Goal: Task Accomplishment & Management: Use online tool/utility

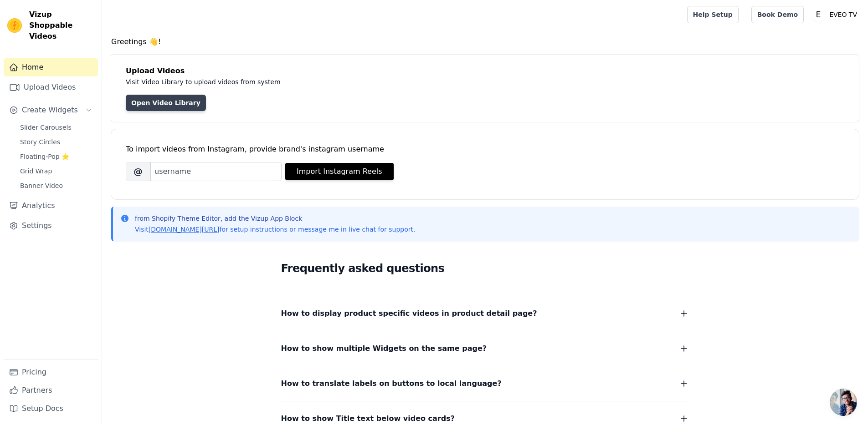
click at [179, 108] on link "Open Video Library" at bounding box center [166, 103] width 80 height 16
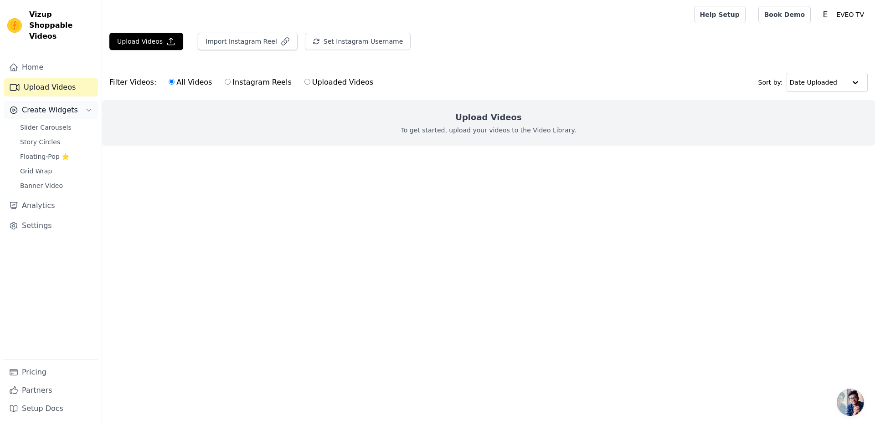
click at [66, 105] on span "Create Widgets" at bounding box center [50, 110] width 56 height 11
click at [61, 123] on span "Slider Carousels" at bounding box center [45, 127] width 51 height 9
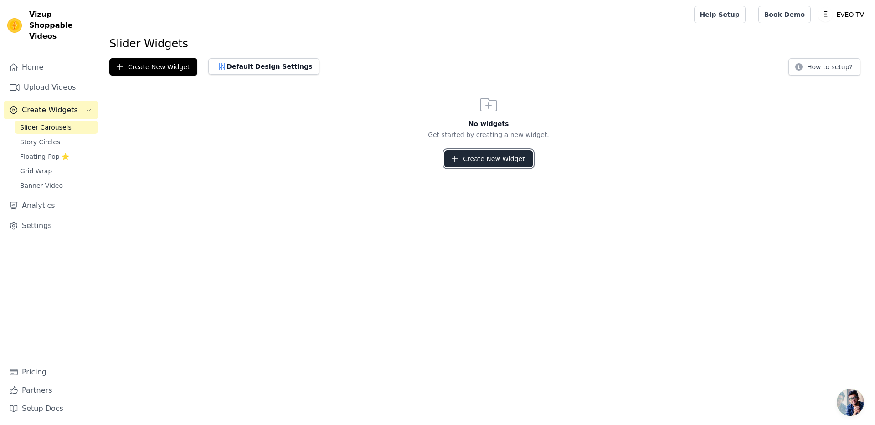
click at [481, 162] on button "Create New Widget" at bounding box center [488, 158] width 88 height 17
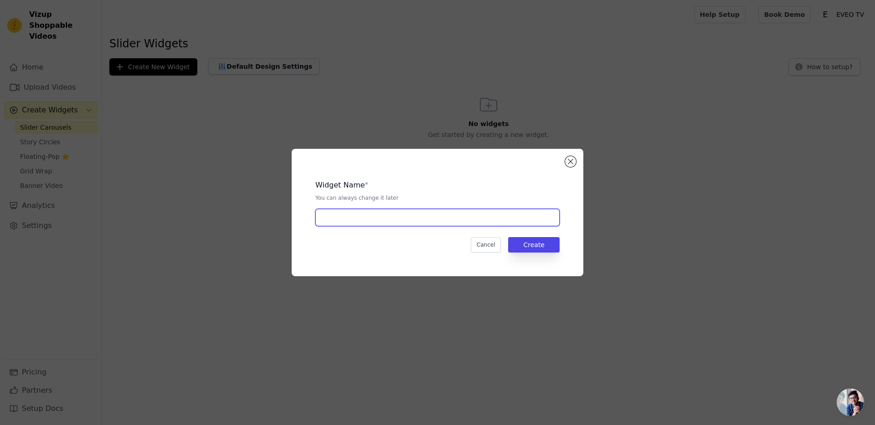
click at [379, 216] on input "text" at bounding box center [437, 217] width 244 height 17
type input "EVEO"
click at [540, 241] on button "Create" at bounding box center [533, 244] width 51 height 15
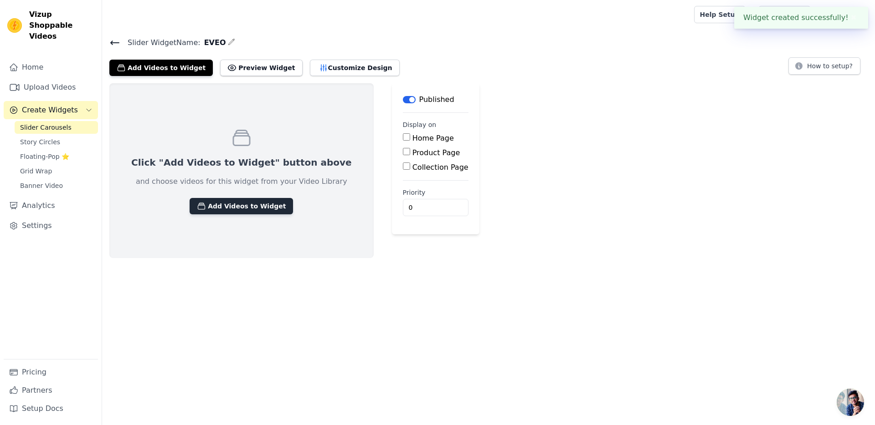
click at [241, 207] on button "Add Videos to Widget" at bounding box center [240, 206] width 103 height 16
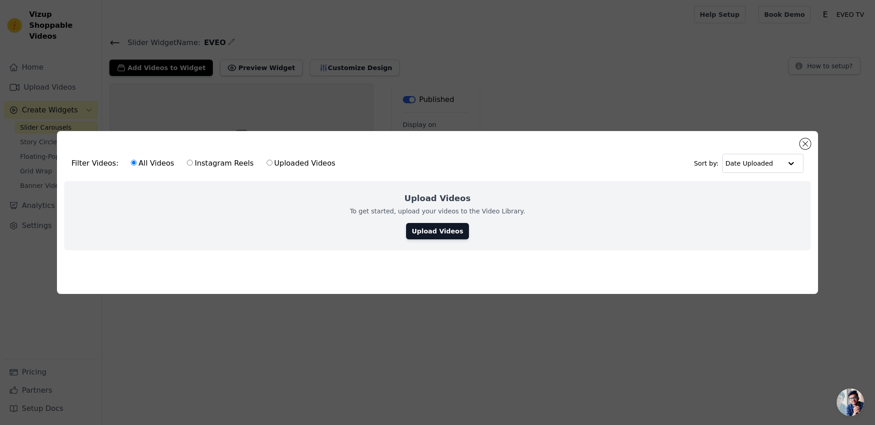
click at [227, 158] on label "Instagram Reels" at bounding box center [219, 164] width 67 height 12
click at [193, 160] on input "Instagram Reels" at bounding box center [190, 163] width 6 height 6
radio input "true"
click at [274, 162] on label "Uploaded Videos" at bounding box center [301, 164] width 70 height 12
click at [272, 162] on input "Uploaded Videos" at bounding box center [269, 163] width 6 height 6
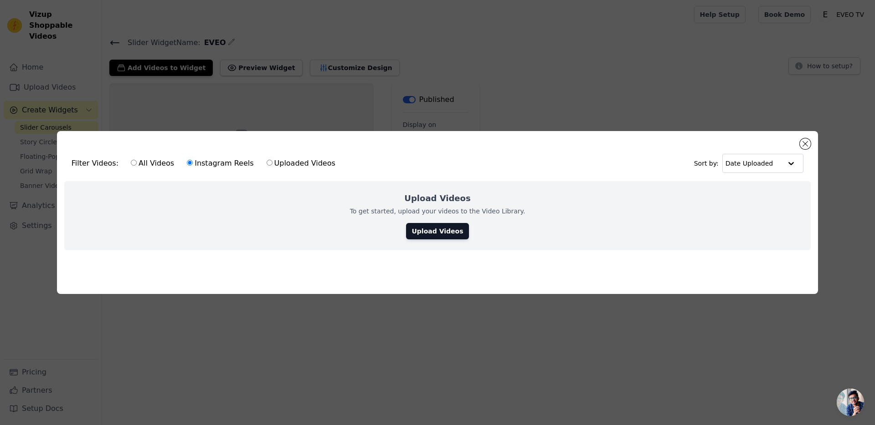
radio input "true"
click at [416, 223] on link "Upload Videos" at bounding box center [437, 231] width 62 height 16
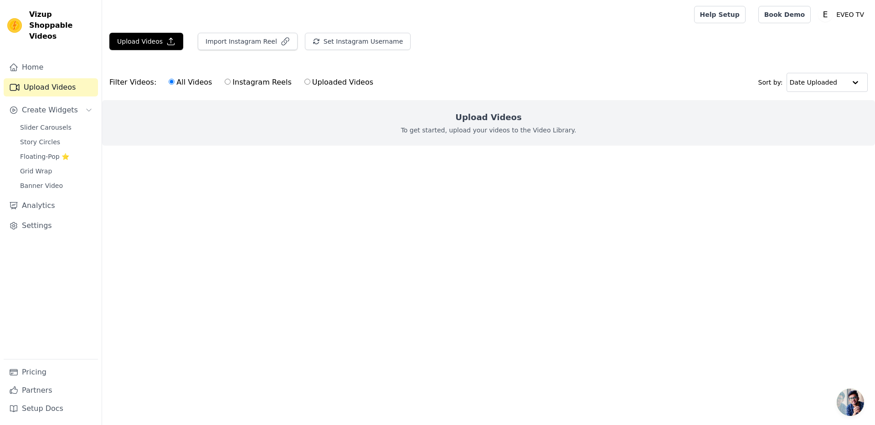
click at [554, 129] on p "To get started, upload your videos to the Video Library." at bounding box center [488, 130] width 175 height 9
click at [495, 131] on p "To get started, upload your videos to the Video Library." at bounding box center [488, 130] width 175 height 9
click at [509, 126] on p "To get started, upload your videos to the Video Library." at bounding box center [488, 130] width 175 height 9
click at [194, 82] on label "All Videos" at bounding box center [190, 83] width 44 height 12
click at [174, 82] on input "All Videos" at bounding box center [172, 82] width 6 height 6
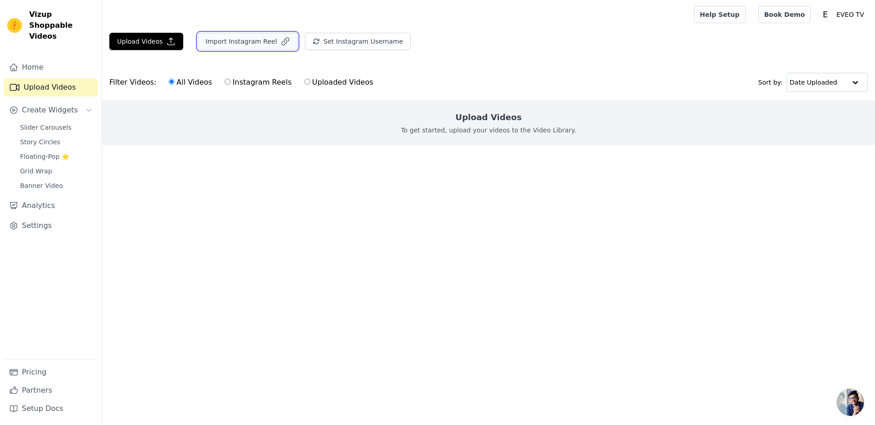
click at [273, 48] on button "Import Instagram Reel" at bounding box center [248, 41] width 100 height 17
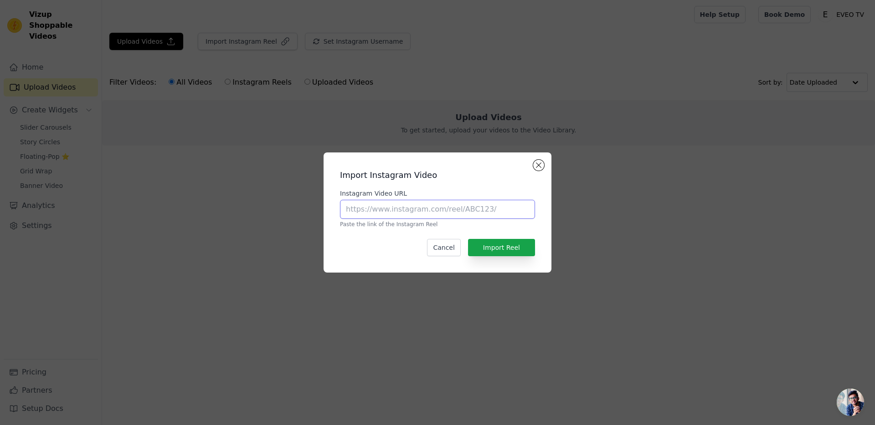
click at [482, 211] on input "Instagram Video URL" at bounding box center [437, 209] width 195 height 19
paste input ".sound"
click at [509, 250] on button "Import Reel" at bounding box center [501, 247] width 67 height 17
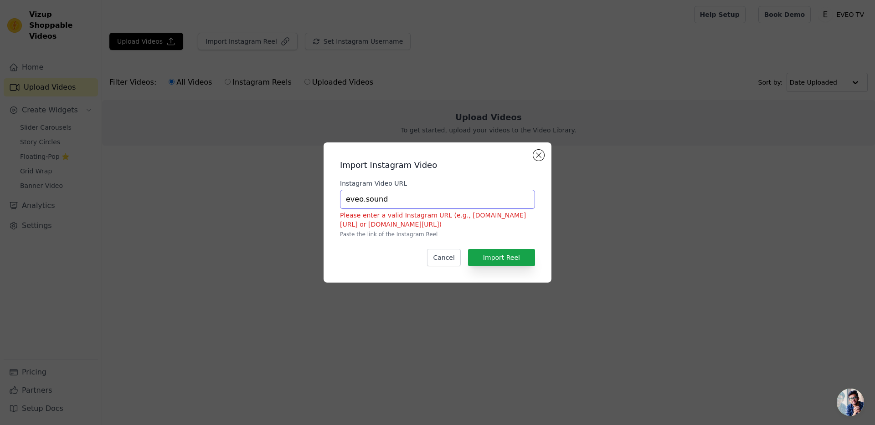
click at [409, 196] on input "eveo.sound" at bounding box center [437, 199] width 195 height 19
paste input "https://www.instagram.com/reel/DIuUcVAND36/?utm_source=ig_web_copy_link&igsh=Mz…"
type input "https://www.instagram.com/reel/DIuUcVAND36/?utm_source=ig_web_copy_link&igsh=Mz…"
click at [493, 256] on button "Import Reel" at bounding box center [501, 257] width 67 height 17
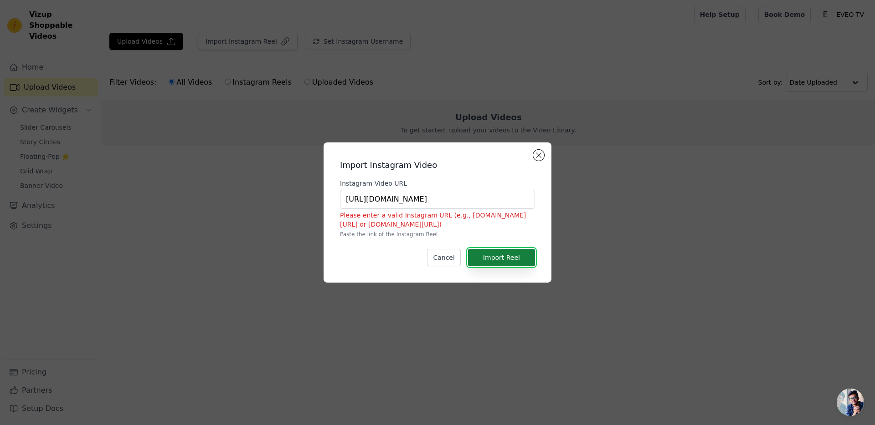
scroll to position [0, 0]
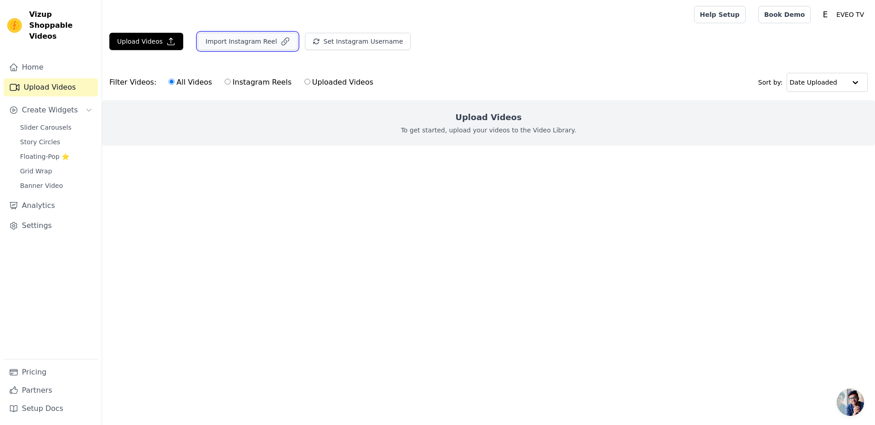
click at [235, 43] on button "Import Instagram Reel" at bounding box center [248, 41] width 100 height 17
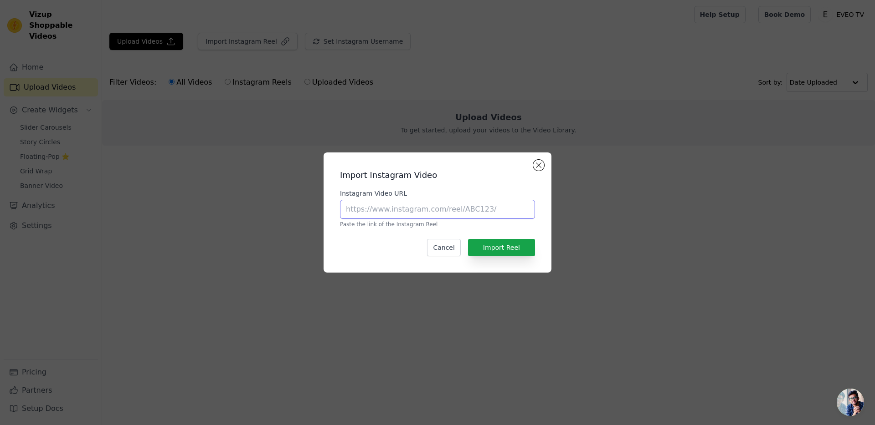
click at [436, 203] on input "Instagram Video URL" at bounding box center [437, 209] width 195 height 19
paste input "https://www.instagram.com/reel/DIuQv4wtHaC/?utm_source=ig_web_copy_link&igsh=Mz…"
type input "https://www.instagram.com/reel/DIuQv4wtHaC/?utm_source=ig_web_copy_link&igsh=Mz…"
click at [505, 242] on button "Import Reel" at bounding box center [501, 247] width 67 height 17
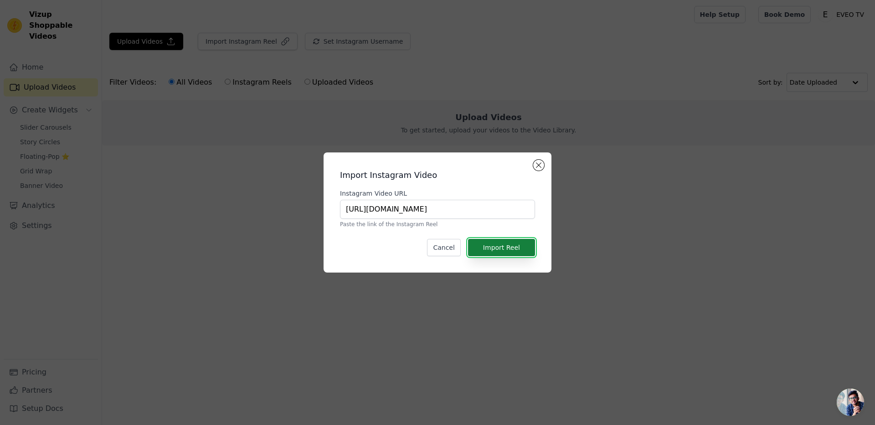
scroll to position [0, 0]
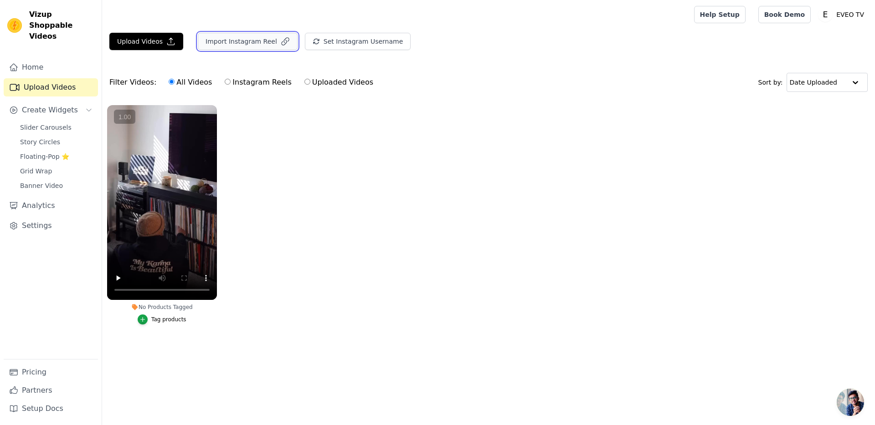
click at [237, 43] on button "Import Instagram Reel" at bounding box center [248, 41] width 100 height 17
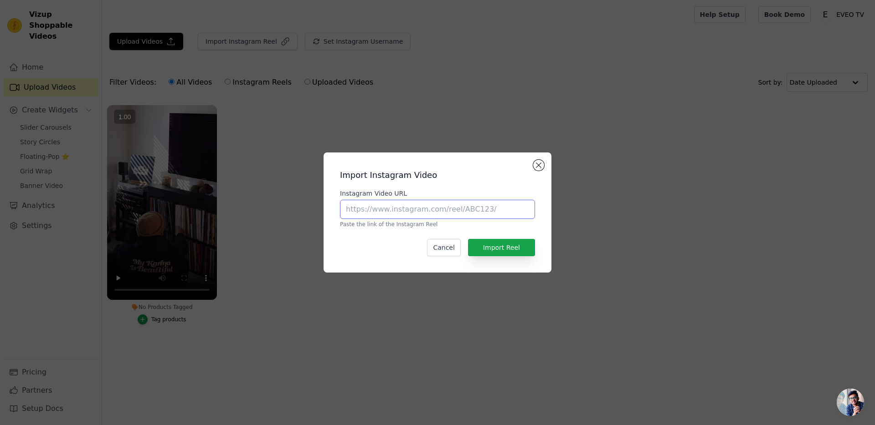
click at [394, 208] on input "Instagram Video URL" at bounding box center [437, 209] width 195 height 19
paste input "https://www.instagram.com/reel/DKHm7COtJEI/?utm_source=ig_web_copy_link&igsh=Mz…"
type input "https://www.instagram.com/reel/DKHm7COtJEI/?utm_source=ig_web_copy_link&igsh=Mz…"
click at [437, 163] on div "Import Instagram Video Instagram Video URL https://www.instagram.com/reel/DKHm7…" at bounding box center [437, 213] width 213 height 106
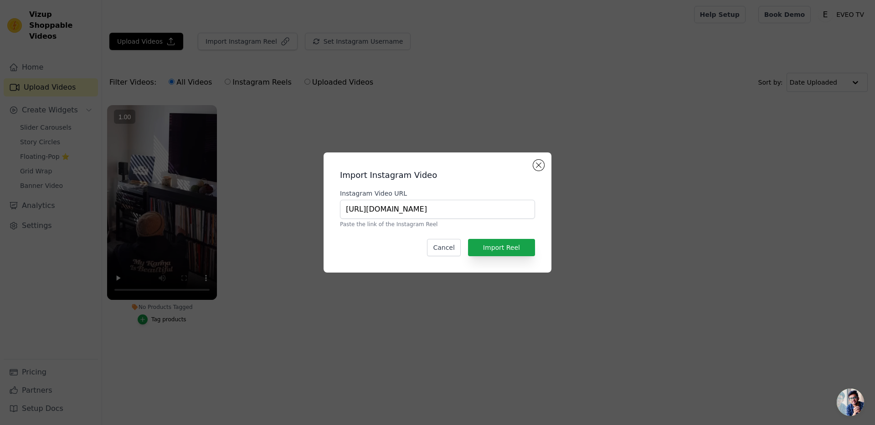
scroll to position [0, 0]
click at [517, 255] on button "Import Reel" at bounding box center [501, 247] width 67 height 17
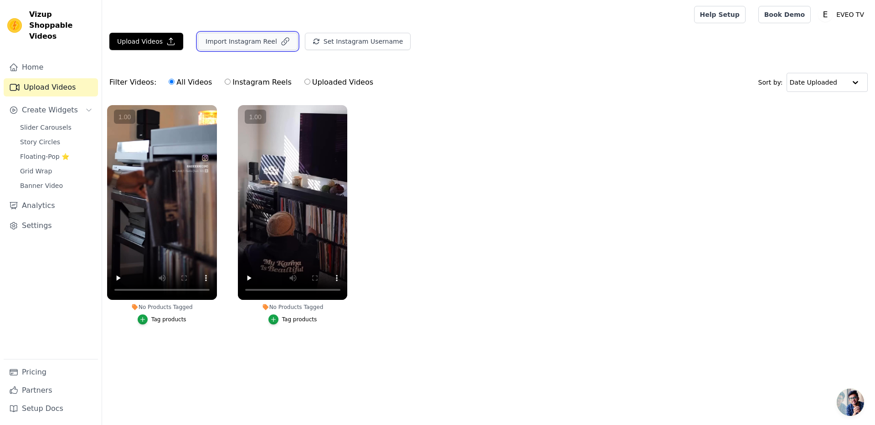
click at [252, 47] on button "Import Instagram Reel" at bounding box center [248, 41] width 100 height 17
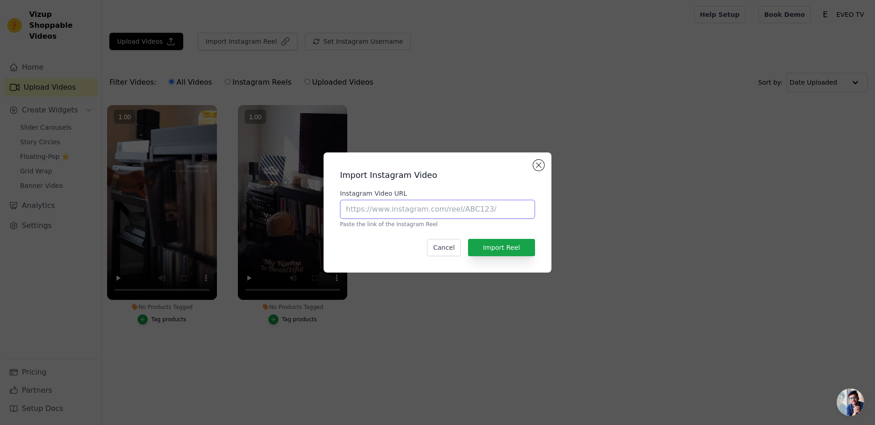
click at [444, 217] on input "Instagram Video URL" at bounding box center [437, 209] width 195 height 19
paste input "https://www.instagram.com/reel/DKER4N0tkhC/?utm_source=ig_web_copy_link&igsh=Mz…"
type input "https://www.instagram.com/reel/DKER4N0tkhC/?utm_source=ig_web_copy_link&igsh=Mz…"
click at [534, 227] on p "Paste the link of the Instagram Reel" at bounding box center [437, 224] width 195 height 7
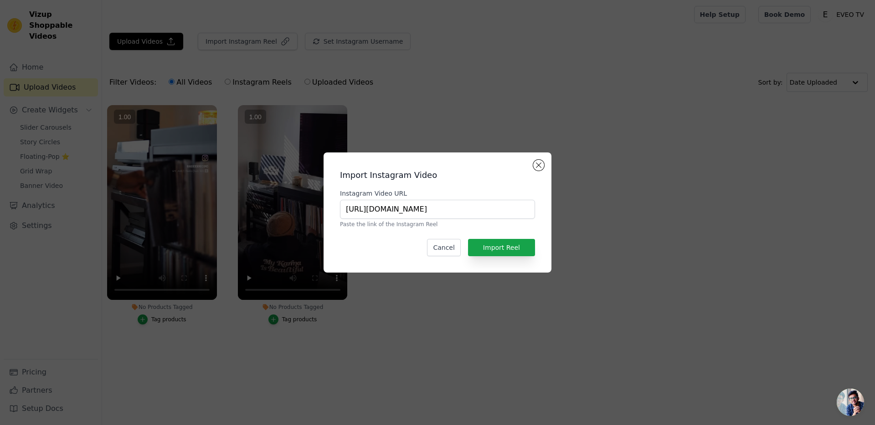
scroll to position [0, 0]
click at [524, 244] on button "Import Reel" at bounding box center [501, 247] width 67 height 17
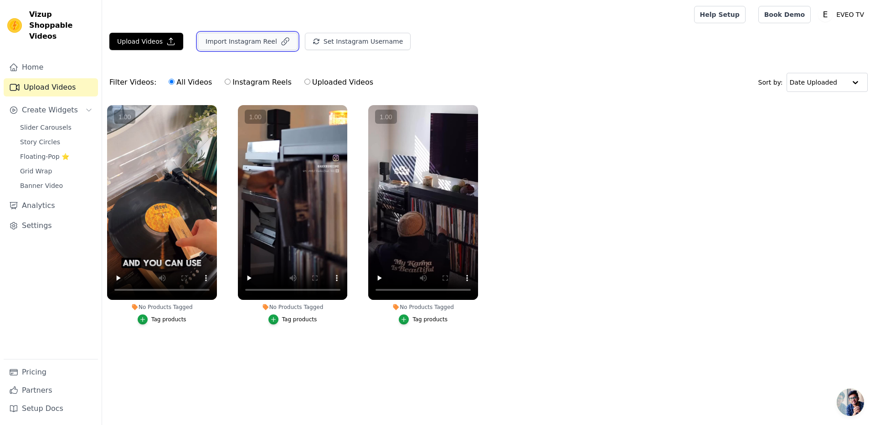
click at [244, 41] on button "Import Instagram Reel" at bounding box center [248, 41] width 100 height 17
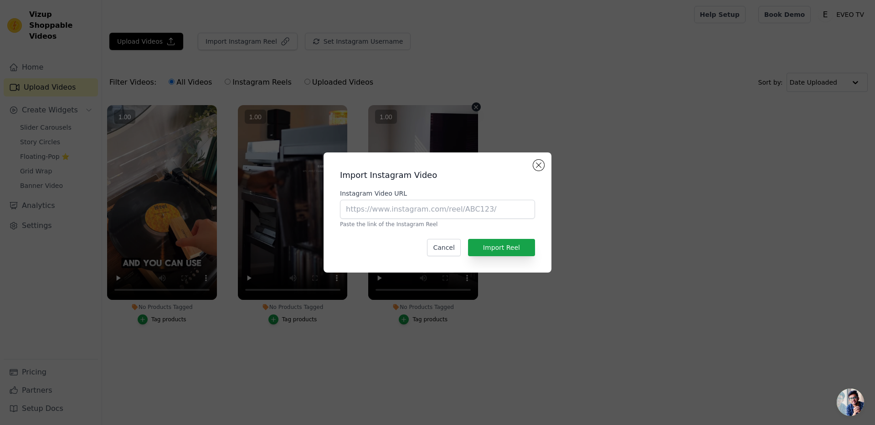
click at [419, 204] on vsc-controller at bounding box center [423, 202] width 110 height 195
click at [424, 205] on vsc-controller at bounding box center [423, 202] width 110 height 195
click at [438, 215] on vsc-controller at bounding box center [423, 202] width 110 height 195
click at [436, 210] on vsc-controller at bounding box center [423, 202] width 110 height 195
click at [434, 206] on vsc-controller at bounding box center [423, 202] width 110 height 195
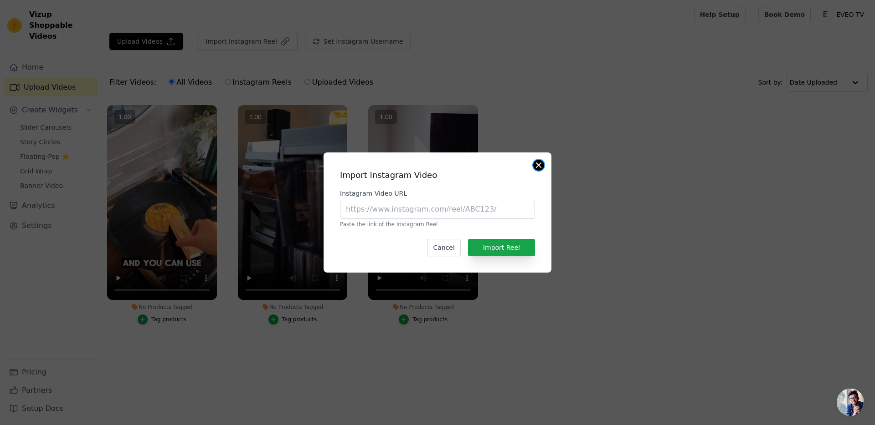
click at [538, 162] on button "Close modal" at bounding box center [538, 165] width 11 height 11
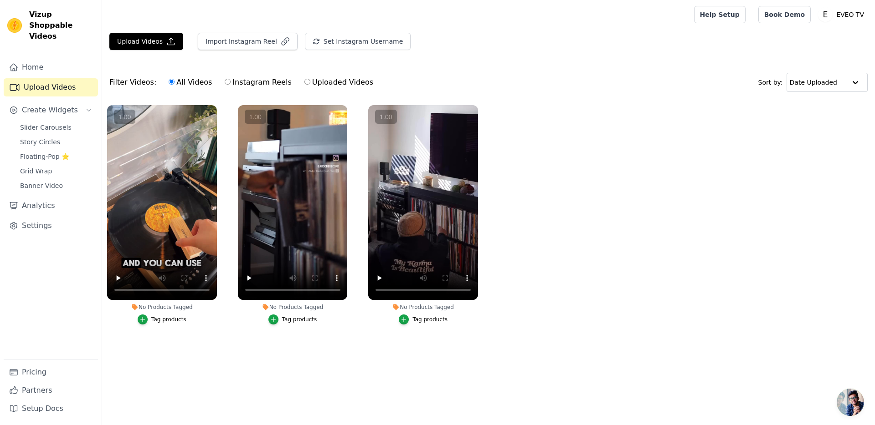
click at [660, 210] on ul "No Products Tagged Tag products No Products Tagged Tag products No Products Tag…" at bounding box center [488, 224] width 772 height 248
click at [223, 46] on button "Import Instagram Reel" at bounding box center [248, 41] width 100 height 17
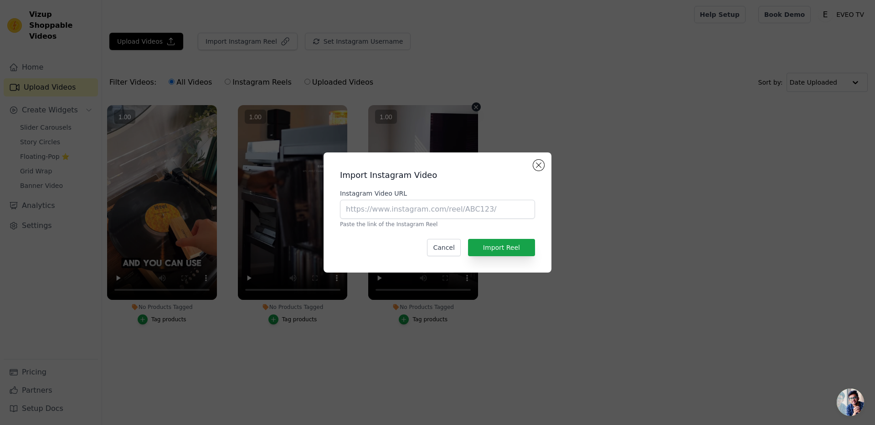
click at [369, 207] on vsc-controller at bounding box center [423, 202] width 110 height 195
click at [393, 208] on vsc-controller at bounding box center [423, 202] width 110 height 195
click at [394, 208] on vsc-controller at bounding box center [423, 202] width 110 height 195
click at [470, 205] on vsc-controller at bounding box center [423, 202] width 110 height 195
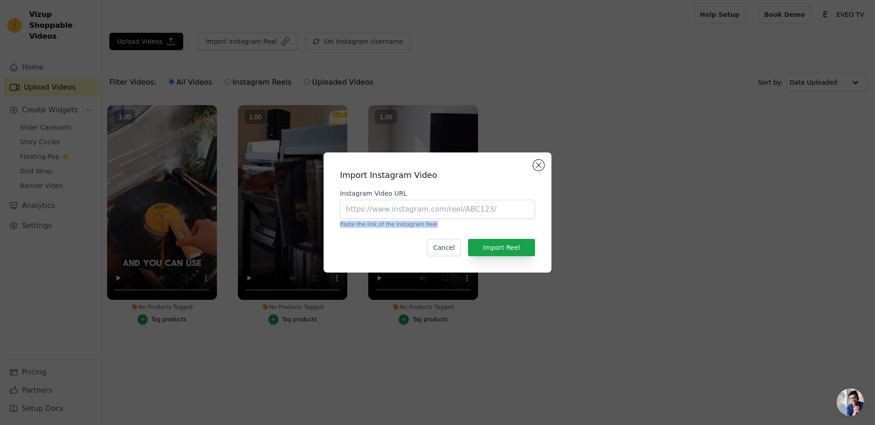
click at [494, 221] on p "Paste the link of the Instagram Reel" at bounding box center [437, 224] width 195 height 7
click at [481, 213] on input "Instagram Video URL" at bounding box center [437, 209] width 195 height 19
paste input "https://www.instagram.com/reel/DKd7cyugdxG/?utm_source=ig_web_copy_link&igsh=Mz…"
type input "https://www.instagram.com/reel/DKd7cyugdxG/?utm_source=ig_web_copy_link&igsh=Mz…"
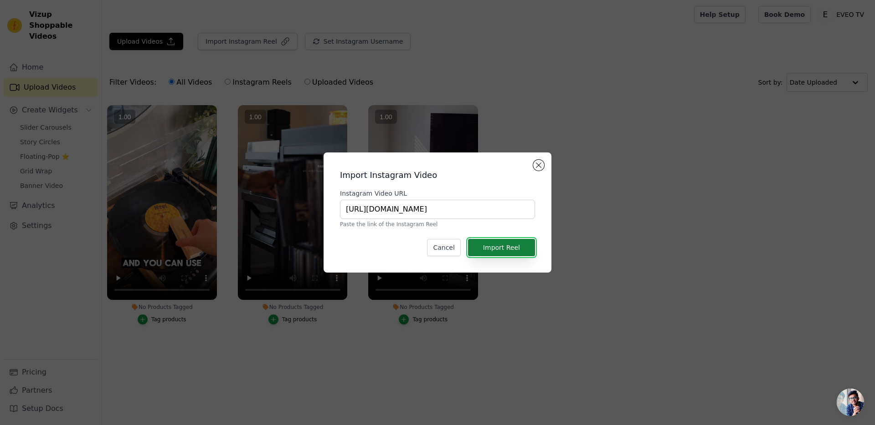
click at [519, 248] on button "Import Reel" at bounding box center [501, 247] width 67 height 17
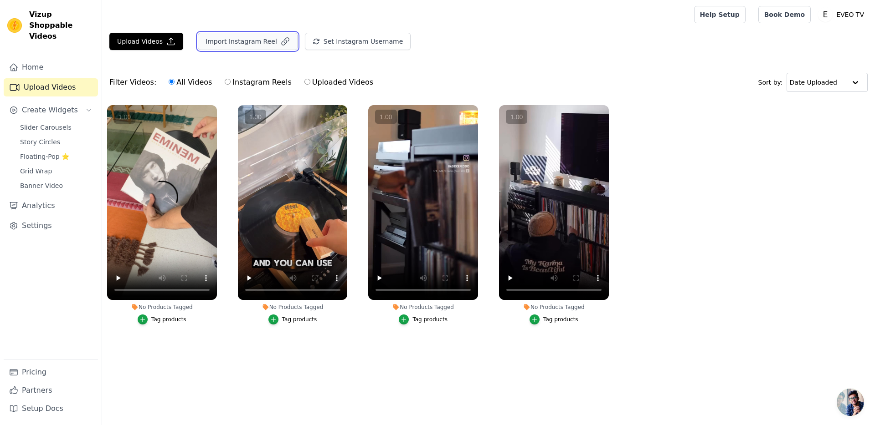
click at [226, 40] on button "Import Instagram Reel" at bounding box center [248, 41] width 100 height 17
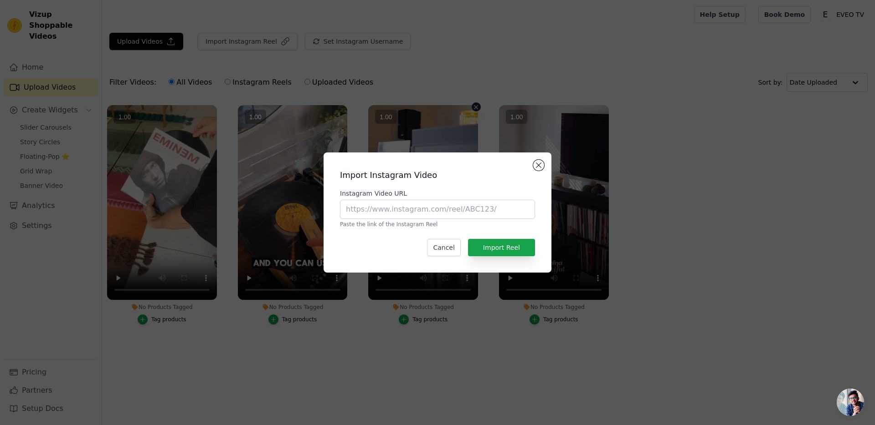
click at [399, 208] on vsc-controller at bounding box center [423, 202] width 110 height 195
click at [389, 214] on vsc-controller at bounding box center [423, 202] width 110 height 195
click at [405, 206] on vsc-controller at bounding box center [423, 202] width 110 height 195
click at [408, 207] on vsc-controller at bounding box center [423, 202] width 110 height 195
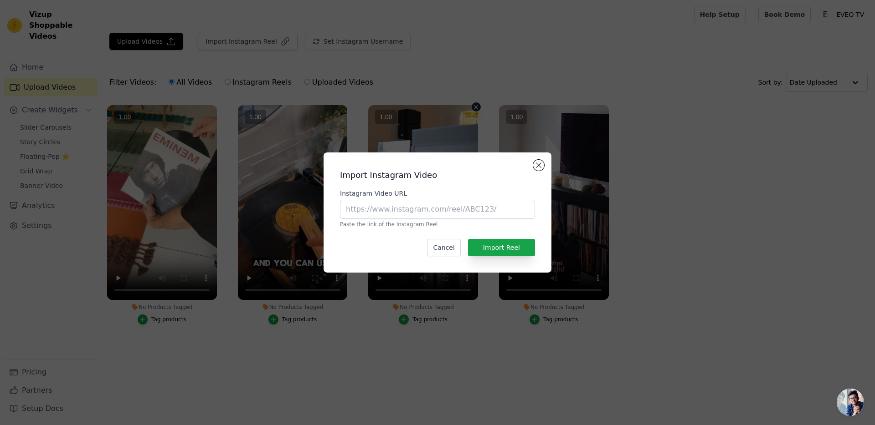
click at [408, 207] on vsc-controller at bounding box center [423, 202] width 110 height 195
click at [409, 207] on vsc-controller at bounding box center [423, 202] width 110 height 195
click at [415, 210] on vsc-controller at bounding box center [423, 202] width 110 height 195
click at [419, 174] on vsc-controller at bounding box center [423, 202] width 110 height 195
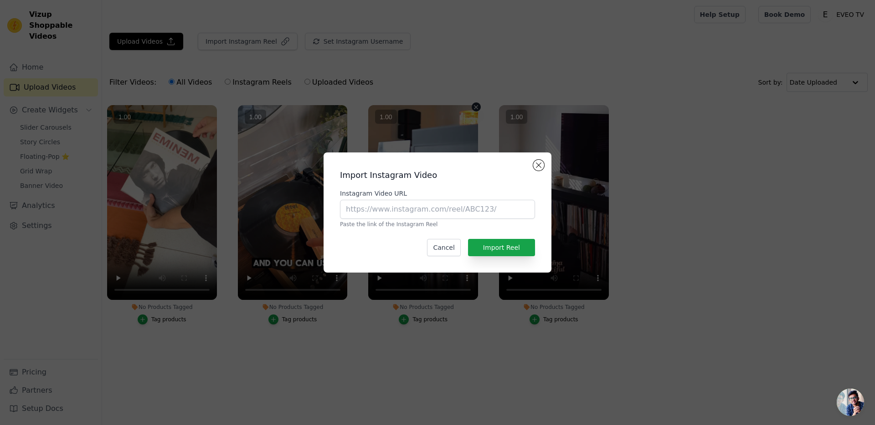
click at [413, 211] on vsc-controller at bounding box center [423, 202] width 110 height 195
click at [404, 229] on vsc-controller at bounding box center [423, 202] width 110 height 195
click at [407, 209] on vsc-controller at bounding box center [423, 202] width 110 height 195
click at [417, 208] on vsc-controller at bounding box center [423, 202] width 110 height 195
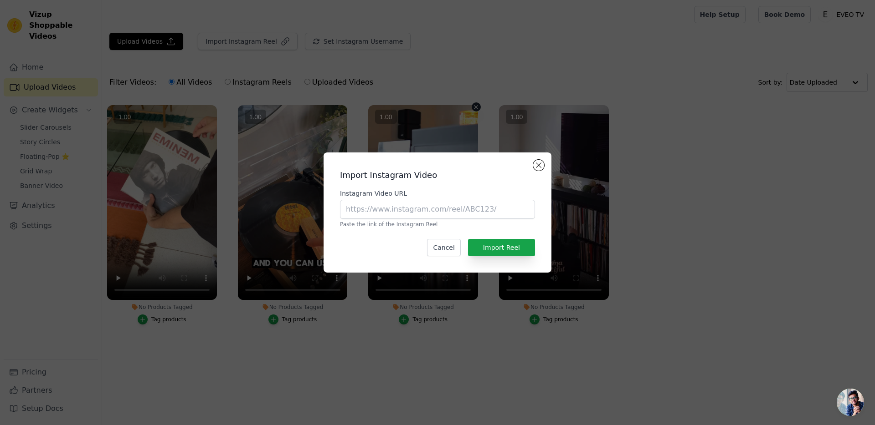
drag, startPoint x: 465, startPoint y: 212, endPoint x: 526, endPoint y: 230, distance: 63.6
click at [465, 212] on vsc-controller at bounding box center [423, 202] width 110 height 195
click at [480, 219] on div "Instagram Video URL Paste the link of the Instagram Reel" at bounding box center [437, 208] width 195 height 39
click at [471, 208] on vsc-controller at bounding box center [423, 202] width 110 height 195
click at [464, 209] on vsc-controller at bounding box center [423, 202] width 110 height 195
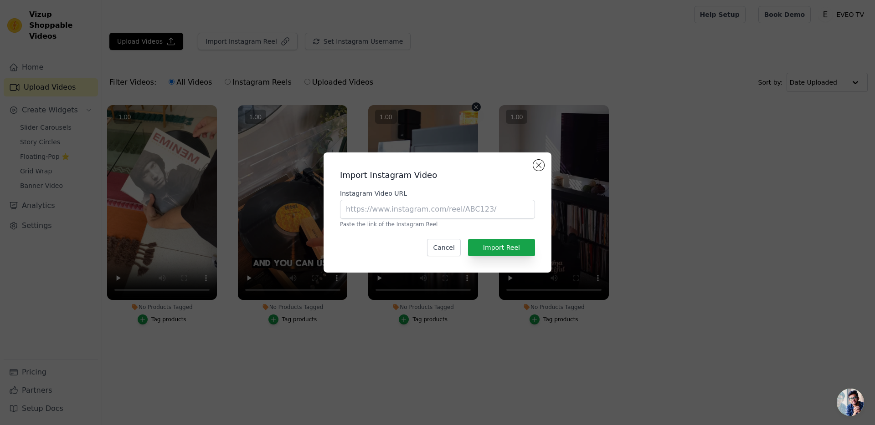
drag, startPoint x: 382, startPoint y: 229, endPoint x: 376, endPoint y: 215, distance: 15.1
click at [373, 200] on vsc-controller at bounding box center [423, 202] width 110 height 195
click at [377, 215] on vsc-controller at bounding box center [423, 202] width 110 height 195
drag, startPoint x: 373, startPoint y: 237, endPoint x: 381, endPoint y: 194, distance: 44.0
click at [380, 194] on vsc-controller at bounding box center [423, 202] width 110 height 195
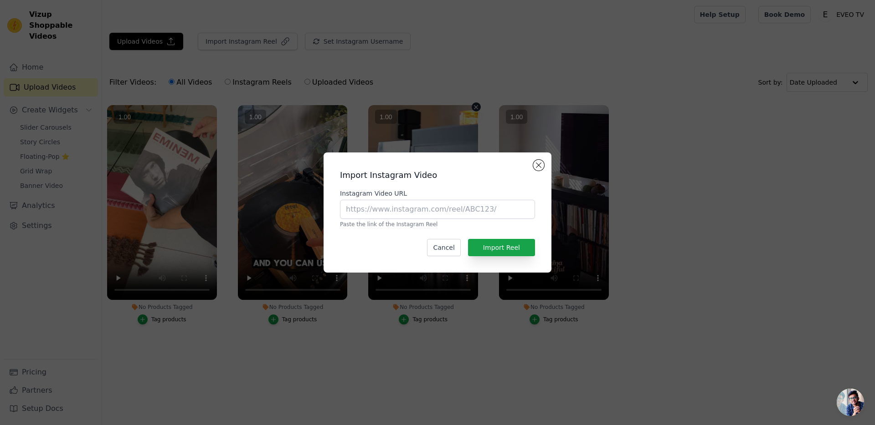
drag, startPoint x: 384, startPoint y: 194, endPoint x: 396, endPoint y: 198, distance: 13.0
click at [386, 194] on vsc-controller at bounding box center [423, 202] width 110 height 195
click at [439, 209] on vsc-controller at bounding box center [423, 202] width 110 height 195
click at [457, 242] on vsc-controller at bounding box center [423, 202] width 110 height 195
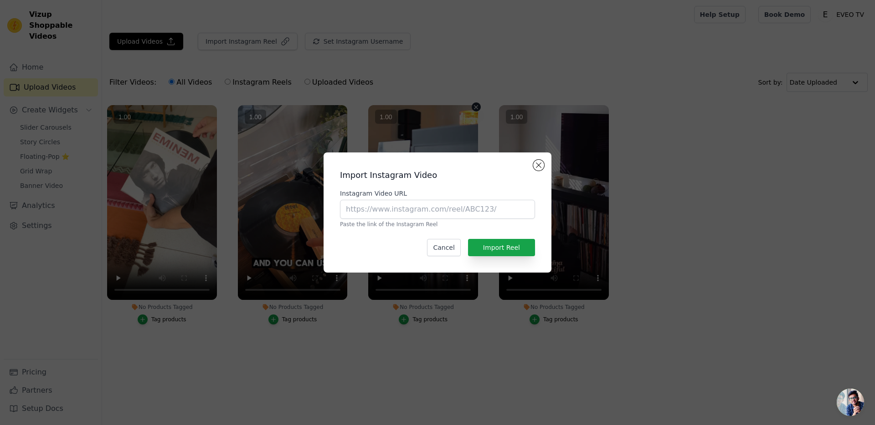
click at [450, 250] on vsc-controller at bounding box center [423, 202] width 110 height 195
click at [540, 165] on vsc-controller at bounding box center [554, 202] width 110 height 195
click at [644, 189] on div "Import Instagram Video Instagram Video URL Paste the link of the Instagram Reel…" at bounding box center [437, 212] width 845 height 149
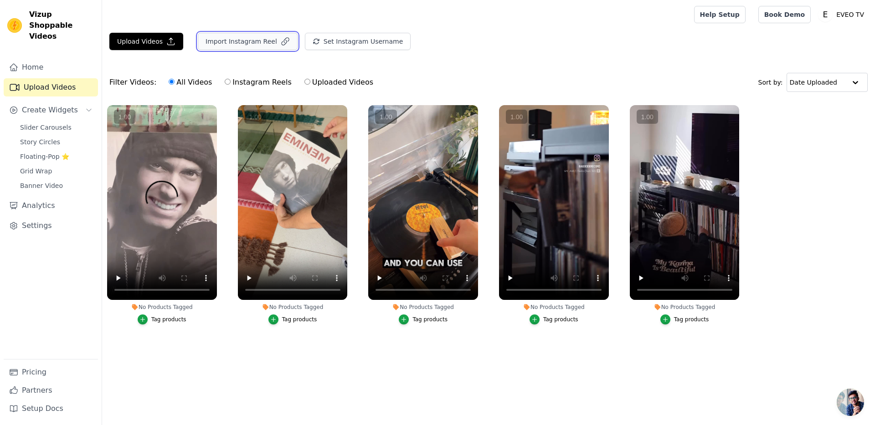
click at [244, 42] on button "Import Instagram Reel" at bounding box center [248, 41] width 100 height 17
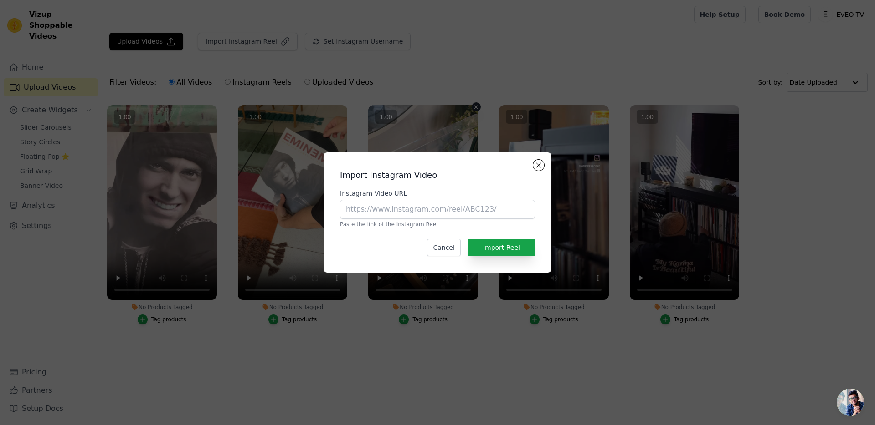
click at [410, 207] on vsc-controller at bounding box center [423, 202] width 110 height 195
click at [470, 208] on vsc-controller at bounding box center [423, 202] width 110 height 195
click at [403, 230] on vsc-controller at bounding box center [423, 202] width 110 height 195
drag, startPoint x: 375, startPoint y: 257, endPoint x: 372, endPoint y: 215, distance: 42.5
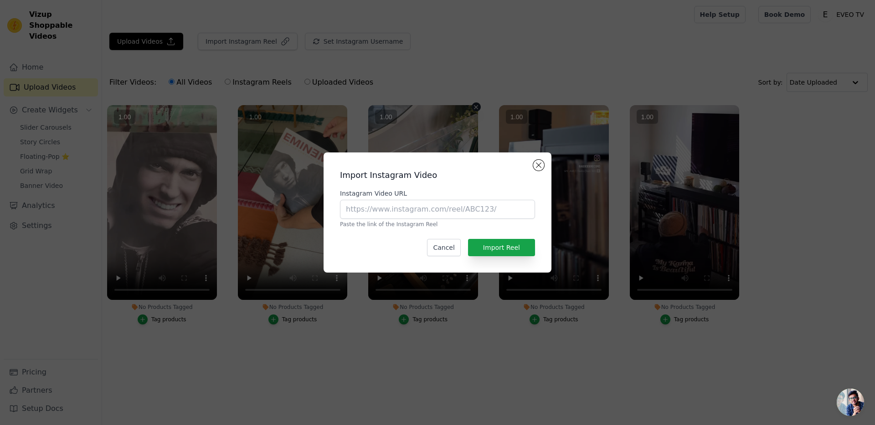
click at [372, 220] on vsc-controller at bounding box center [423, 202] width 110 height 195
click at [374, 199] on vsc-controller at bounding box center [423, 202] width 110 height 195
click at [379, 214] on vsc-controller at bounding box center [423, 202] width 110 height 195
click at [395, 185] on vsc-controller at bounding box center [423, 202] width 110 height 195
click at [399, 203] on vsc-controller at bounding box center [423, 202] width 110 height 195
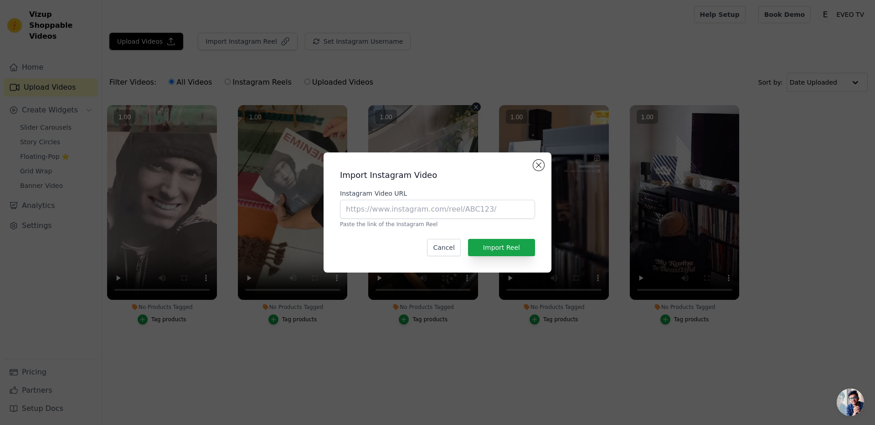
click at [405, 203] on vsc-controller at bounding box center [423, 202] width 110 height 195
click at [435, 243] on vsc-controller at bounding box center [423, 202] width 110 height 195
click at [450, 247] on vsc-controller at bounding box center [423, 202] width 110 height 195
click at [538, 167] on vsc-controller at bounding box center [554, 202] width 110 height 195
click at [538, 166] on vsc-controller at bounding box center [554, 202] width 110 height 195
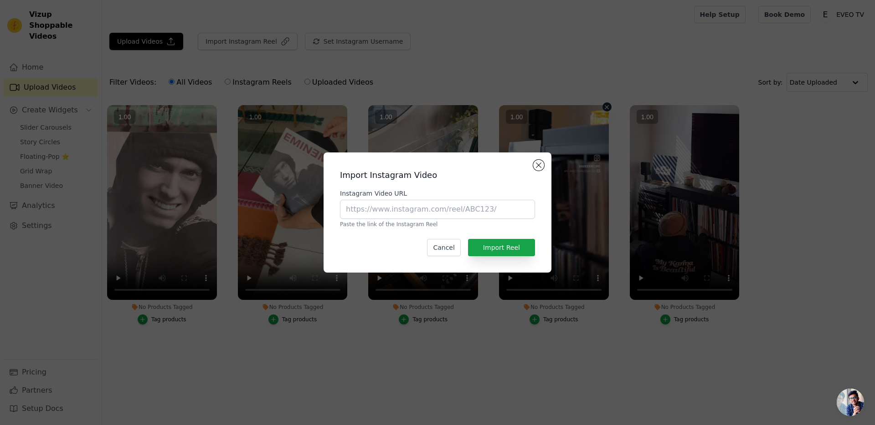
click at [538, 166] on vsc-controller at bounding box center [554, 202] width 110 height 195
click at [451, 247] on vsc-controller at bounding box center [423, 202] width 110 height 195
click at [525, 340] on div "Import Instagram Video Instagram Video URL Paste the link of the Instagram Reel…" at bounding box center [437, 212] width 875 height 425
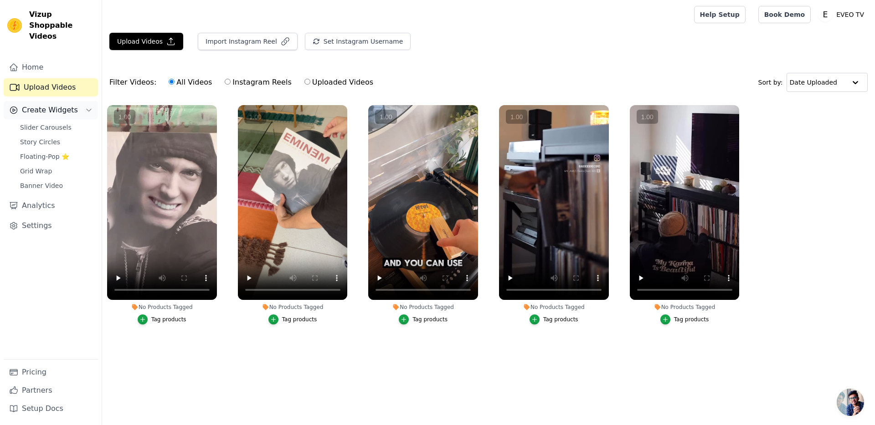
click at [60, 105] on span "Create Widgets" at bounding box center [50, 110] width 56 height 11
click at [58, 123] on span "Slider Carousels" at bounding box center [45, 127] width 51 height 9
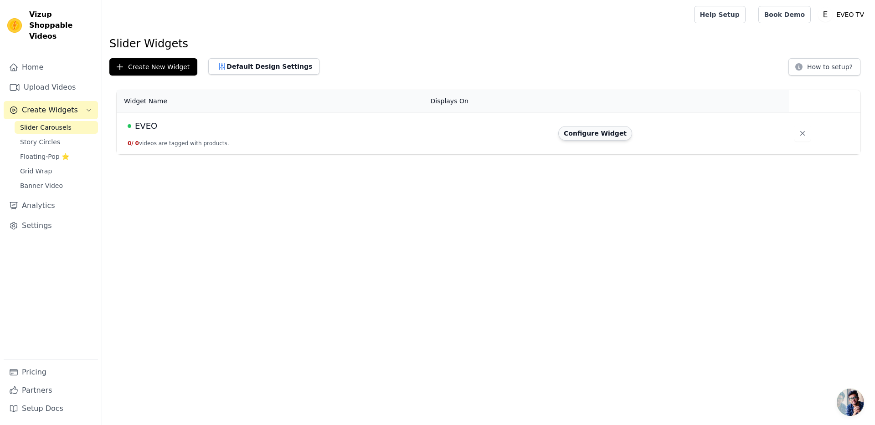
click at [612, 138] on button "Configure Widget" at bounding box center [595, 133] width 74 height 15
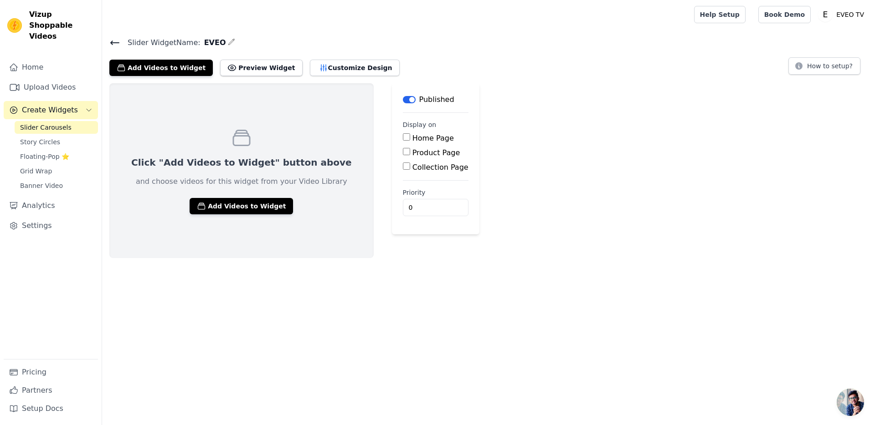
click at [412, 141] on label "Home Page" at bounding box center [432, 138] width 41 height 9
click at [403, 141] on input "Home Page" at bounding box center [406, 136] width 7 height 7
checkbox input "true"
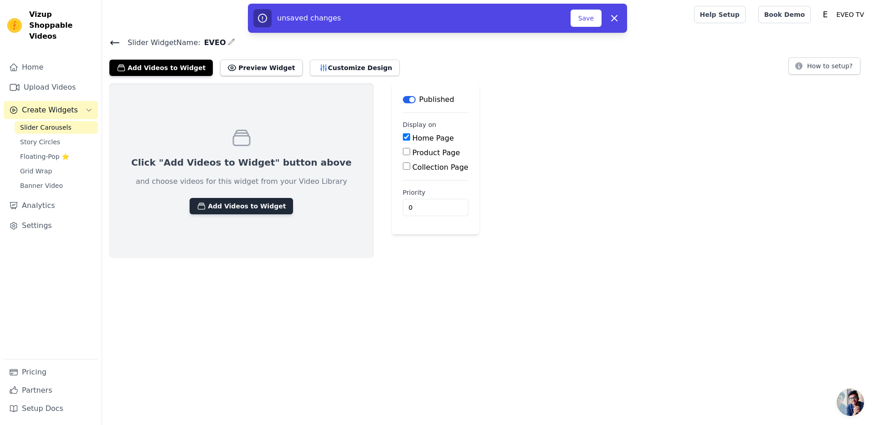
click at [209, 211] on button "Add Videos to Widget" at bounding box center [240, 206] width 103 height 16
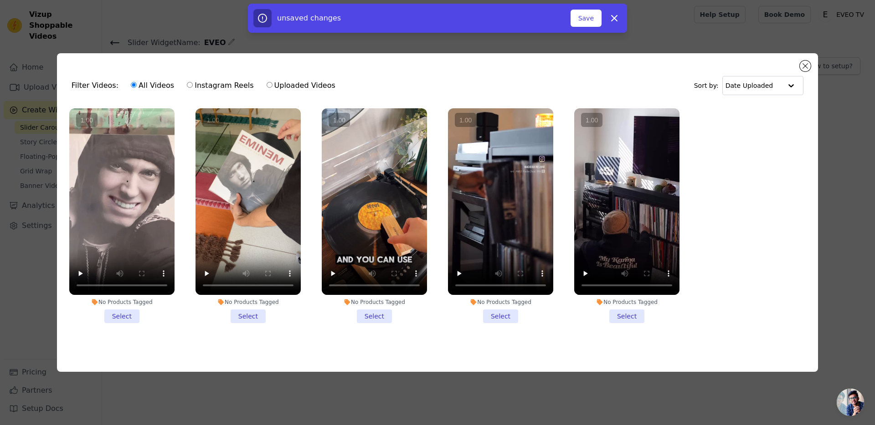
click at [121, 317] on li "No Products Tagged Select" at bounding box center [121, 215] width 105 height 215
click at [0, 0] on input "No Products Tagged Select" at bounding box center [0, 0] width 0 height 0
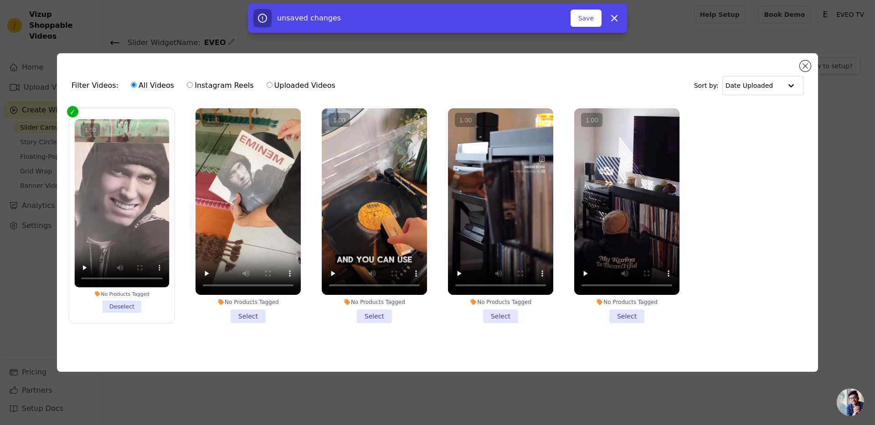
click at [386, 317] on li "No Products Tagged Select" at bounding box center [374, 215] width 105 height 215
click at [0, 0] on input "No Products Tagged Select" at bounding box center [0, 0] width 0 height 0
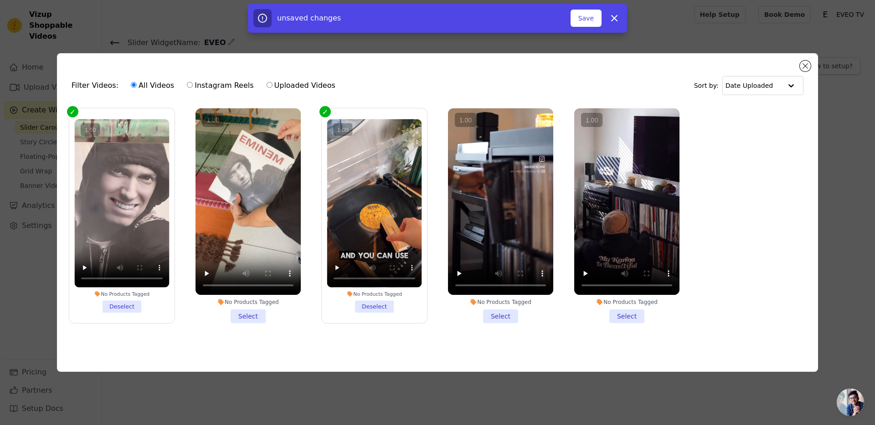
click at [499, 315] on li "No Products Tagged Select" at bounding box center [500, 215] width 105 height 215
click at [0, 0] on input "No Products Tagged Select" at bounding box center [0, 0] width 0 height 0
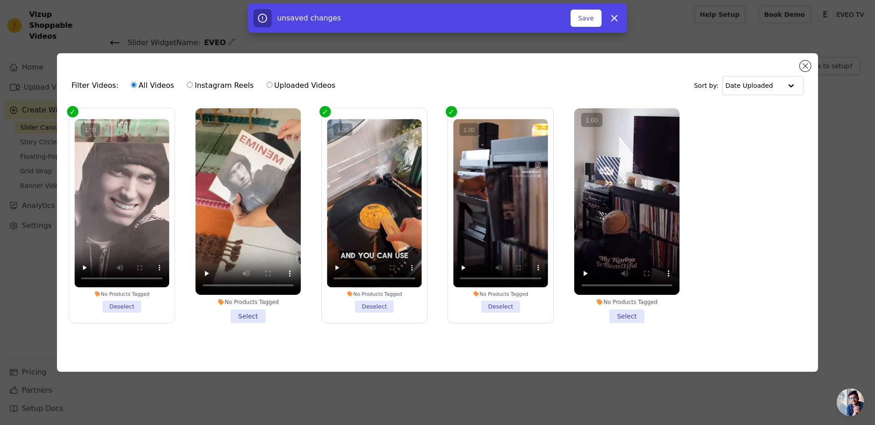
click at [624, 315] on li "No Products Tagged Select" at bounding box center [626, 215] width 105 height 215
click at [0, 0] on input "No Products Tagged Select" at bounding box center [0, 0] width 0 height 0
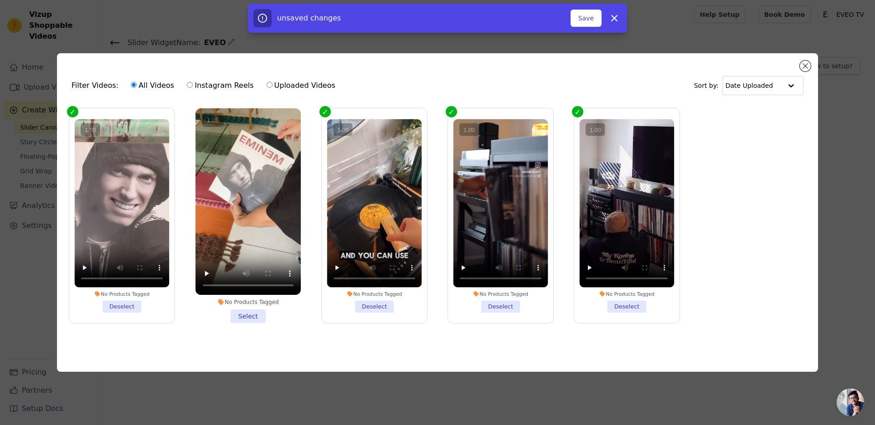
click at [246, 314] on li "No Products Tagged Select" at bounding box center [247, 215] width 105 height 215
click at [0, 0] on input "No Products Tagged Select" at bounding box center [0, 0] width 0 height 0
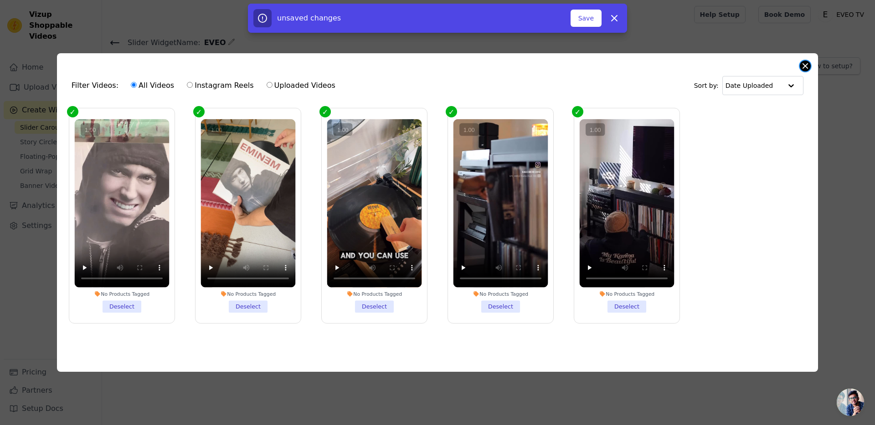
click at [804, 63] on button "Close modal" at bounding box center [804, 66] width 11 height 11
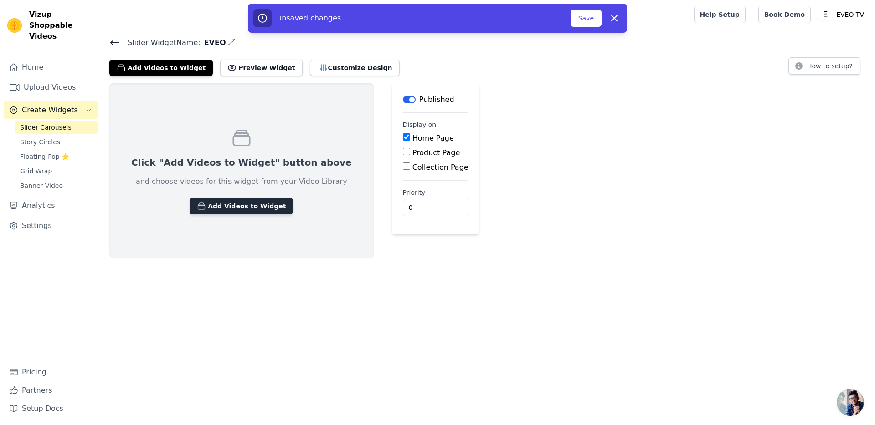
click at [221, 205] on button "Add Videos to Widget" at bounding box center [240, 206] width 103 height 16
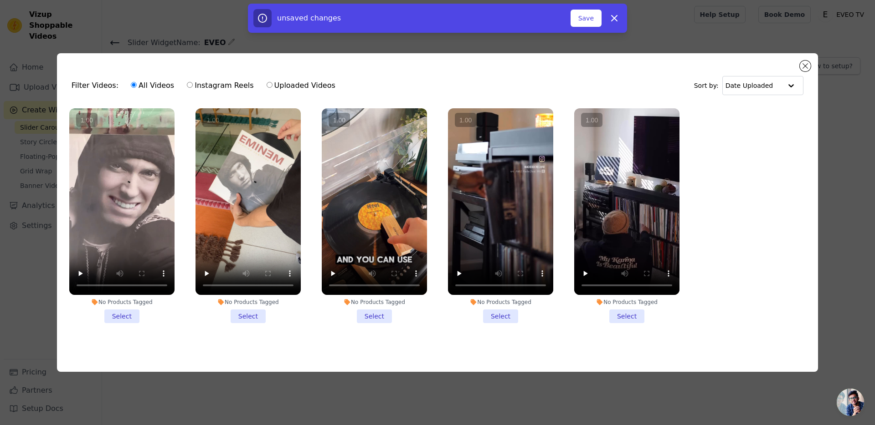
drag, startPoint x: 118, startPoint y: 317, endPoint x: 182, endPoint y: 313, distance: 63.4
click at [119, 317] on li "No Products Tagged Select" at bounding box center [121, 215] width 105 height 215
click at [0, 0] on input "No Products Tagged Select" at bounding box center [0, 0] width 0 height 0
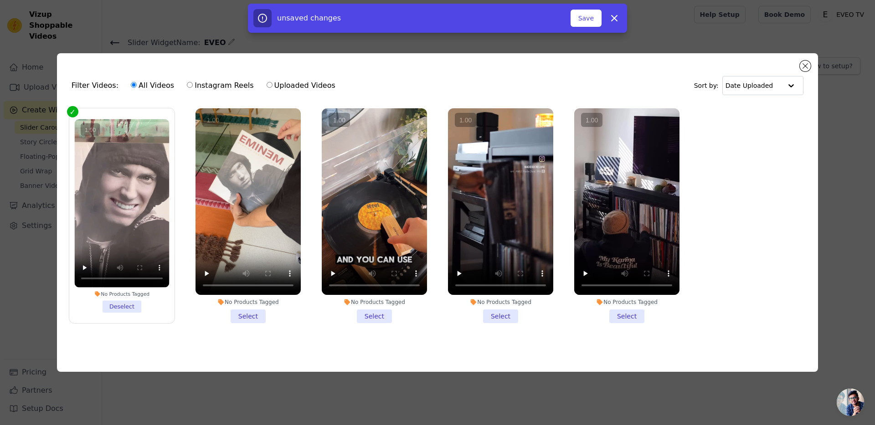
click at [245, 311] on li "No Products Tagged Select" at bounding box center [247, 215] width 105 height 215
click at [0, 0] on input "No Products Tagged Select" at bounding box center [0, 0] width 0 height 0
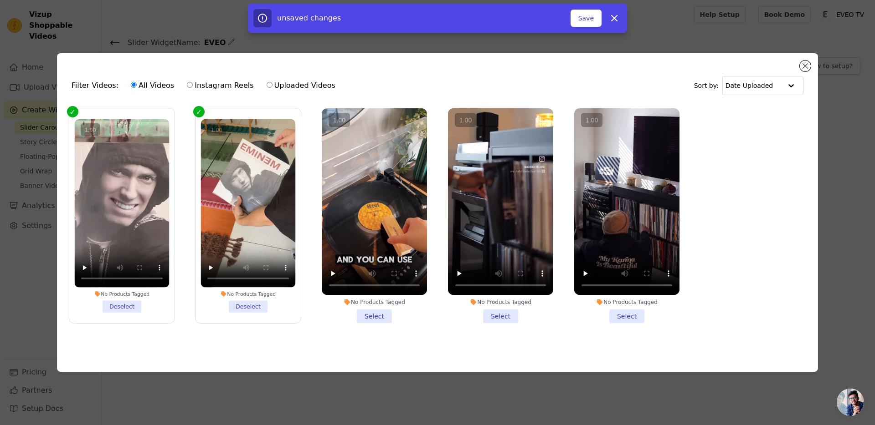
click at [380, 313] on li "No Products Tagged Select" at bounding box center [374, 215] width 105 height 215
click at [0, 0] on input "No Products Tagged Select" at bounding box center [0, 0] width 0 height 0
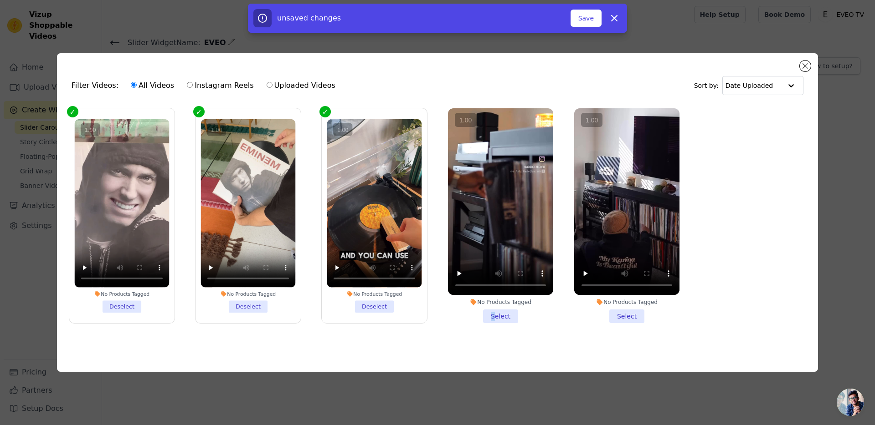
click at [493, 312] on li "No Products Tagged Select" at bounding box center [500, 215] width 105 height 215
click at [616, 313] on li "No Products Tagged Select" at bounding box center [626, 215] width 105 height 215
click at [0, 0] on input "No Products Tagged Select" at bounding box center [0, 0] width 0 height 0
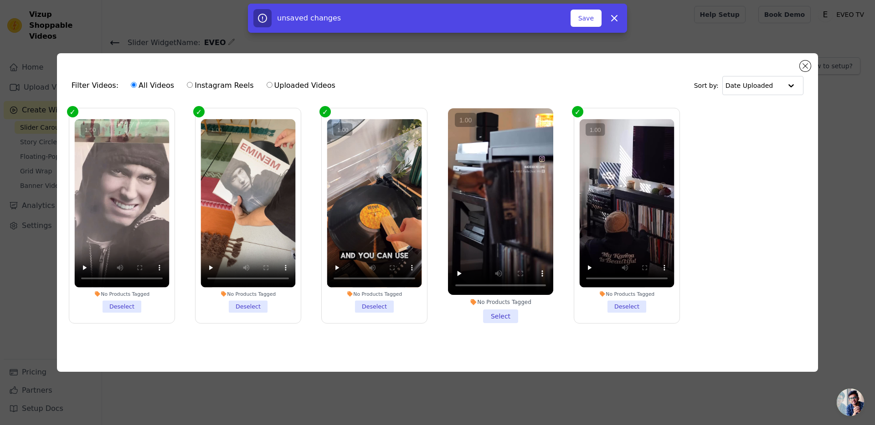
click at [506, 317] on li "No Products Tagged Select" at bounding box center [500, 215] width 105 height 215
click at [0, 0] on input "No Products Tagged Select" at bounding box center [0, 0] width 0 height 0
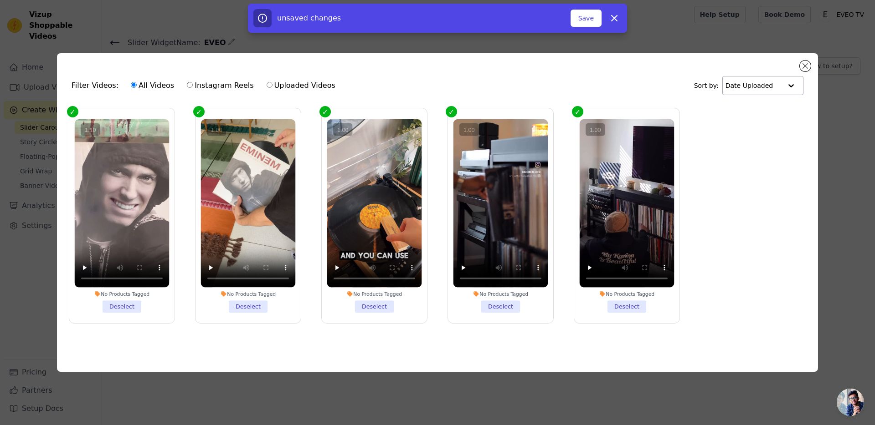
click at [787, 80] on div at bounding box center [791, 86] width 18 height 18
click at [787, 79] on div at bounding box center [790, 86] width 18 height 18
click at [772, 87] on input "text" at bounding box center [753, 86] width 56 height 18
click at [752, 188] on ul "No Products Tagged Deselect No Products Tagged Deselect No Products Tagged Dese…" at bounding box center [437, 223] width 746 height 240
click at [232, 84] on label "Instagram Reels" at bounding box center [219, 86] width 67 height 12
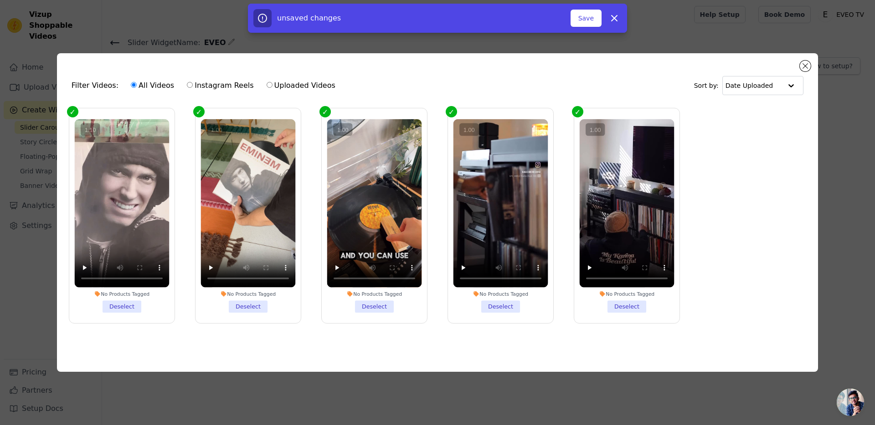
click at [193, 84] on input "Instagram Reels" at bounding box center [190, 85] width 6 height 6
radio input "true"
click at [149, 84] on label "All Videos" at bounding box center [152, 86] width 44 height 12
click at [137, 84] on input "All Videos" at bounding box center [134, 85] width 6 height 6
radio input "true"
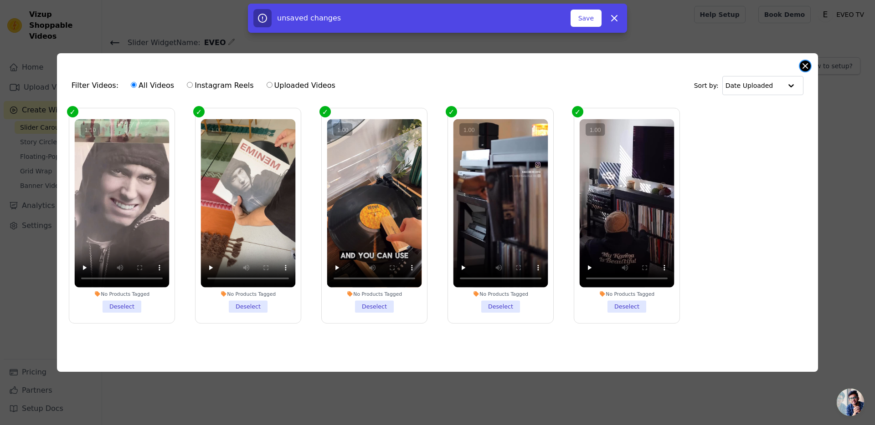
click at [805, 61] on button "Close modal" at bounding box center [804, 66] width 11 height 11
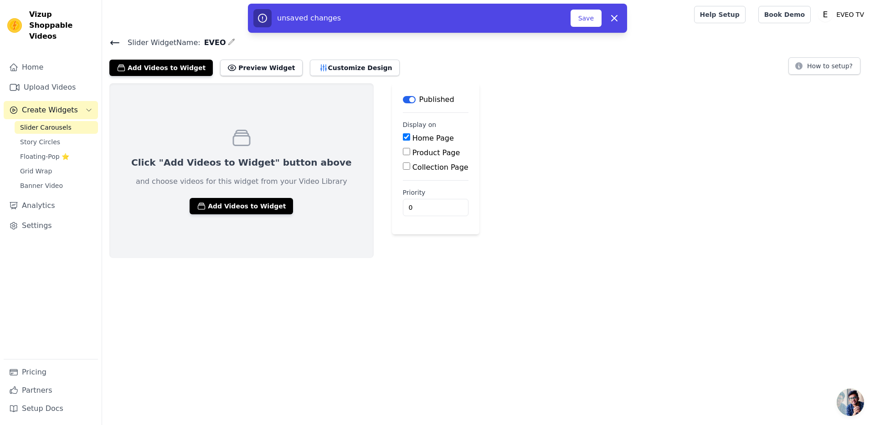
click at [247, 215] on div "Click "Add Videos to Widget" button above and choose videos for this widget fro…" at bounding box center [241, 170] width 264 height 175
click at [240, 208] on button "Add Videos to Widget" at bounding box center [240, 206] width 103 height 16
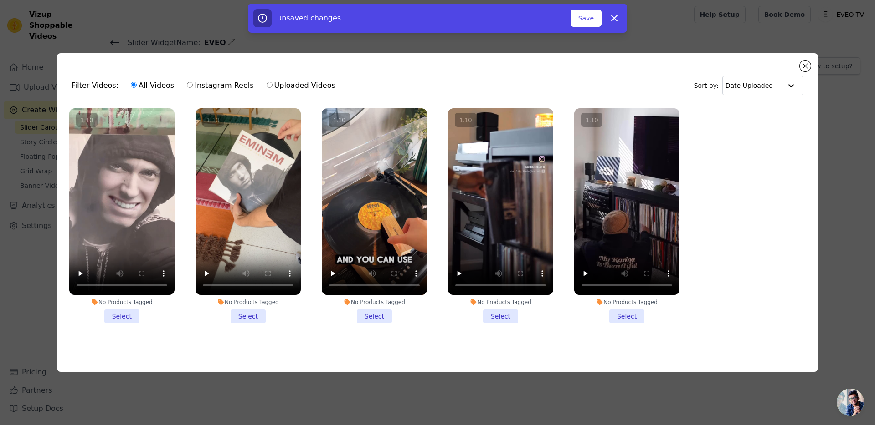
click at [112, 317] on li "No Products Tagged Select" at bounding box center [121, 215] width 105 height 215
click at [0, 0] on input "No Products Tagged Select" at bounding box center [0, 0] width 0 height 0
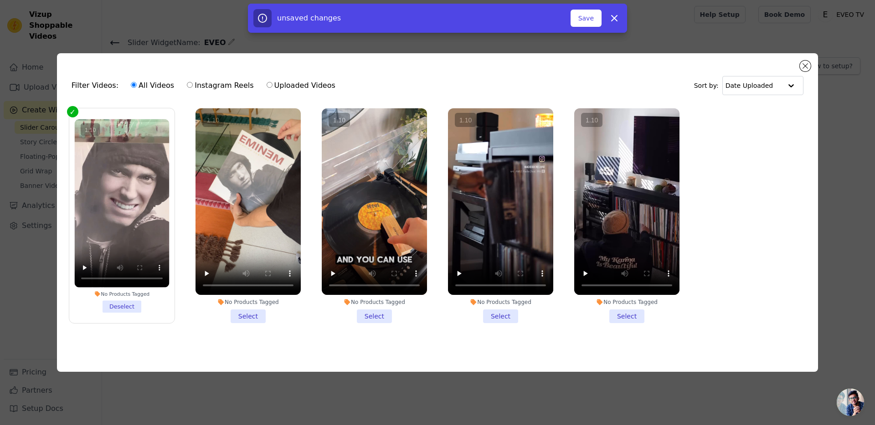
click at [254, 312] on li "No Products Tagged Select" at bounding box center [247, 215] width 105 height 215
click at [0, 0] on input "No Products Tagged Select" at bounding box center [0, 0] width 0 height 0
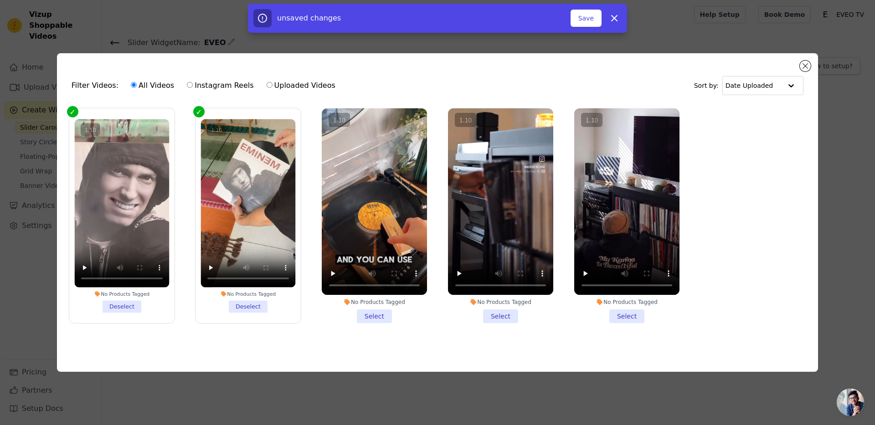
click at [373, 313] on li "No Products Tagged Select" at bounding box center [374, 215] width 105 height 215
click at [0, 0] on input "No Products Tagged Select" at bounding box center [0, 0] width 0 height 0
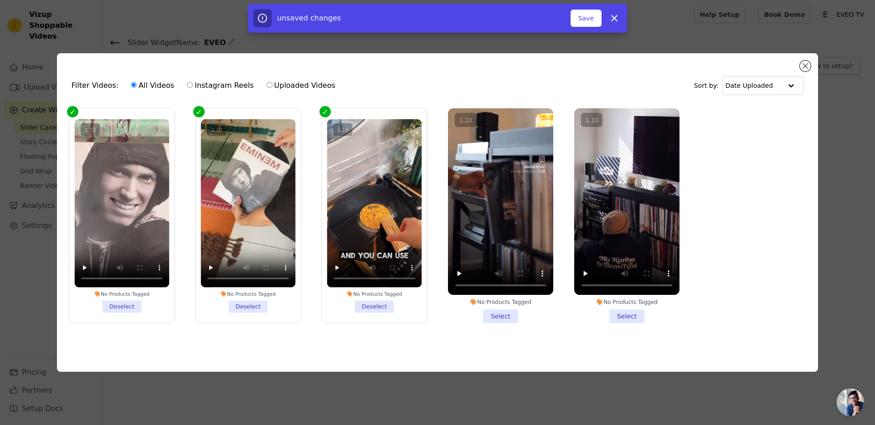
click at [502, 302] on div "No Products Tagged" at bounding box center [500, 302] width 105 height 7
click at [0, 0] on input "No Products Tagged Select" at bounding box center [0, 0] width 0 height 0
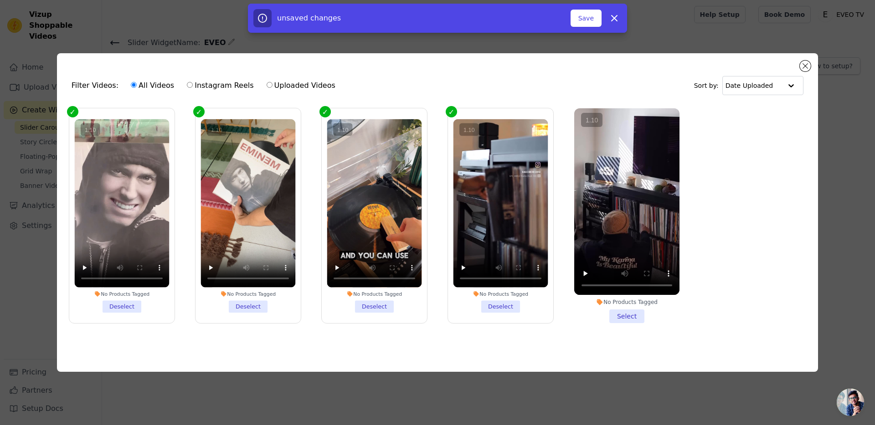
click at [602, 253] on vsc-controller at bounding box center [626, 201] width 105 height 187
click at [0, 0] on input "No Products Tagged Select" at bounding box center [0, 0] width 0 height 0
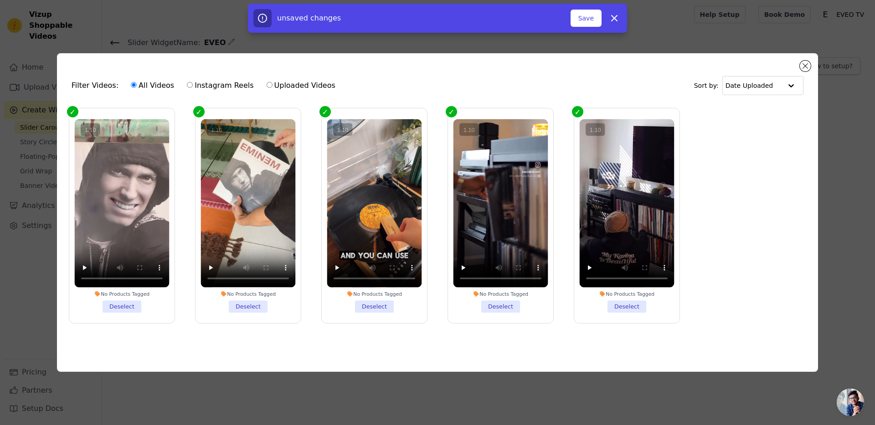
click at [266, 88] on label "Uploaded Videos" at bounding box center [301, 86] width 70 height 12
click at [266, 88] on input "Uploaded Videos" at bounding box center [269, 85] width 6 height 6
radio input "true"
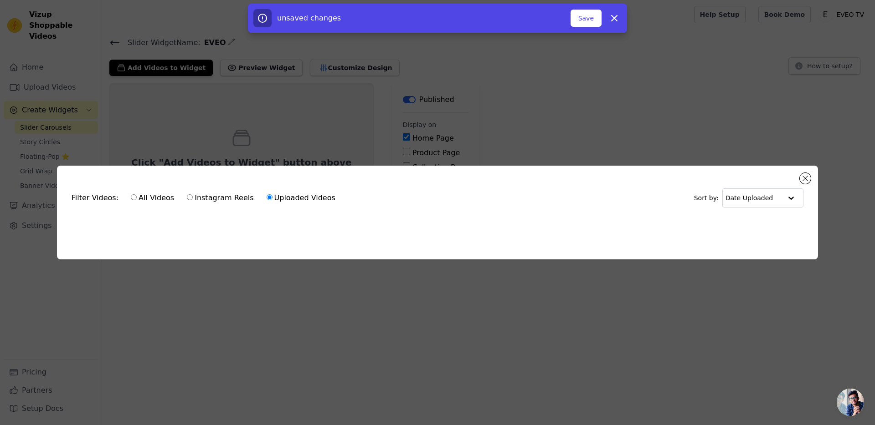
click at [652, 246] on div "Filter Videos: All Videos Instagram Reels Uploaded Videos Sort by: Date Uploade…" at bounding box center [437, 213] width 761 height 94
click at [807, 179] on button "Close modal" at bounding box center [804, 178] width 11 height 11
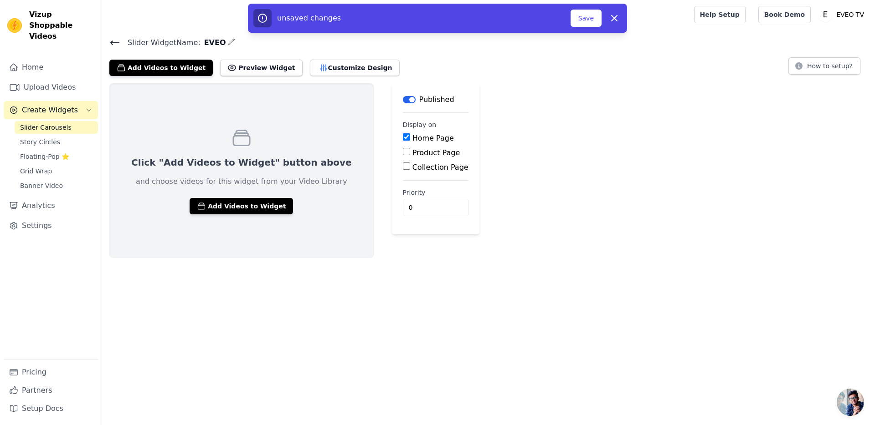
click at [701, 132] on div "Click "Add Videos to Widget" button above and choose videos for this widget fro…" at bounding box center [488, 170] width 772 height 175
click at [53, 138] on span "Story Circles" at bounding box center [40, 142] width 40 height 9
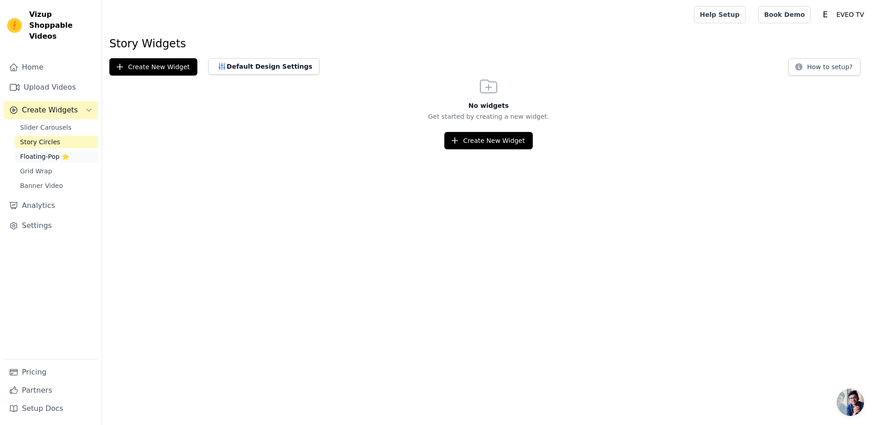
click at [63, 152] on span "Floating-Pop ⭐" at bounding box center [44, 156] width 49 height 9
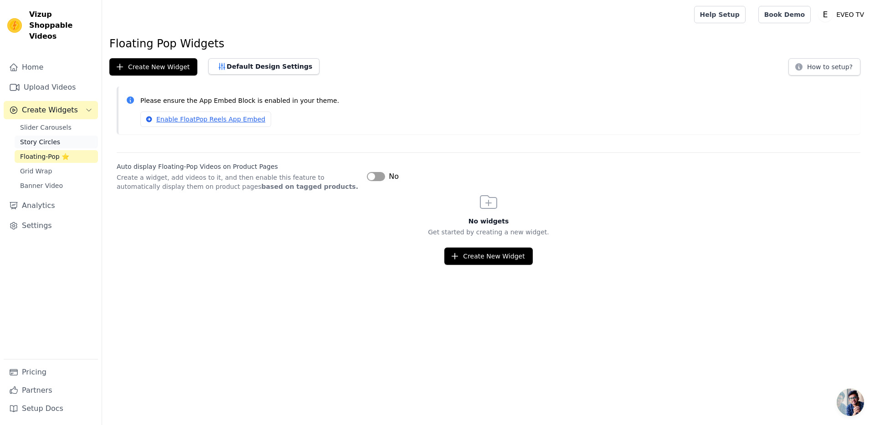
click at [60, 136] on link "Story Circles" at bounding box center [56, 142] width 83 height 13
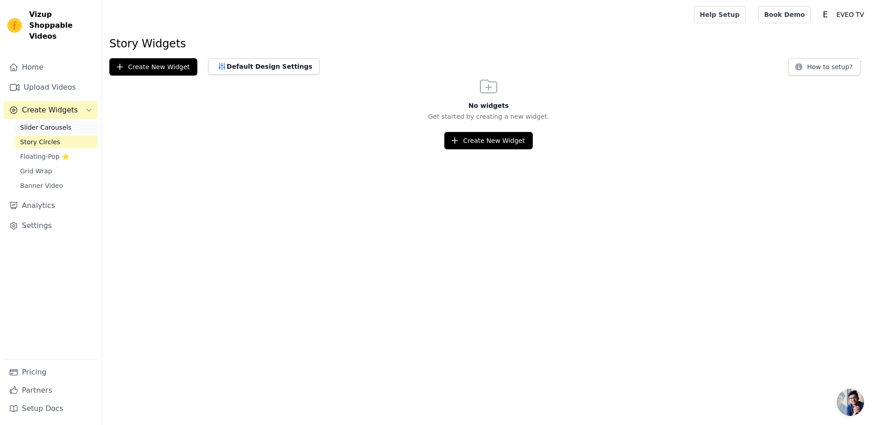
click at [62, 123] on span "Slider Carousels" at bounding box center [45, 127] width 51 height 9
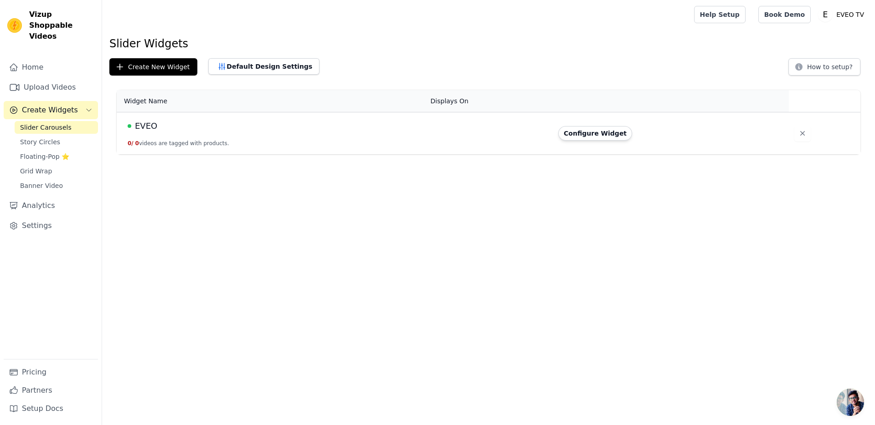
click at [401, 126] on div "EVEO" at bounding box center [274, 126] width 292 height 13
click at [165, 66] on button "Create New Widget" at bounding box center [153, 66] width 88 height 17
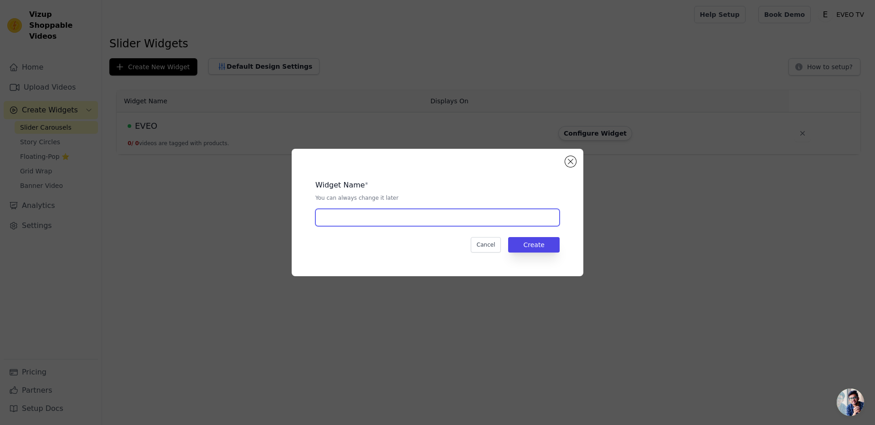
click at [456, 224] on input "text" at bounding box center [437, 217] width 244 height 17
drag, startPoint x: 574, startPoint y: 159, endPoint x: 582, endPoint y: 150, distance: 12.0
click at [574, 159] on button "Close modal" at bounding box center [570, 161] width 11 height 11
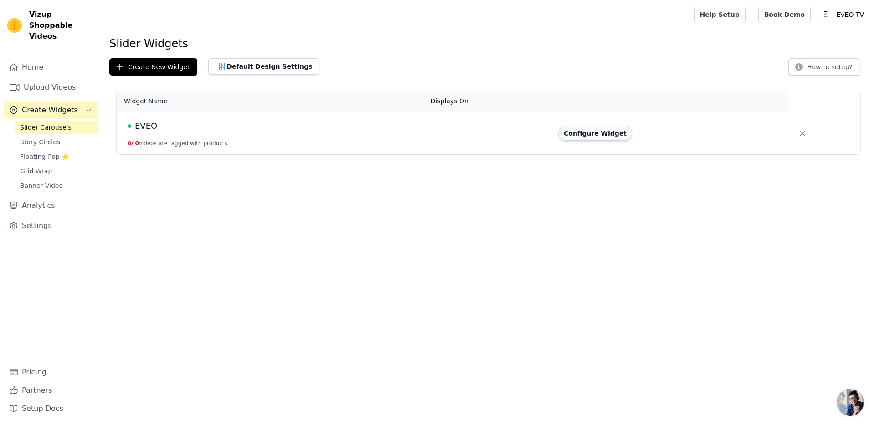
click at [585, 129] on button "Configure Widget" at bounding box center [595, 133] width 74 height 15
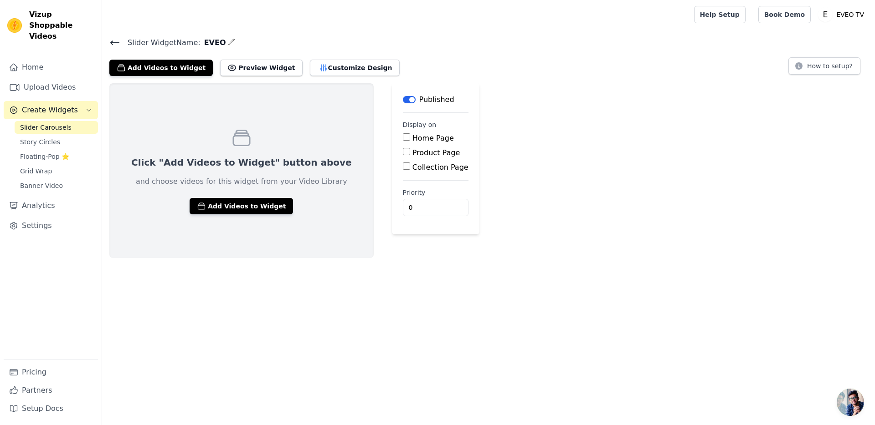
click at [412, 136] on label "Home Page" at bounding box center [432, 138] width 41 height 9
click at [403, 136] on input "Home Page" at bounding box center [406, 136] width 7 height 7
checkbox input "true"
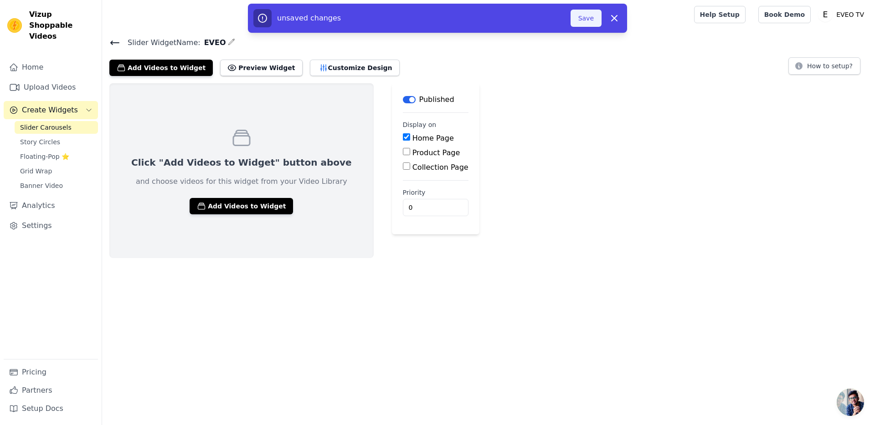
click at [586, 15] on button "Save" at bounding box center [585, 18] width 31 height 17
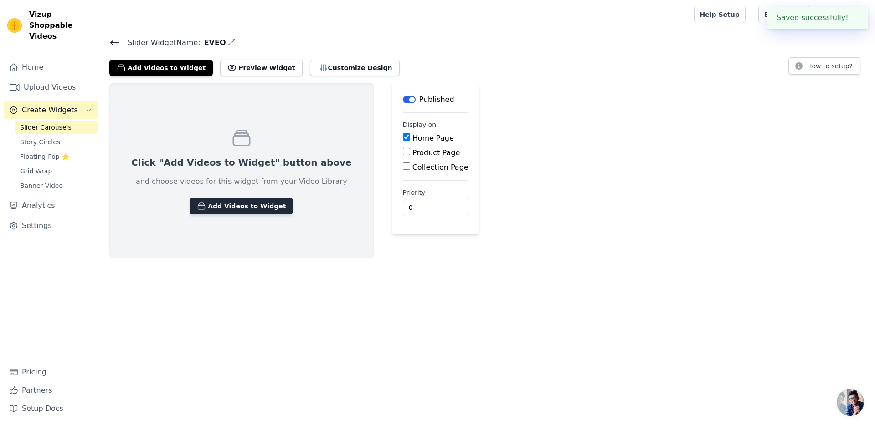
click at [251, 205] on button "Add Videos to Widget" at bounding box center [240, 206] width 103 height 16
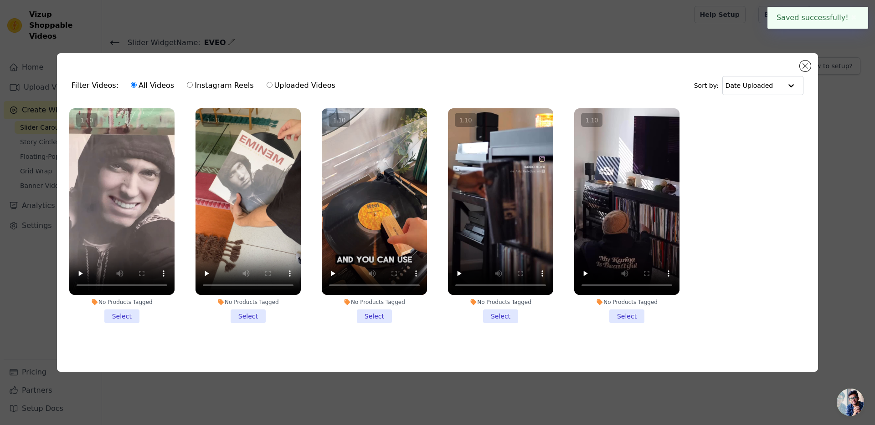
click at [381, 316] on li "No Products Tagged Select" at bounding box center [374, 215] width 105 height 215
click at [0, 0] on input "No Products Tagged Select" at bounding box center [0, 0] width 0 height 0
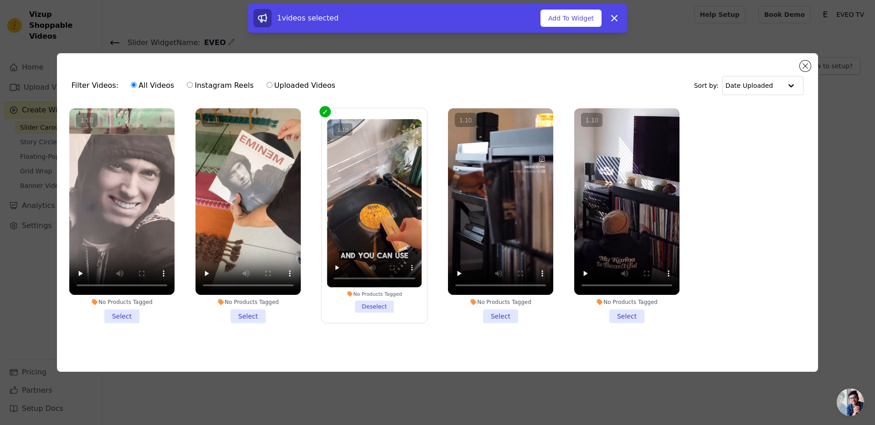
click at [496, 316] on li "No Products Tagged Select" at bounding box center [500, 215] width 105 height 215
click at [0, 0] on input "No Products Tagged Select" at bounding box center [0, 0] width 0 height 0
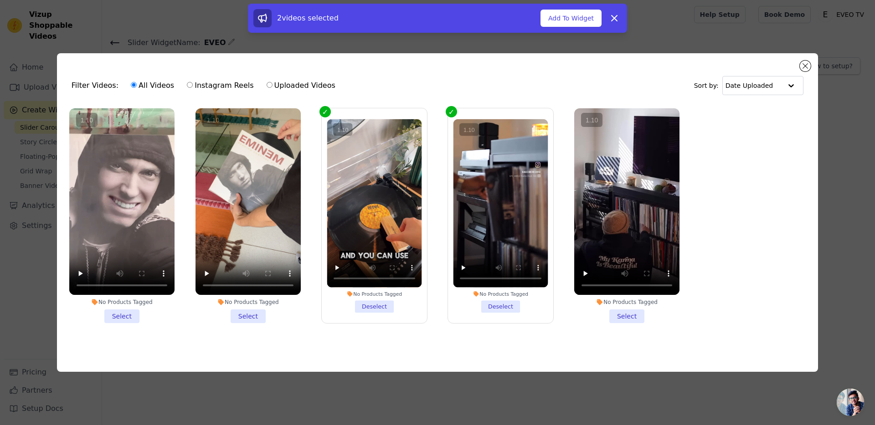
click at [627, 311] on li "No Products Tagged Select" at bounding box center [626, 215] width 105 height 215
click at [0, 0] on input "No Products Tagged Select" at bounding box center [0, 0] width 0 height 0
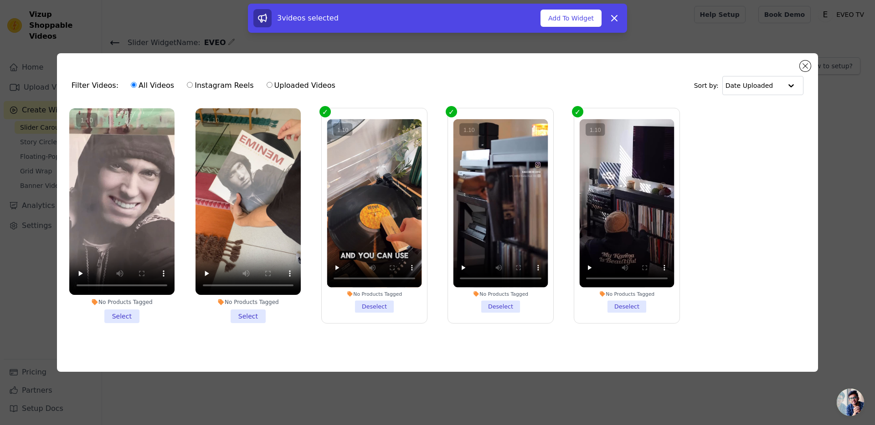
click at [257, 308] on li "No Products Tagged Select" at bounding box center [247, 215] width 105 height 215
click at [0, 0] on input "No Products Tagged Select" at bounding box center [0, 0] width 0 height 0
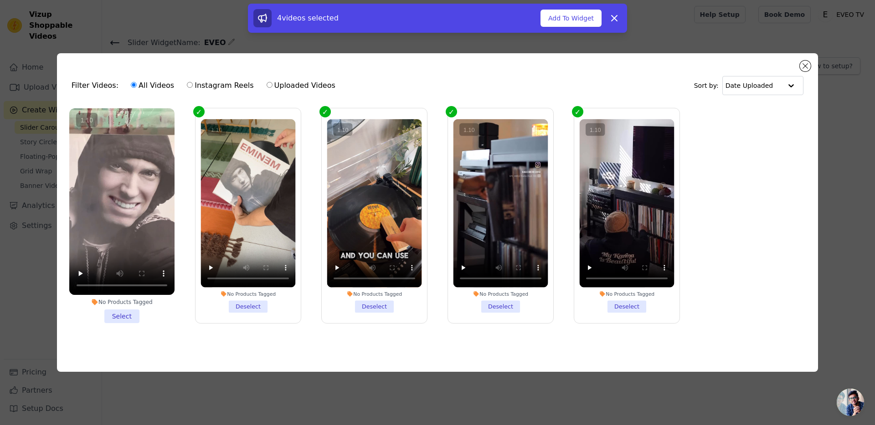
click at [111, 312] on li "No Products Tagged Select" at bounding box center [121, 215] width 105 height 215
click at [0, 0] on input "No Products Tagged Select" at bounding box center [0, 0] width 0 height 0
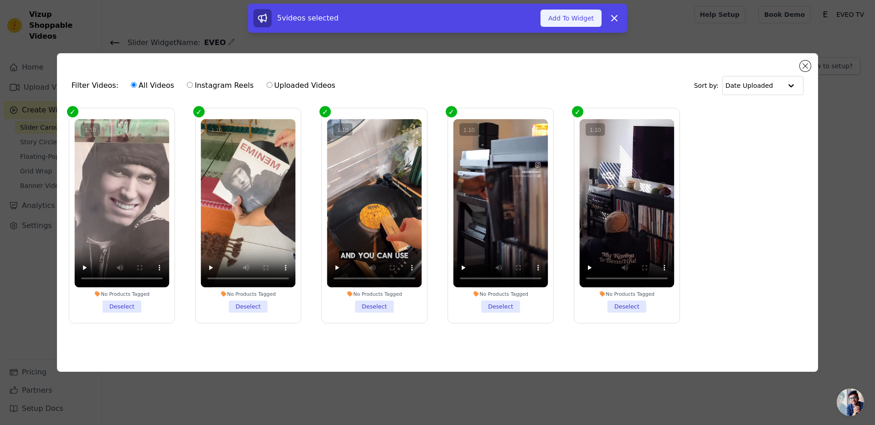
click at [563, 16] on button "Add To Widget" at bounding box center [570, 18] width 61 height 17
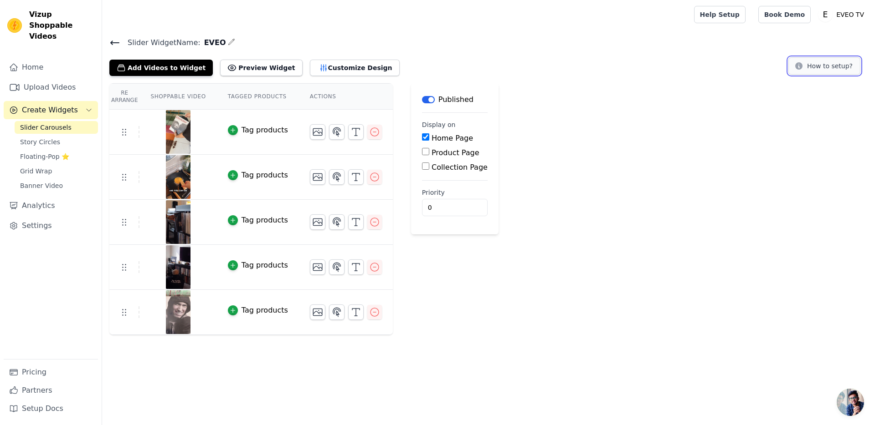
click at [832, 70] on button "How to setup?" at bounding box center [824, 65] width 72 height 17
click at [63, 136] on link "Story Circles" at bounding box center [56, 142] width 83 height 13
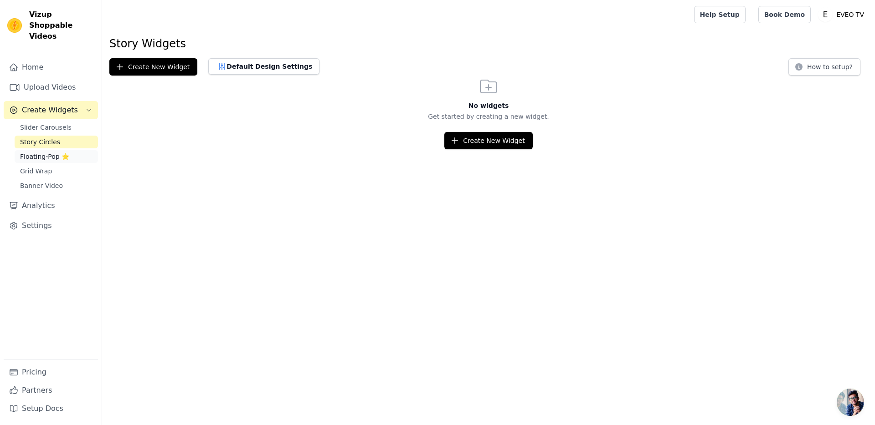
click at [59, 152] on span "Floating-Pop ⭐" at bounding box center [44, 156] width 49 height 9
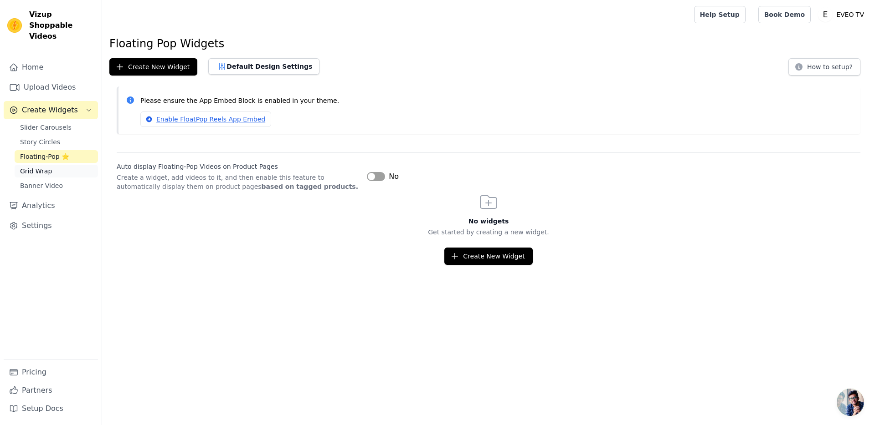
click at [62, 165] on link "Grid Wrap" at bounding box center [56, 171] width 83 height 13
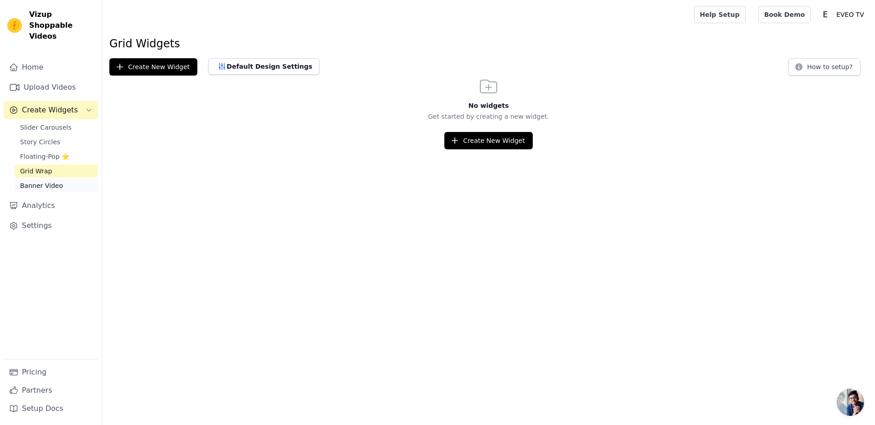
click at [61, 179] on link "Banner Video" at bounding box center [56, 185] width 83 height 13
click at [53, 121] on link "Slider Carousels" at bounding box center [56, 127] width 83 height 13
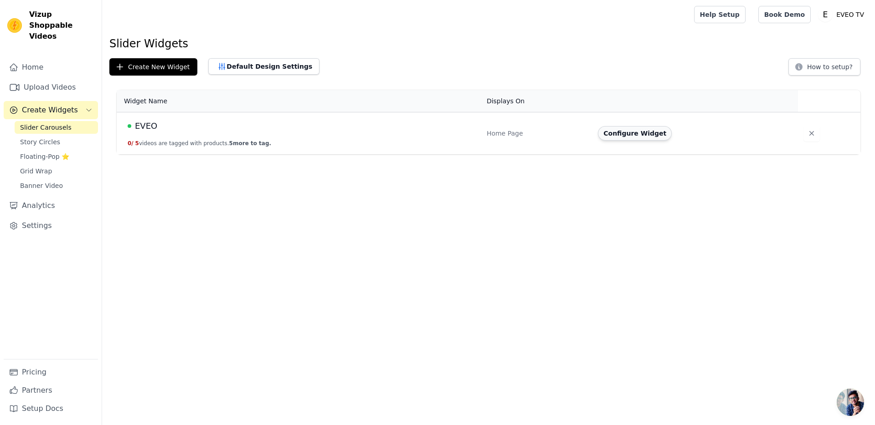
click at [658, 134] on button "Configure Widget" at bounding box center [635, 133] width 74 height 15
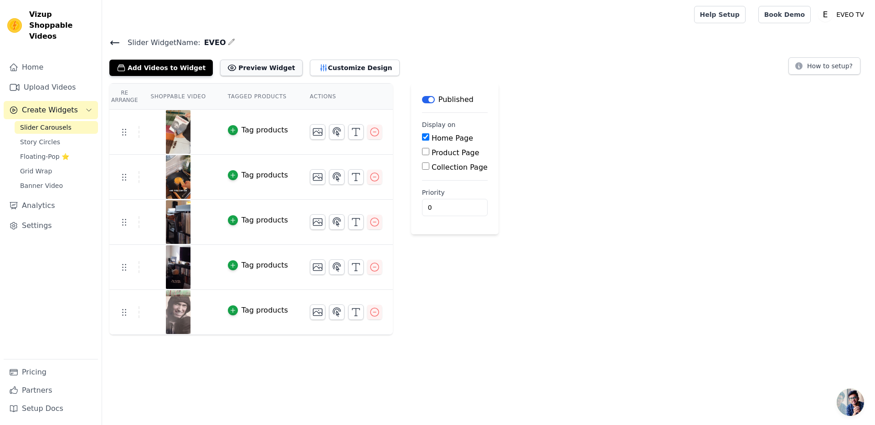
click at [249, 64] on button "Preview Widget" at bounding box center [261, 68] width 82 height 16
click at [323, 66] on button "Customize Design" at bounding box center [355, 68] width 90 height 16
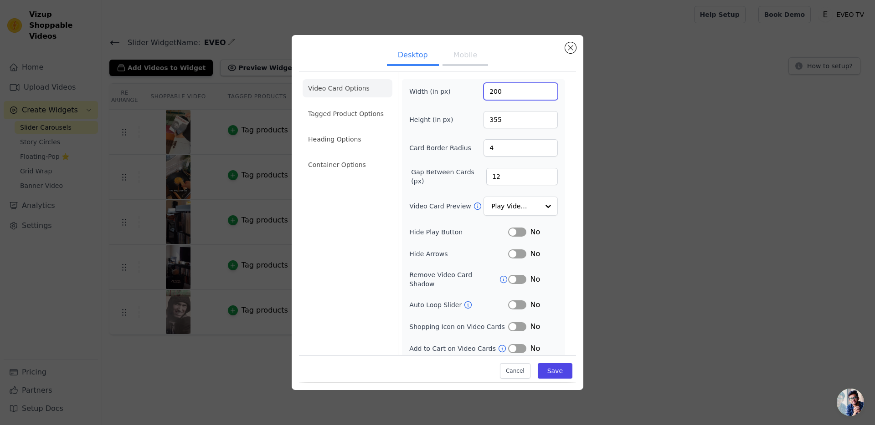
drag, startPoint x: 530, startPoint y: 90, endPoint x: 460, endPoint y: 90, distance: 70.1
click at [460, 90] on div "Width (in px) 200" at bounding box center [483, 91] width 148 height 17
click at [460, 102] on div "Width (in px) 200 Height (in px) 355 Card Border Radius 4 Gap Between Cards (px…" at bounding box center [483, 218] width 148 height 271
drag, startPoint x: 526, startPoint y: 152, endPoint x: 441, endPoint y: 150, distance: 85.2
click at [441, 150] on div "Card Border Radius 4" at bounding box center [483, 147] width 148 height 17
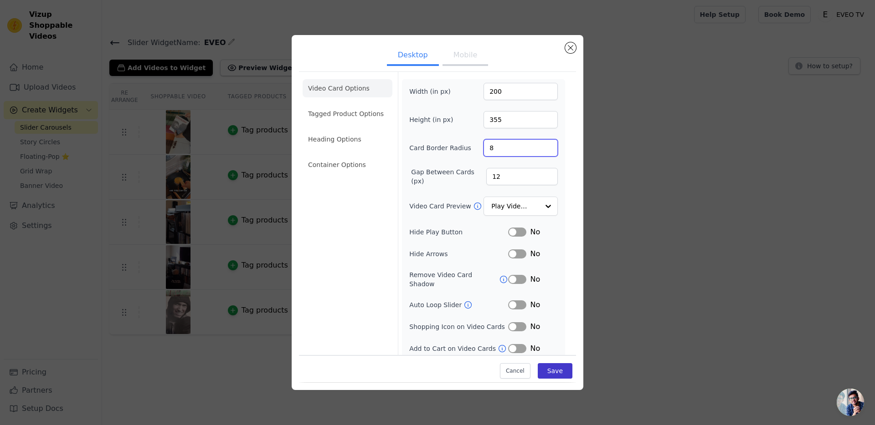
type input "8"
click at [564, 377] on button "Save" at bounding box center [554, 371] width 35 height 15
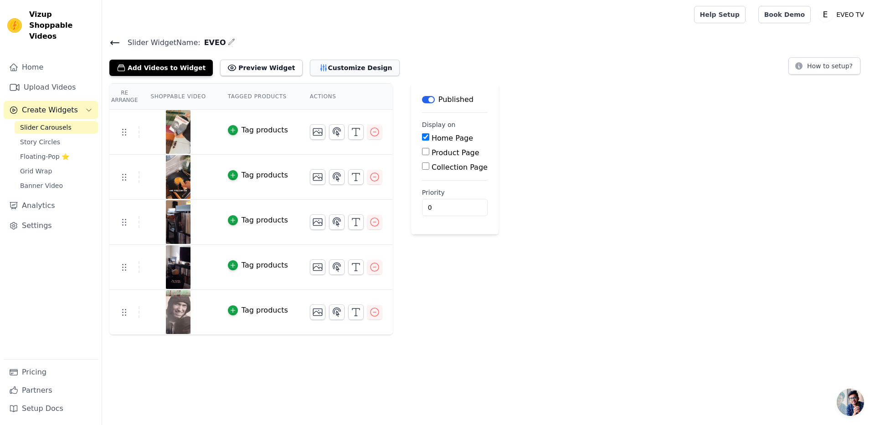
click at [339, 65] on button "Customize Design" at bounding box center [355, 68] width 90 height 16
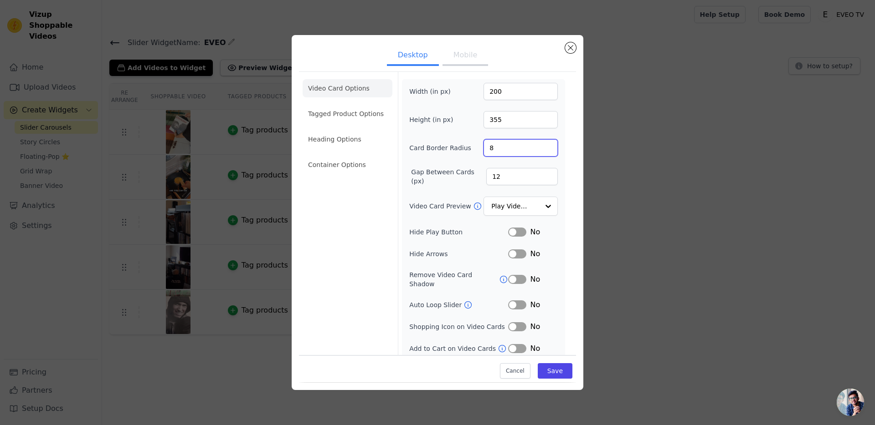
drag, startPoint x: 504, startPoint y: 147, endPoint x: 452, endPoint y: 152, distance: 51.7
click at [452, 152] on div "Card Border Radius 8" at bounding box center [483, 147] width 148 height 17
type input "6"
click at [572, 160] on div "Video Card Options Tagged Product Options Heading Options Container Options Wid…" at bounding box center [437, 217] width 277 height 290
drag, startPoint x: 516, startPoint y: 179, endPoint x: 465, endPoint y: 182, distance: 50.2
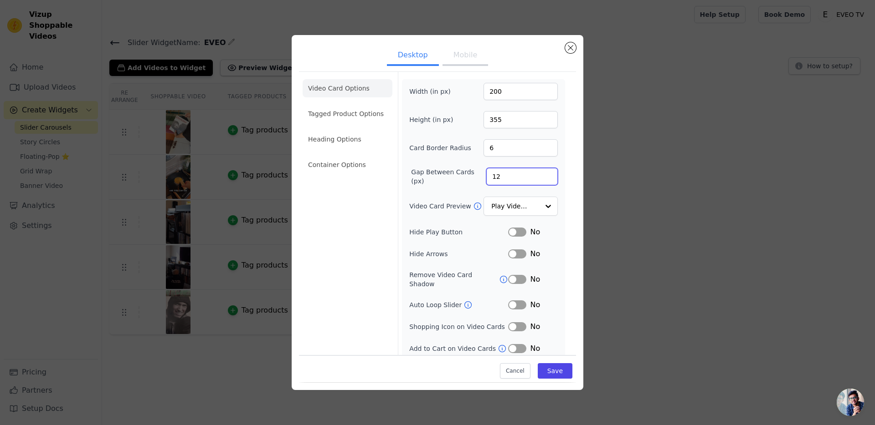
click at [465, 182] on div "Gap Between Cards (px) 12" at bounding box center [483, 177] width 148 height 18
type input "20"
click at [564, 184] on div "Width (in px) 200 Height (in px) 355 Card Border Radius 6 Gap Between Cards (px…" at bounding box center [483, 218] width 163 height 279
click at [537, 209] on input "Video Card Preview" at bounding box center [514, 207] width 47 height 18
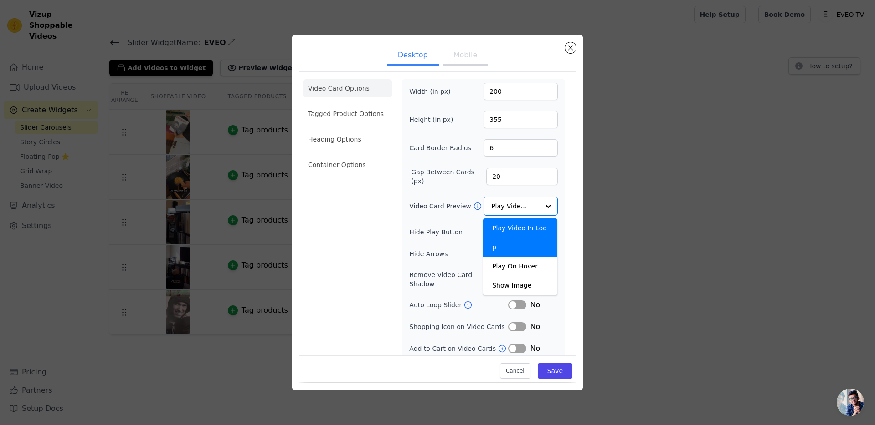
click at [579, 175] on div "Desktop Mobile Video Card Options Tagged Product Options Heading Options Contai…" at bounding box center [438, 212] width 292 height 355
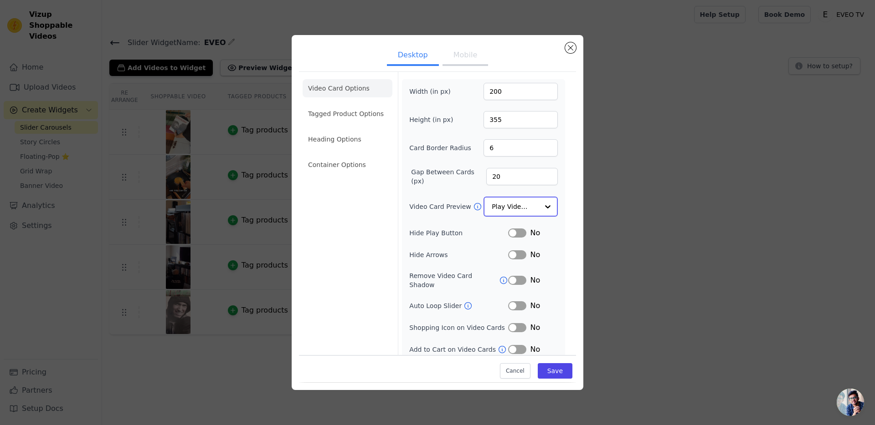
click at [527, 205] on input "Video Card Preview" at bounding box center [514, 207] width 47 height 18
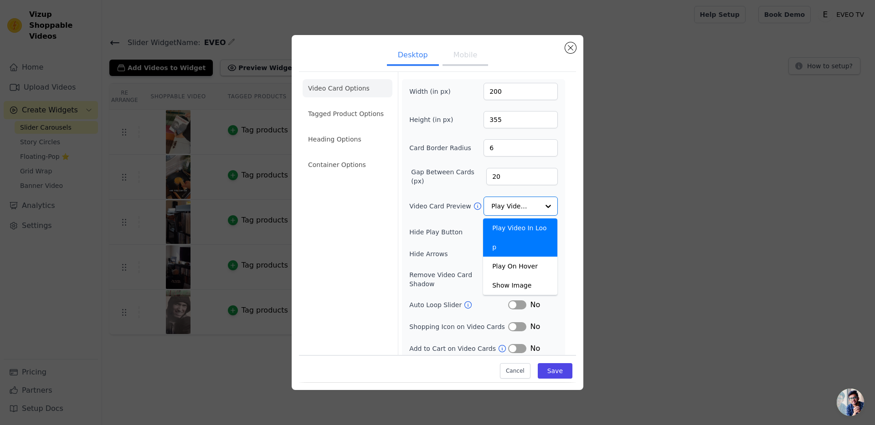
click at [568, 173] on form "Width (in px) 200 Height (in px) 355 Card Border Radius 6 Gap Between Cards (px…" at bounding box center [483, 217] width 171 height 290
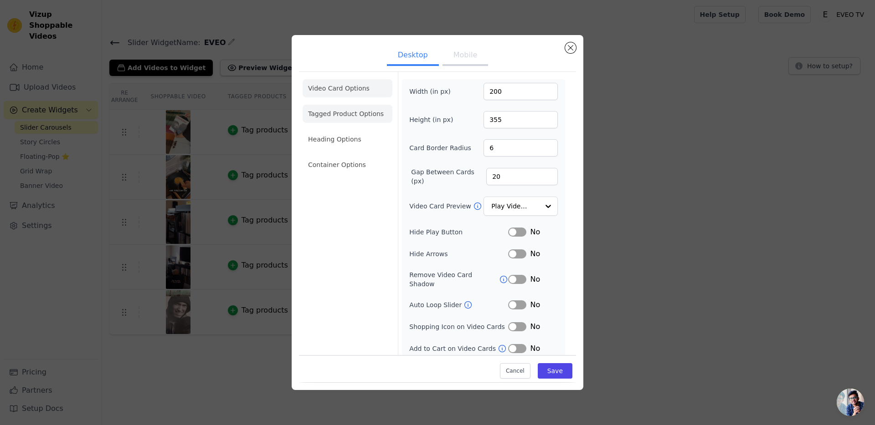
click at [363, 113] on li "Tagged Product Options" at bounding box center [347, 114] width 90 height 18
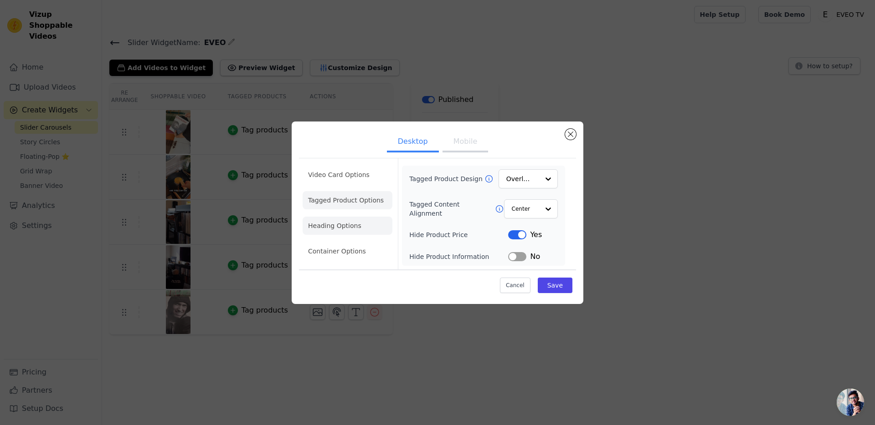
click at [344, 222] on li "Heading Options" at bounding box center [347, 226] width 90 height 18
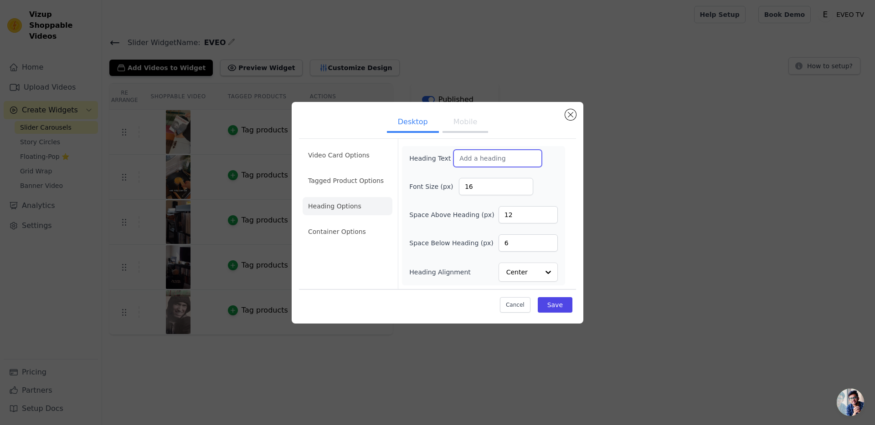
click at [482, 163] on input "Heading Text" at bounding box center [497, 158] width 88 height 17
type input "Over Than 5 Milion Customers"
click at [541, 165] on div "Heading Text Over Than 5 Milion Customers" at bounding box center [483, 158] width 148 height 17
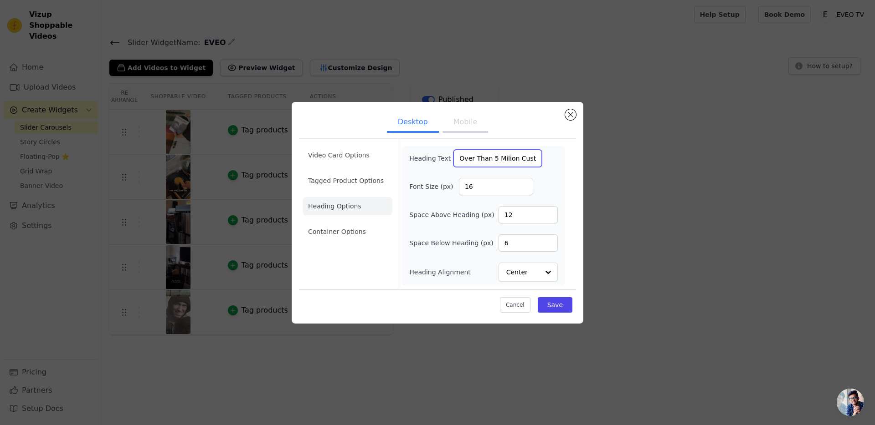
click at [498, 157] on input "Over Than 5 Milion Customers" at bounding box center [497, 158] width 88 height 17
click at [533, 174] on div "Heading Text Over Than 5 Milion Customers Font Size (px) 16 Space Above Heading…" at bounding box center [483, 216] width 148 height 132
click at [350, 232] on li "Container Options" at bounding box center [347, 232] width 90 height 18
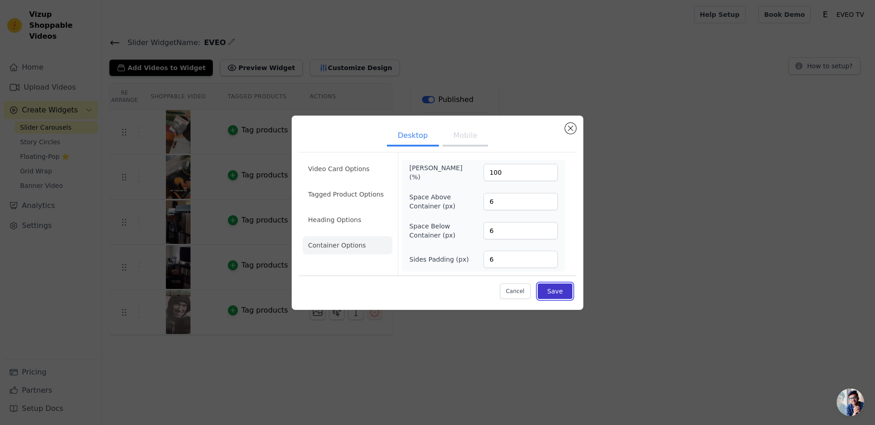
click at [561, 296] on button "Save" at bounding box center [554, 291] width 35 height 15
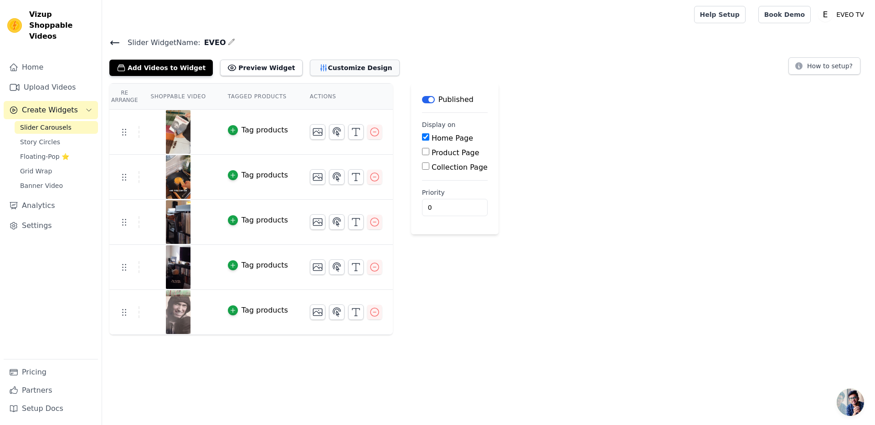
click at [327, 66] on button "Customize Design" at bounding box center [355, 68] width 90 height 16
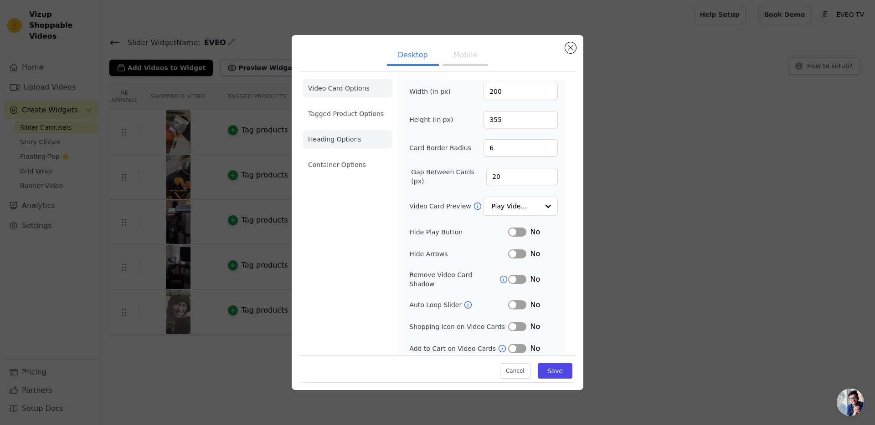
click at [369, 135] on li "Heading Options" at bounding box center [347, 139] width 90 height 18
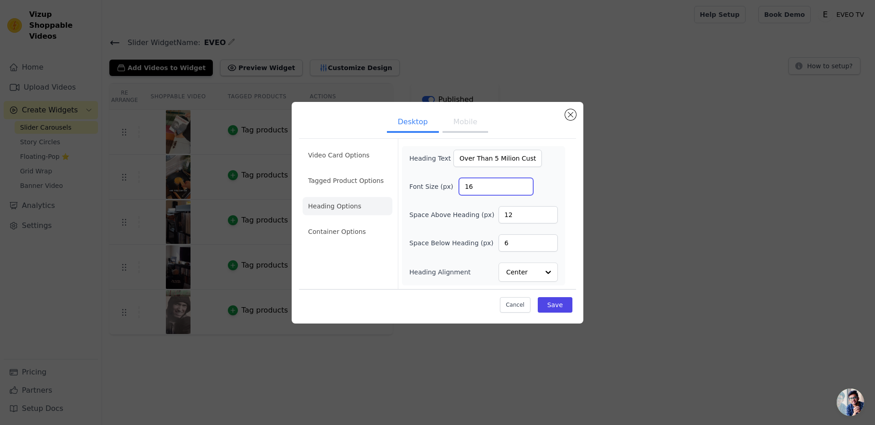
drag, startPoint x: 489, startPoint y: 190, endPoint x: 429, endPoint y: 188, distance: 60.6
click at [429, 188] on div "Font Size (px) 16" at bounding box center [483, 186] width 148 height 17
type input "30"
click at [556, 303] on button "Save" at bounding box center [554, 304] width 35 height 15
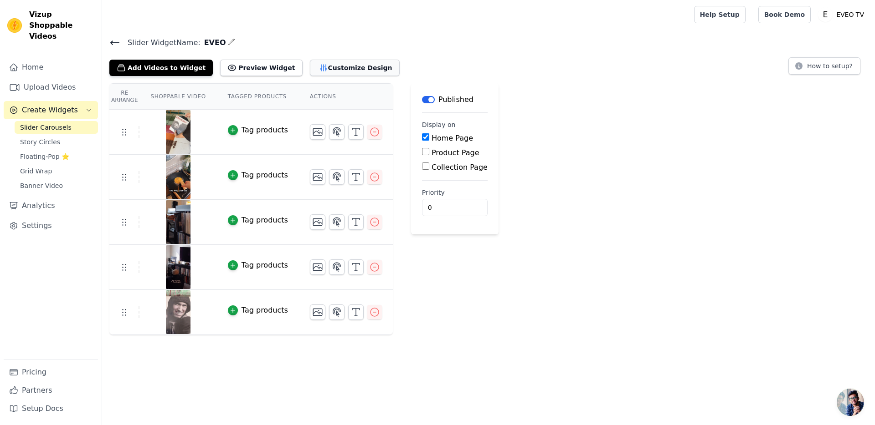
click at [335, 68] on button "Customize Design" at bounding box center [355, 68] width 90 height 16
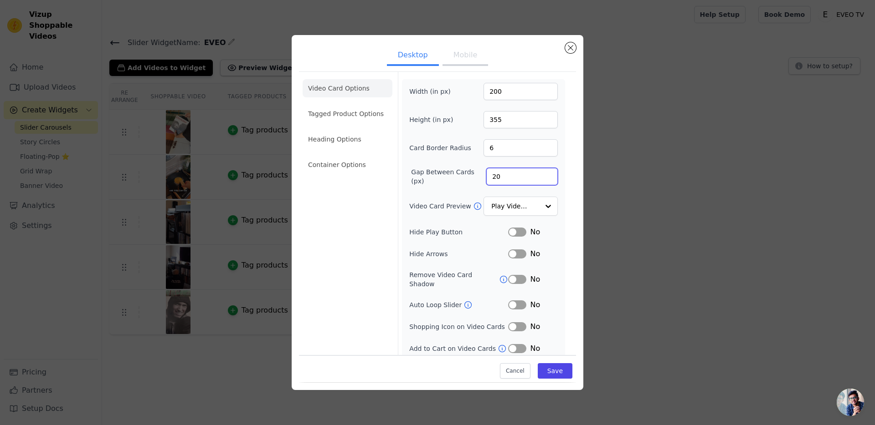
drag, startPoint x: 531, startPoint y: 174, endPoint x: 449, endPoint y: 182, distance: 82.9
click at [449, 182] on div "Gap Between Cards (px) 20" at bounding box center [483, 177] width 148 height 18
click at [352, 161] on li "Container Options" at bounding box center [347, 165] width 90 height 18
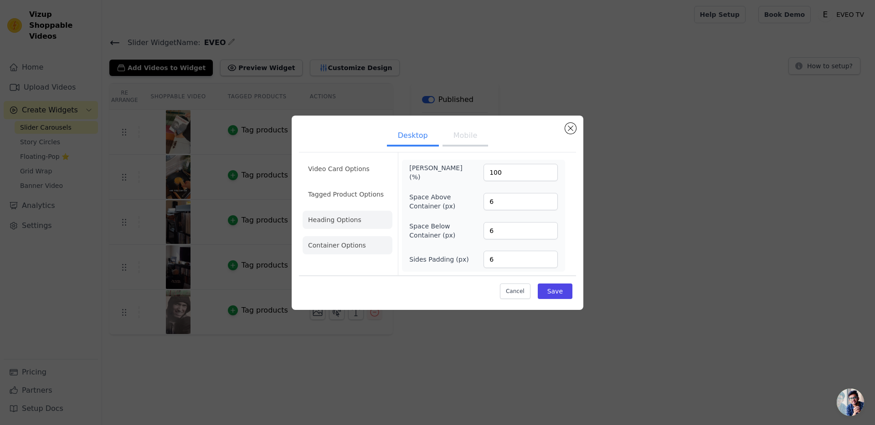
click at [337, 220] on li "Heading Options" at bounding box center [347, 220] width 90 height 18
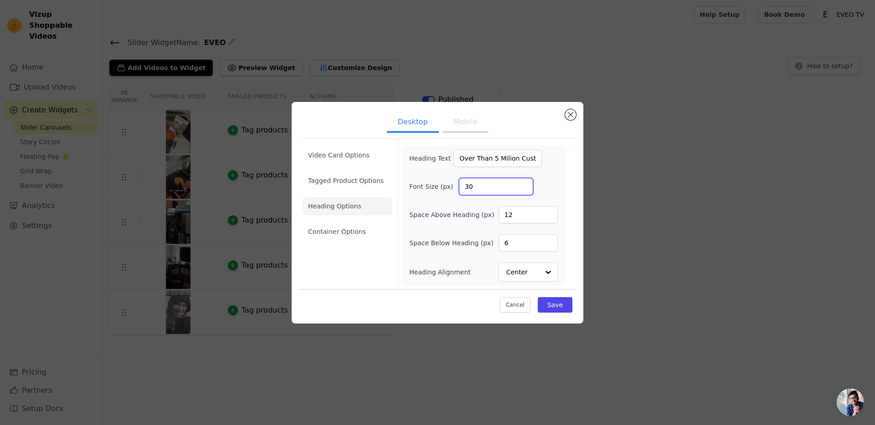
drag, startPoint x: 498, startPoint y: 191, endPoint x: 440, endPoint y: 194, distance: 58.3
click at [436, 194] on div "Font Size (px) 30" at bounding box center [483, 186] width 148 height 17
type input "60"
click at [559, 301] on button "Save" at bounding box center [554, 304] width 35 height 15
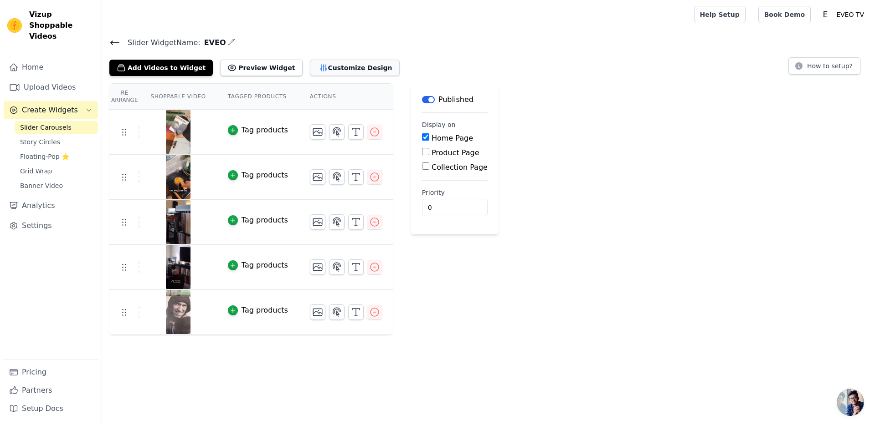
click at [338, 68] on button "Customize Design" at bounding box center [355, 68] width 90 height 16
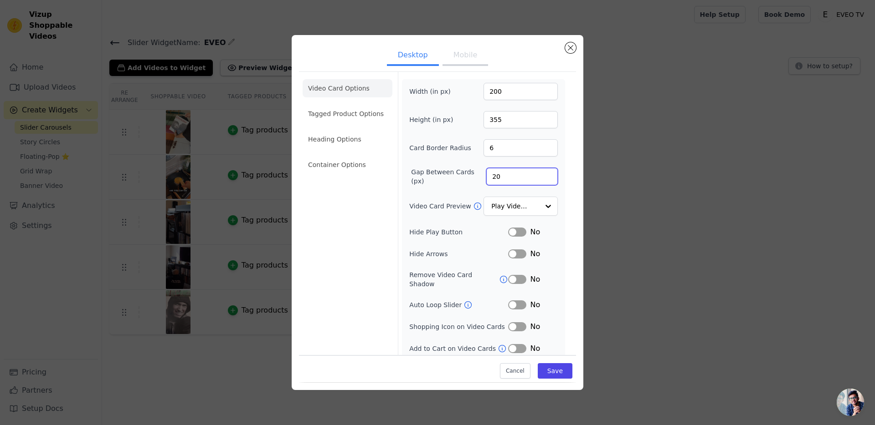
drag, startPoint x: 520, startPoint y: 171, endPoint x: 446, endPoint y: 175, distance: 73.4
click at [446, 175] on div "Gap Between Cards (px) 20" at bounding box center [483, 177] width 148 height 18
click at [558, 137] on div "Width (in px) 200 Height (in px) 355 Card Border Radius 6 Gap Between Cards (px…" at bounding box center [483, 218] width 163 height 279
click at [353, 111] on li "Tagged Product Options" at bounding box center [347, 114] width 90 height 18
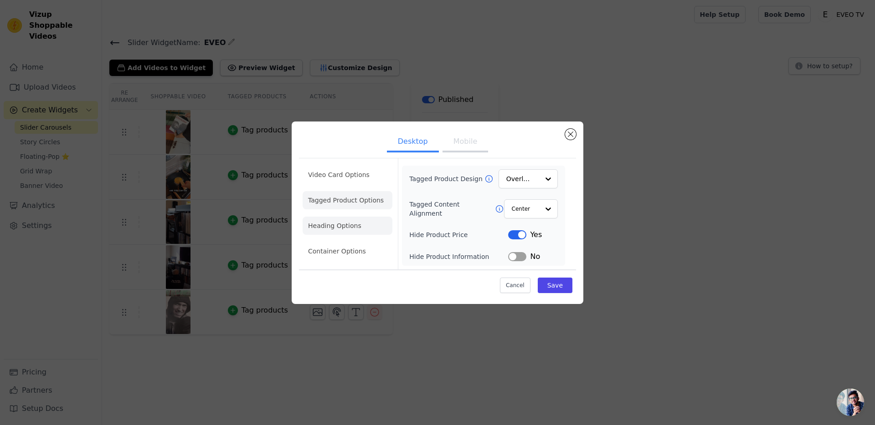
click at [349, 221] on li "Heading Options" at bounding box center [347, 226] width 90 height 18
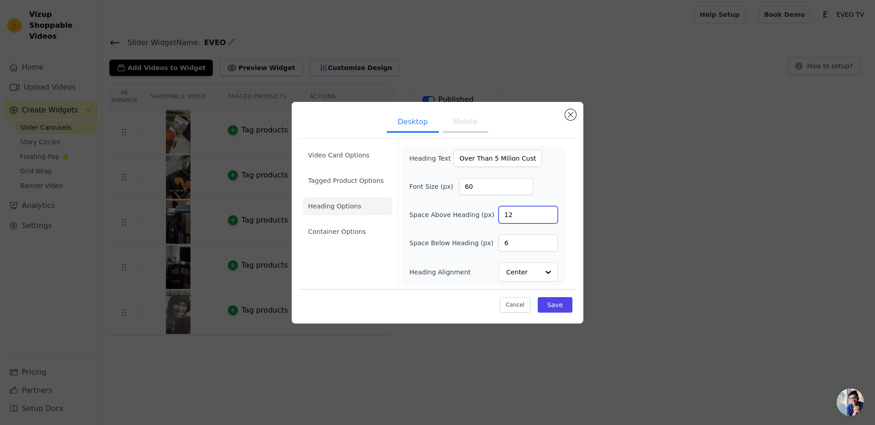
drag, startPoint x: 515, startPoint y: 214, endPoint x: 484, endPoint y: 216, distance: 31.1
click at [484, 216] on div "Space Above Heading (px) 12" at bounding box center [483, 214] width 148 height 17
type input "30"
click at [562, 310] on button "Save" at bounding box center [554, 304] width 35 height 15
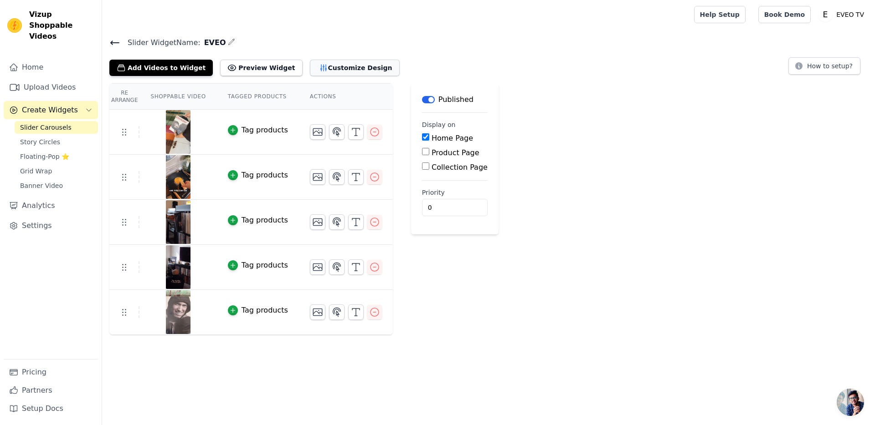
click at [330, 69] on button "Customize Design" at bounding box center [355, 68] width 90 height 16
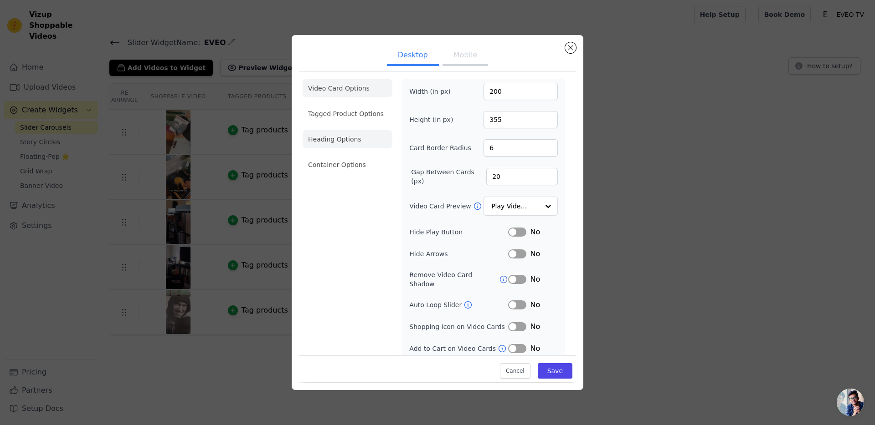
click at [348, 137] on li "Heading Options" at bounding box center [347, 139] width 90 height 18
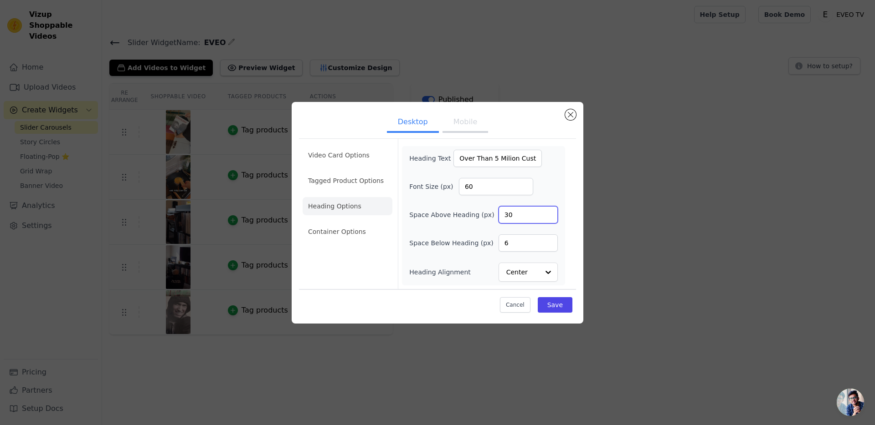
drag, startPoint x: 526, startPoint y: 220, endPoint x: 491, endPoint y: 218, distance: 35.1
click at [491, 218] on div "Space Above Heading (px) 30" at bounding box center [483, 214] width 148 height 17
type input "12"
click at [522, 242] on input "6" at bounding box center [527, 243] width 59 height 17
drag, startPoint x: 527, startPoint y: 242, endPoint x: 488, endPoint y: 245, distance: 38.8
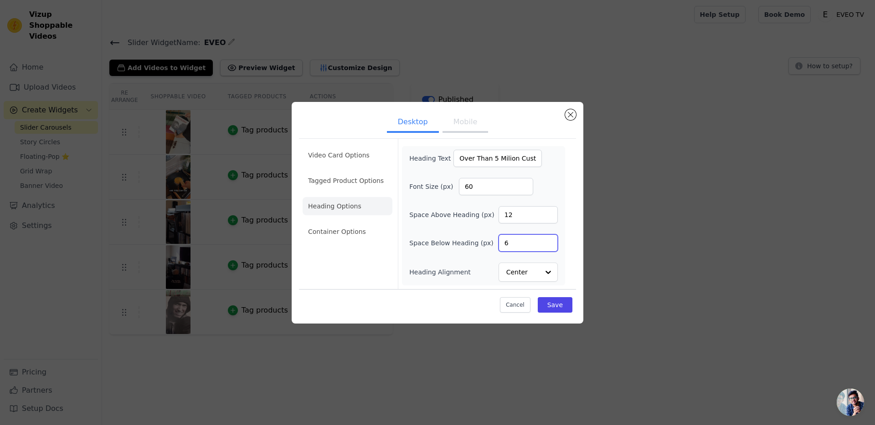
click at [488, 245] on div "Space Below Heading (px) 6" at bounding box center [483, 243] width 148 height 17
type input "15"
click at [563, 307] on button "Save" at bounding box center [554, 304] width 35 height 15
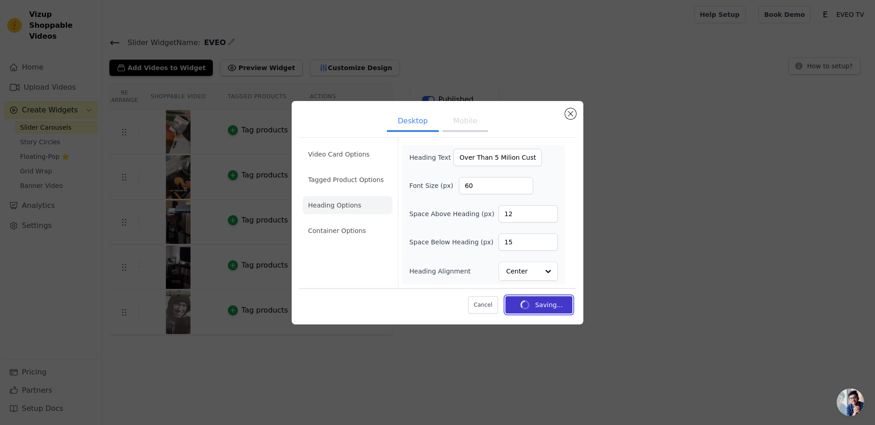
click at [561, 307] on button "Saving..." at bounding box center [538, 305] width 67 height 17
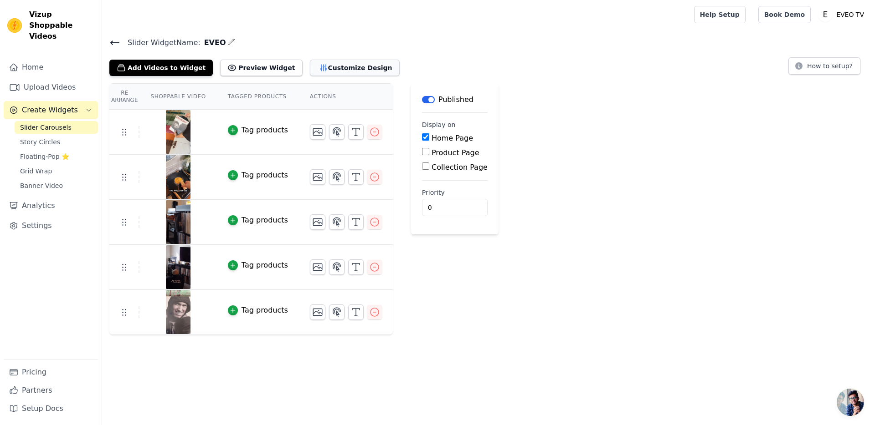
click at [348, 67] on button "Customize Design" at bounding box center [355, 68] width 90 height 16
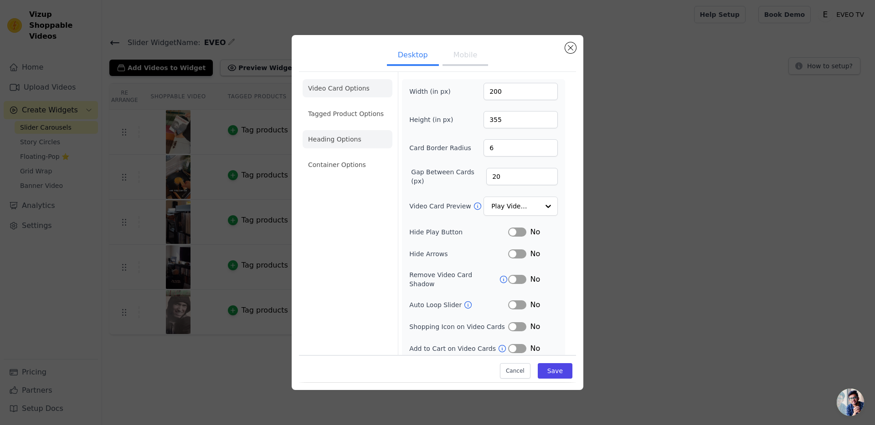
click at [348, 145] on li "Heading Options" at bounding box center [347, 139] width 90 height 18
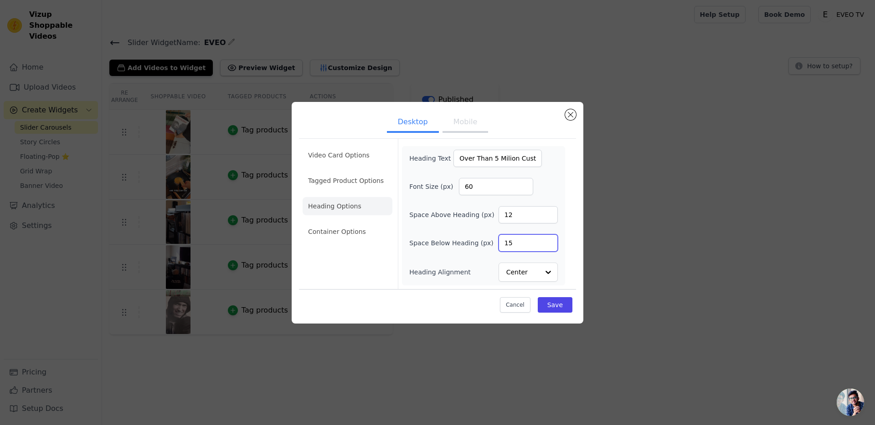
click at [519, 244] on input "15" at bounding box center [527, 243] width 59 height 17
type input "40"
click at [563, 307] on button "Save" at bounding box center [554, 304] width 35 height 15
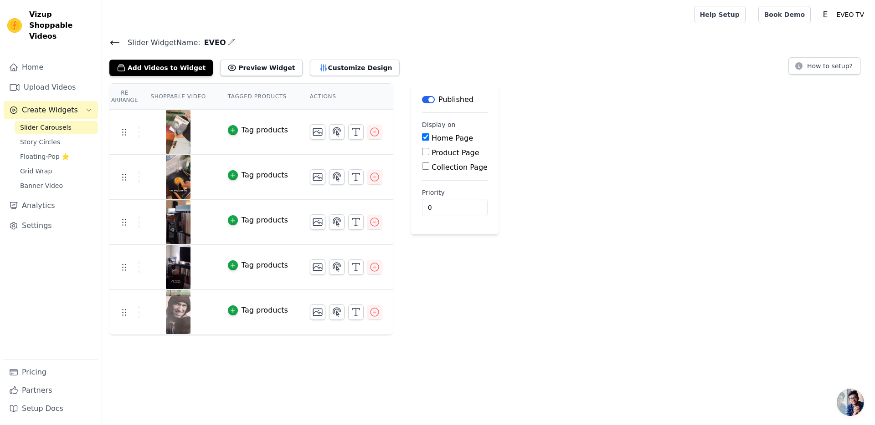
click at [228, 45] on icon "button" at bounding box center [231, 41] width 7 height 7
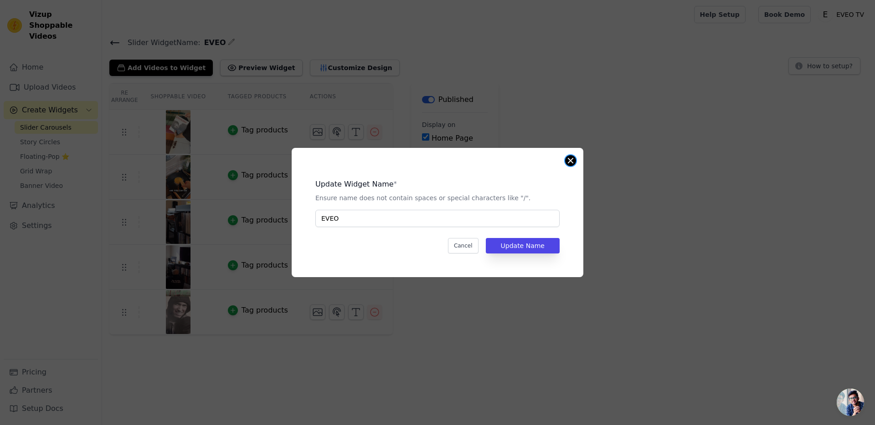
click at [575, 161] on button "Close modal" at bounding box center [570, 160] width 11 height 11
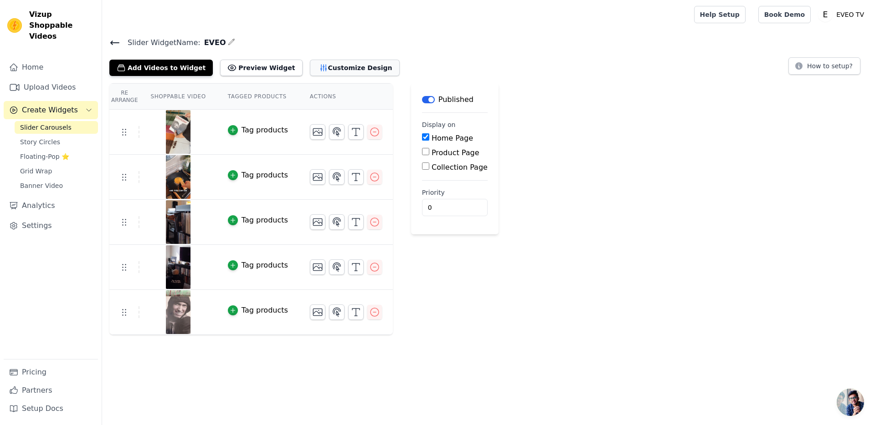
click at [357, 70] on button "Customize Design" at bounding box center [355, 68] width 90 height 16
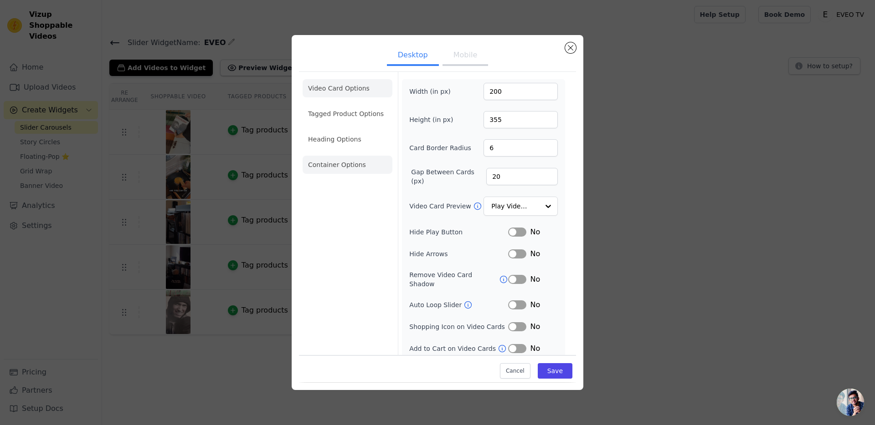
click at [361, 168] on li "Container Options" at bounding box center [347, 165] width 90 height 18
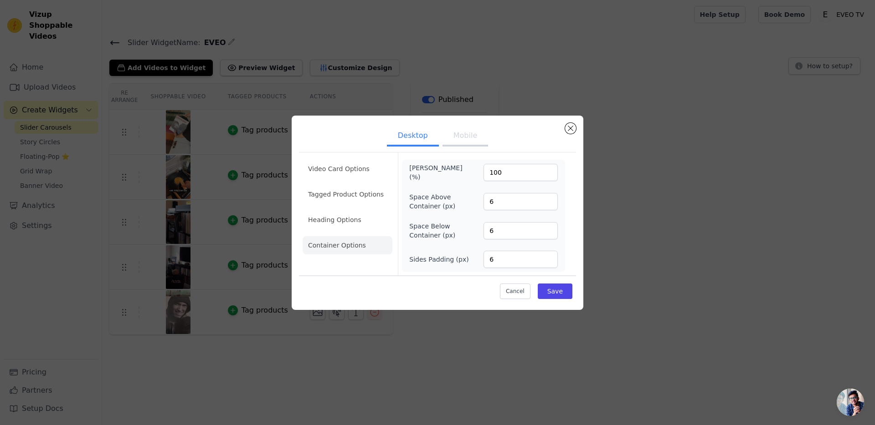
click at [465, 140] on button "Mobile" at bounding box center [465, 137] width 46 height 20
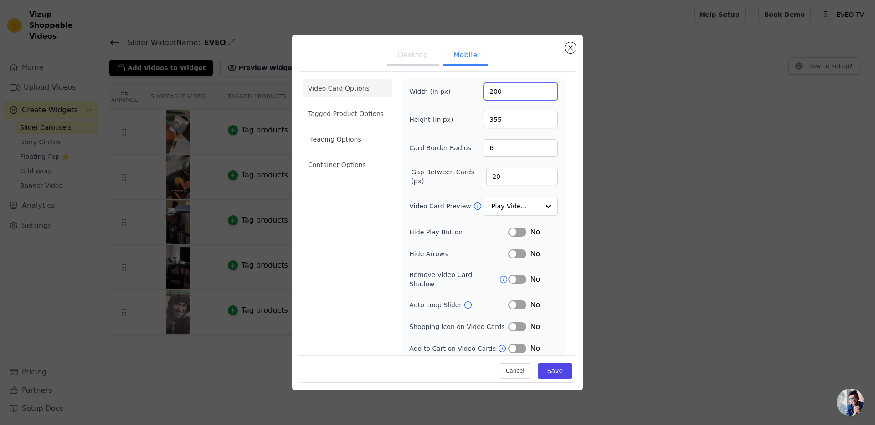
drag, startPoint x: 522, startPoint y: 94, endPoint x: 471, endPoint y: 93, distance: 51.5
click at [473, 94] on div "Width (in px) 200" at bounding box center [483, 91] width 148 height 17
type input "100"
click at [557, 367] on button "Save" at bounding box center [554, 371] width 35 height 15
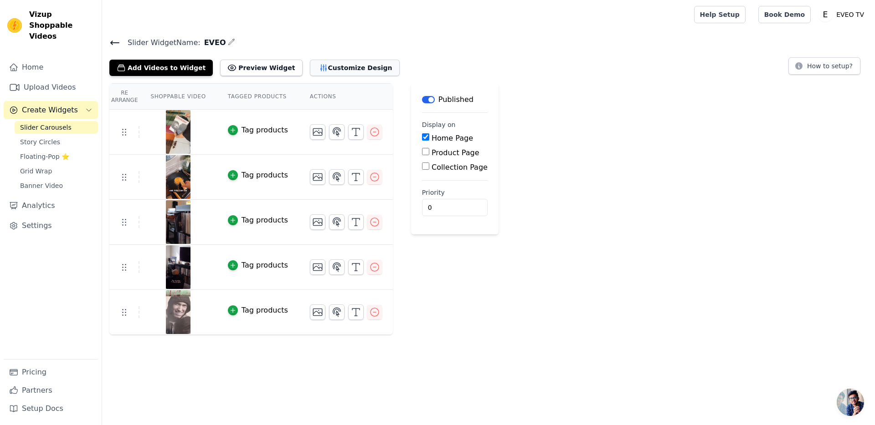
click at [338, 68] on button "Customize Design" at bounding box center [355, 68] width 90 height 16
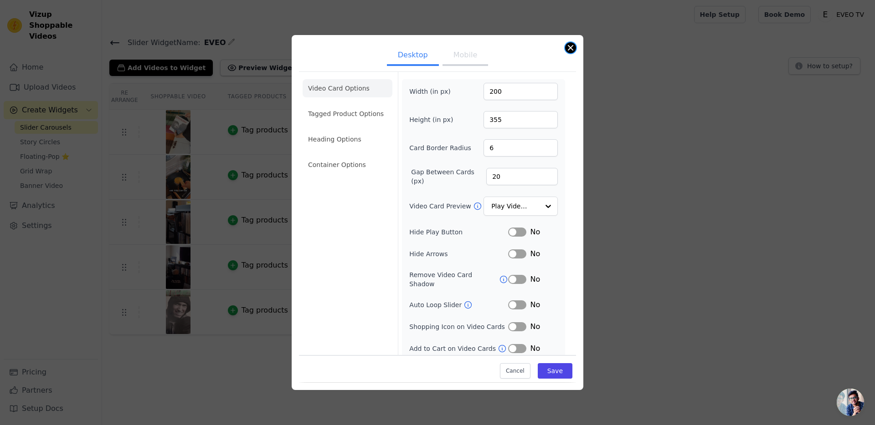
click at [574, 48] on button "Close modal" at bounding box center [570, 47] width 11 height 11
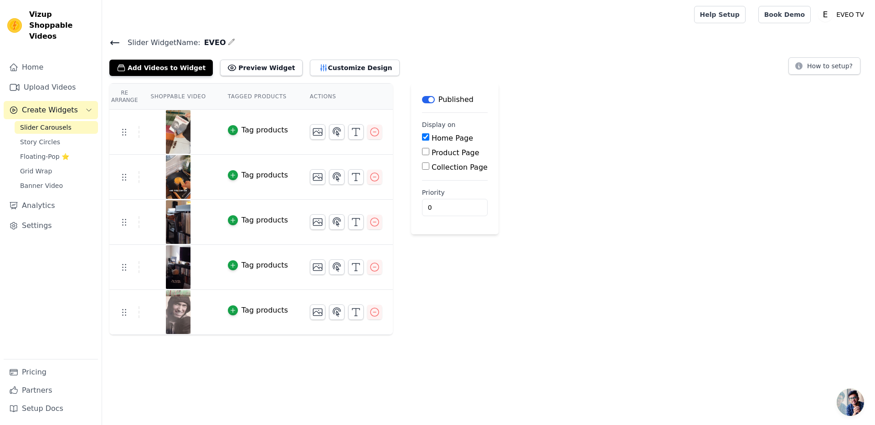
click at [568, 53] on div "Slider Widget Name: EVEO Add Videos to Widget Preview Widget Customize Design H…" at bounding box center [488, 56] width 772 height 40
click at [264, 63] on button "Preview Widget" at bounding box center [261, 68] width 82 height 16
click at [339, 60] on button "Customize Design" at bounding box center [355, 68] width 90 height 16
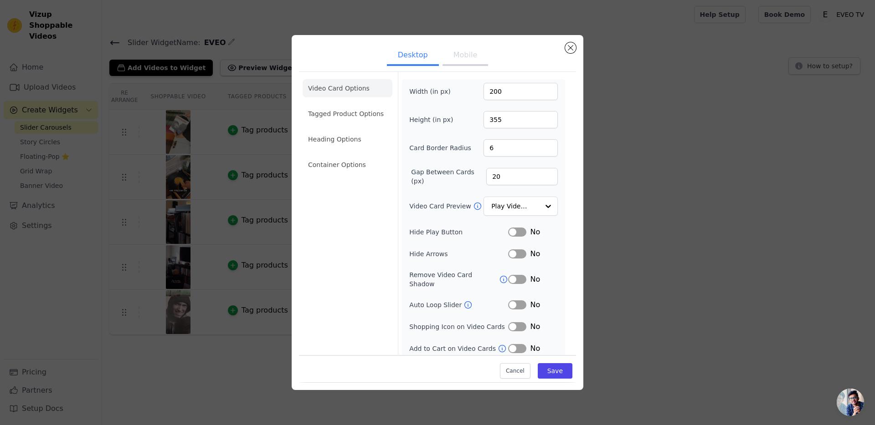
click at [473, 61] on button "Mobile" at bounding box center [465, 56] width 46 height 20
drag, startPoint x: 509, startPoint y: 95, endPoint x: 455, endPoint y: 97, distance: 54.2
click at [455, 97] on div "Width (in px) 100" at bounding box center [483, 91] width 148 height 17
type input "10"
click at [558, 368] on button "Save" at bounding box center [554, 371] width 35 height 15
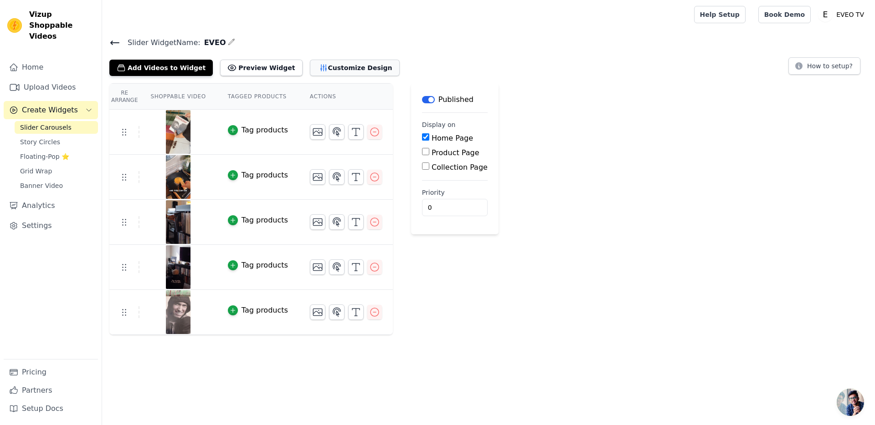
click at [336, 71] on button "Customize Design" at bounding box center [355, 68] width 90 height 16
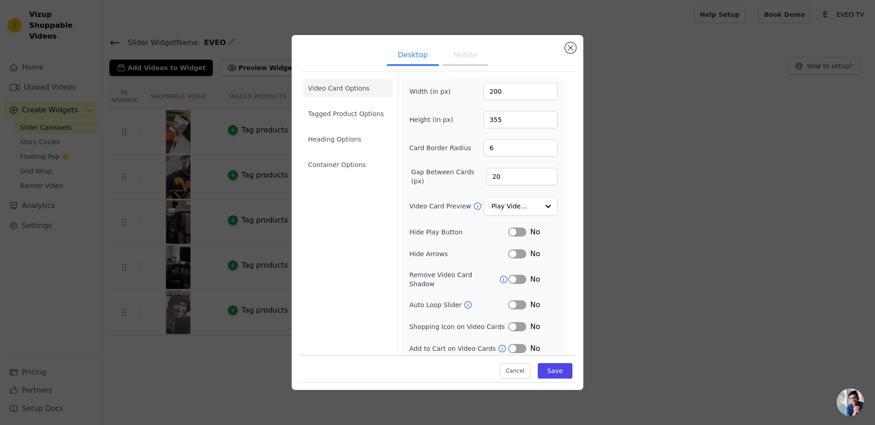
click at [465, 57] on button "Mobile" at bounding box center [465, 56] width 46 height 20
drag, startPoint x: 497, startPoint y: 95, endPoint x: 438, endPoint y: 89, distance: 60.0
click at [445, 96] on div "Width (in px) 10" at bounding box center [483, 91] width 148 height 17
type input "400"
click at [554, 362] on div "Cancel Save" at bounding box center [437, 369] width 277 height 27
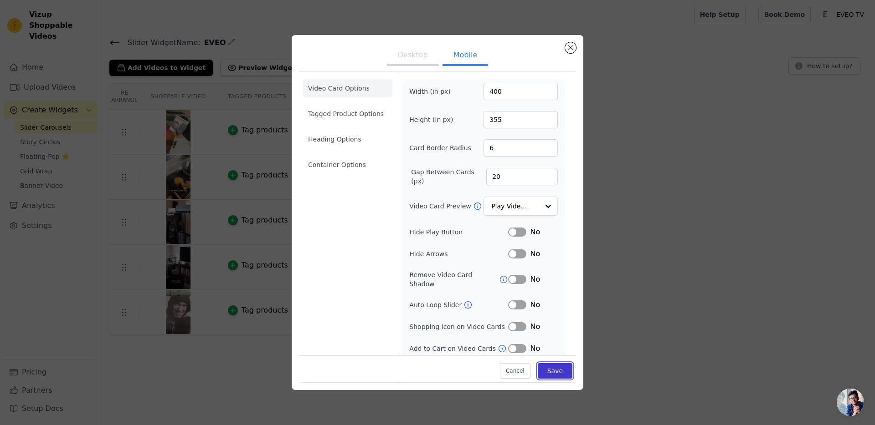
click at [554, 368] on button "Save" at bounding box center [554, 371] width 35 height 15
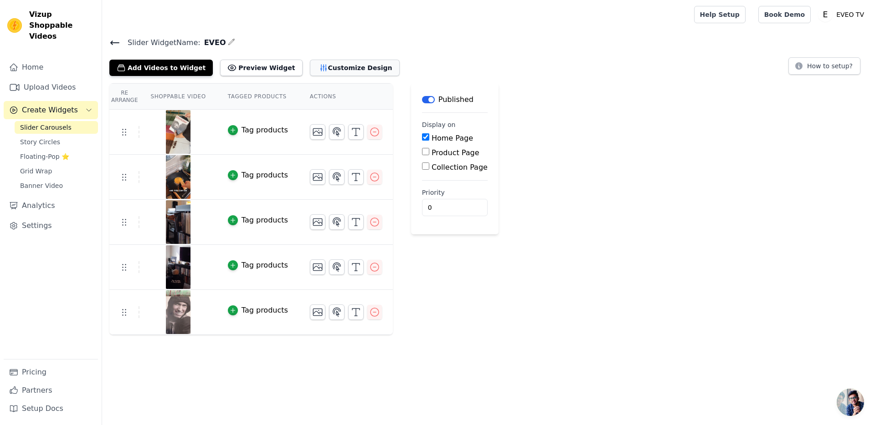
click at [354, 62] on button "Customize Design" at bounding box center [355, 68] width 90 height 16
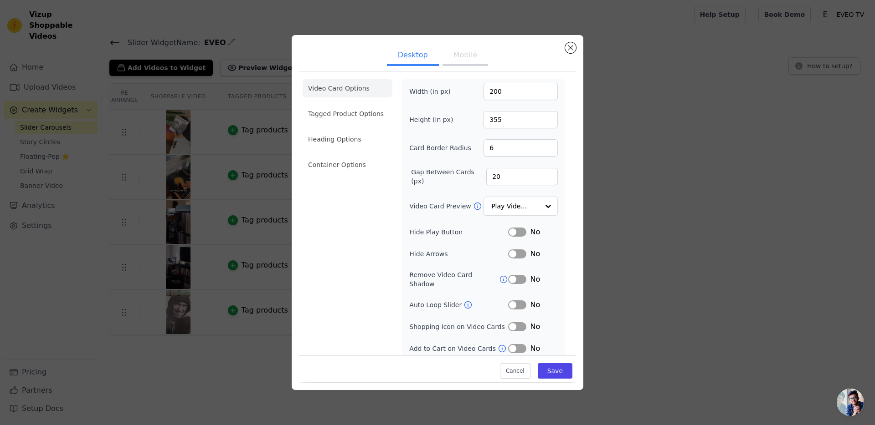
click at [463, 53] on button "Mobile" at bounding box center [465, 56] width 46 height 20
click at [496, 87] on input "400" at bounding box center [520, 91] width 74 height 17
type input "200"
click at [510, 66] on ul "Desktop Mobile" at bounding box center [437, 55] width 277 height 27
click at [488, 117] on input "355" at bounding box center [520, 119] width 74 height 17
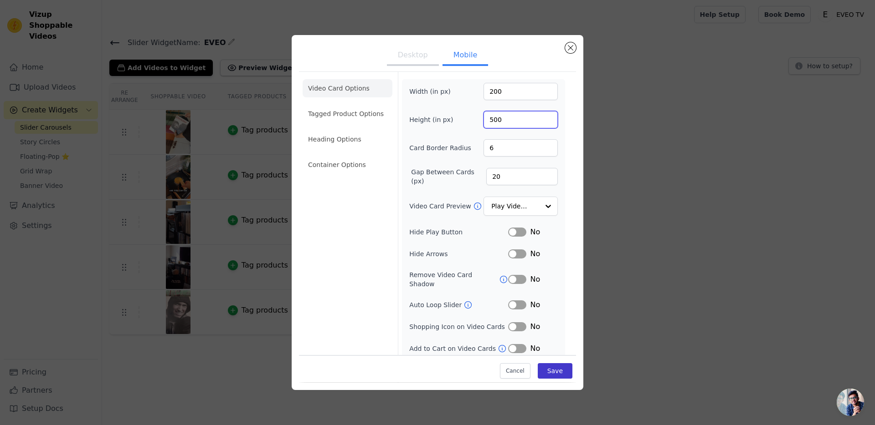
type input "500"
click at [551, 370] on button "Save" at bounding box center [554, 371] width 35 height 15
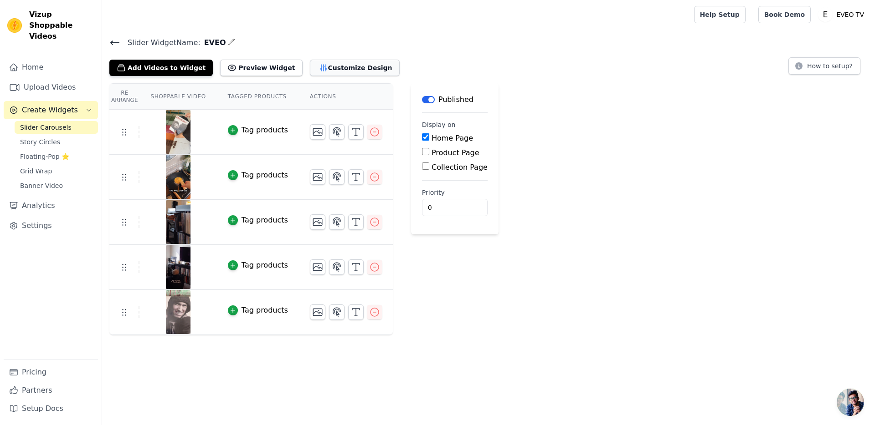
click at [342, 68] on button "Customize Design" at bounding box center [355, 68] width 90 height 16
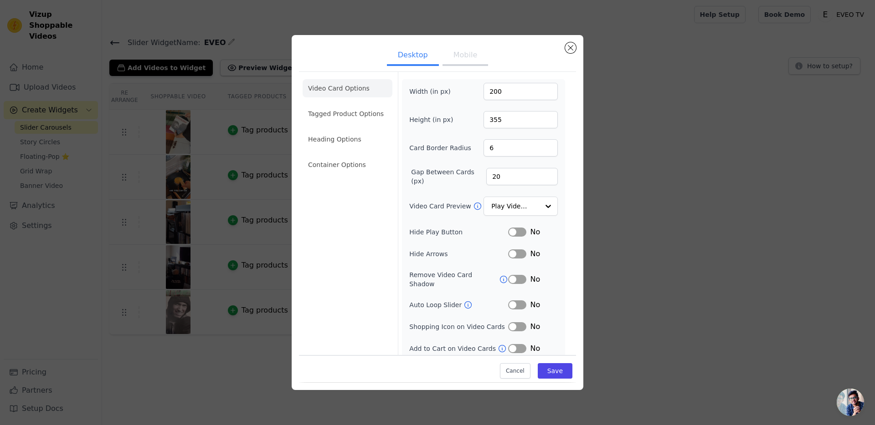
click at [475, 58] on button "Mobile" at bounding box center [465, 56] width 46 height 20
drag, startPoint x: 502, startPoint y: 178, endPoint x: 471, endPoint y: 174, distance: 32.1
click at [471, 174] on div "Gap Between Cards (px) 20" at bounding box center [483, 177] width 148 height 18
click at [511, 180] on input "20" at bounding box center [522, 176] width 72 height 17
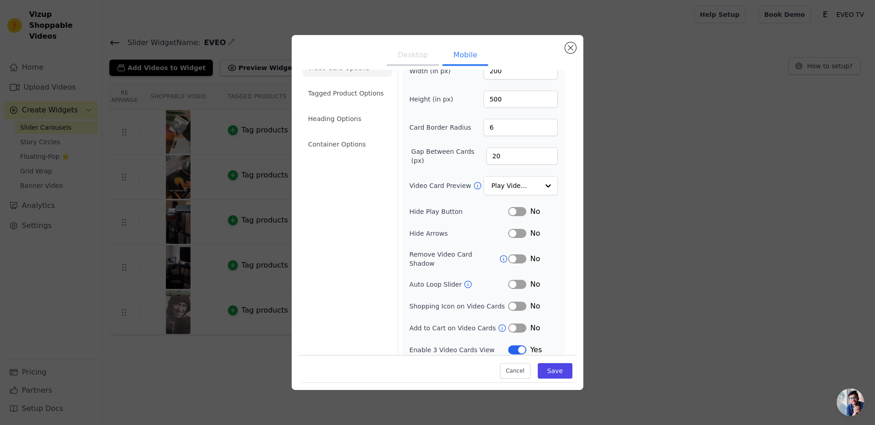
scroll to position [3, 0]
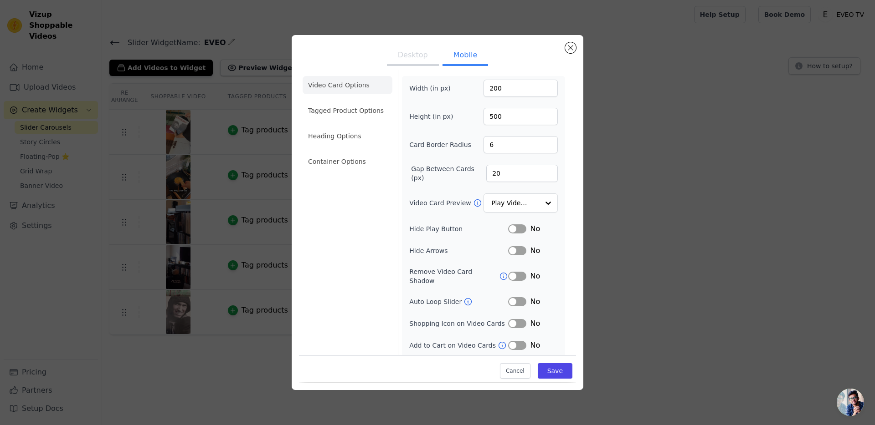
click at [355, 95] on ul "Video Card Options Tagged Product Options Heading Options Container Options" at bounding box center [347, 123] width 90 height 102
click at [353, 114] on li "Tagged Product Options" at bounding box center [347, 111] width 90 height 18
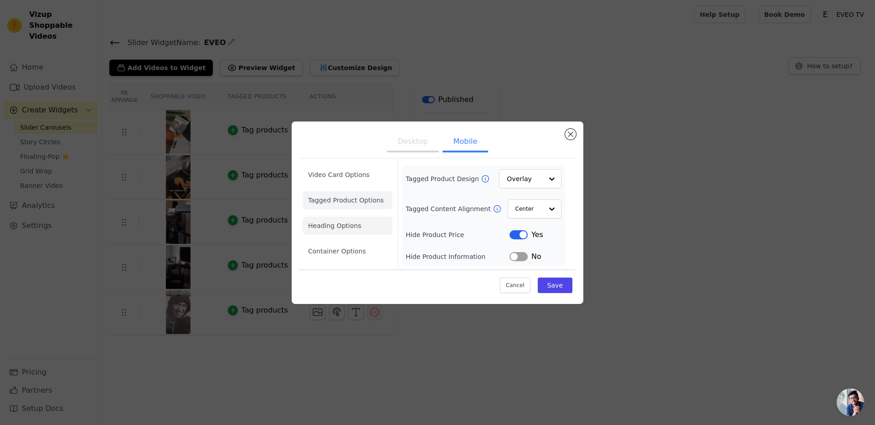
click at [340, 230] on li "Heading Options" at bounding box center [347, 226] width 90 height 18
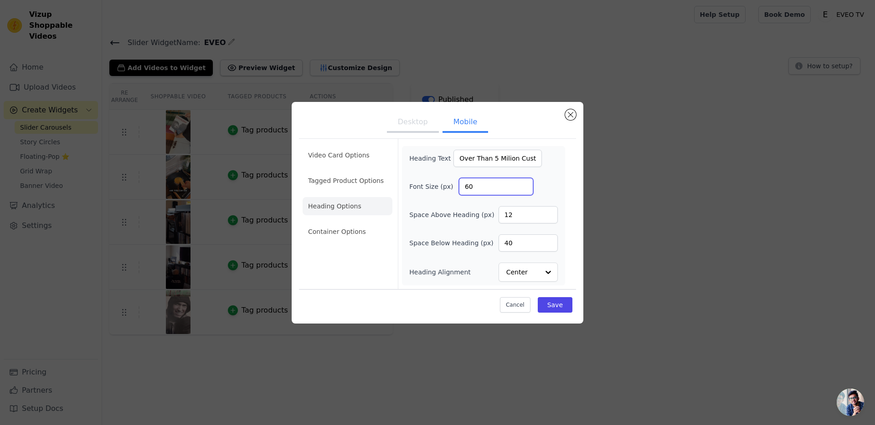
drag, startPoint x: 482, startPoint y: 191, endPoint x: 422, endPoint y: 182, distance: 61.2
click at [422, 182] on div "Font Size (px) 60" at bounding box center [483, 186] width 148 height 17
type input "20"
click at [555, 305] on button "Save" at bounding box center [554, 304] width 35 height 15
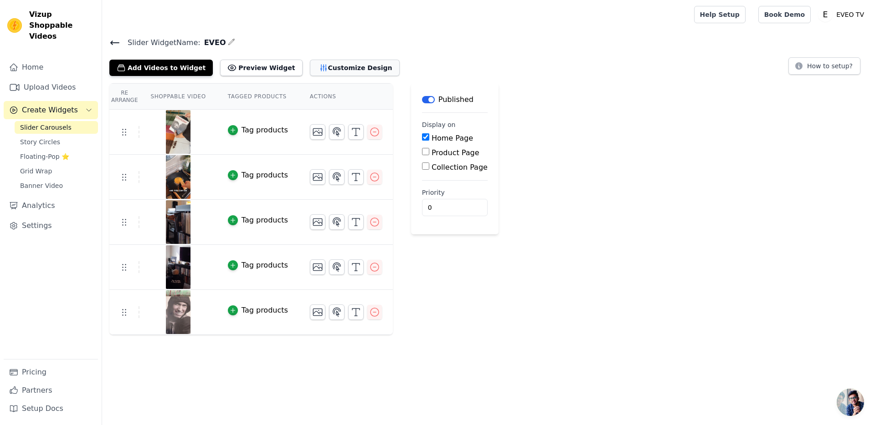
click at [330, 65] on button "Customize Design" at bounding box center [355, 68] width 90 height 16
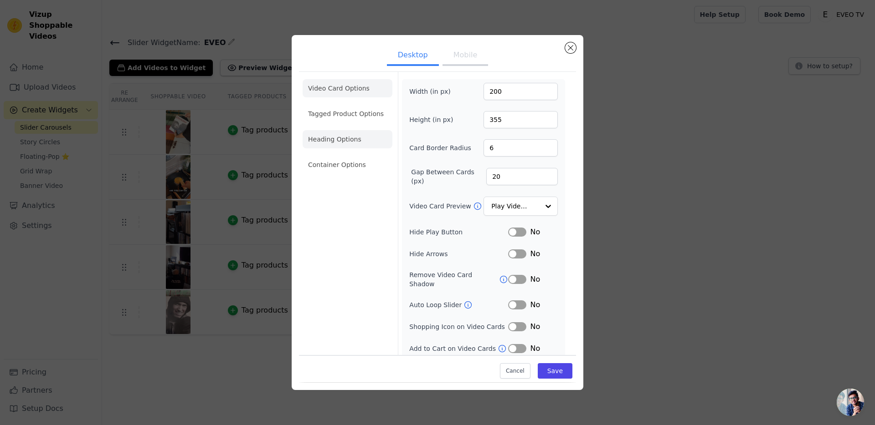
click at [340, 133] on li "Heading Options" at bounding box center [347, 139] width 90 height 18
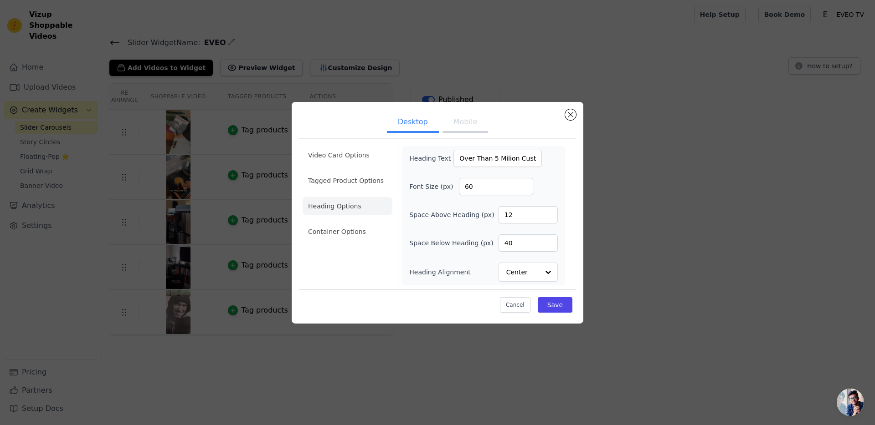
click at [464, 122] on button "Mobile" at bounding box center [465, 123] width 46 height 20
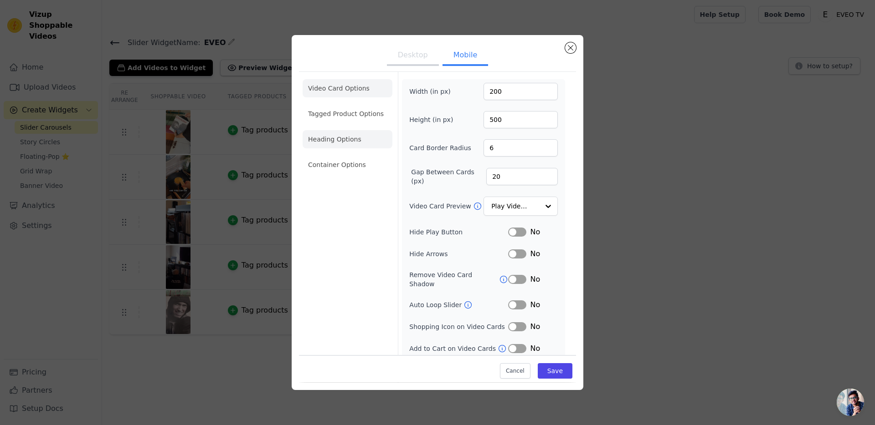
click at [356, 138] on li "Heading Options" at bounding box center [347, 139] width 90 height 18
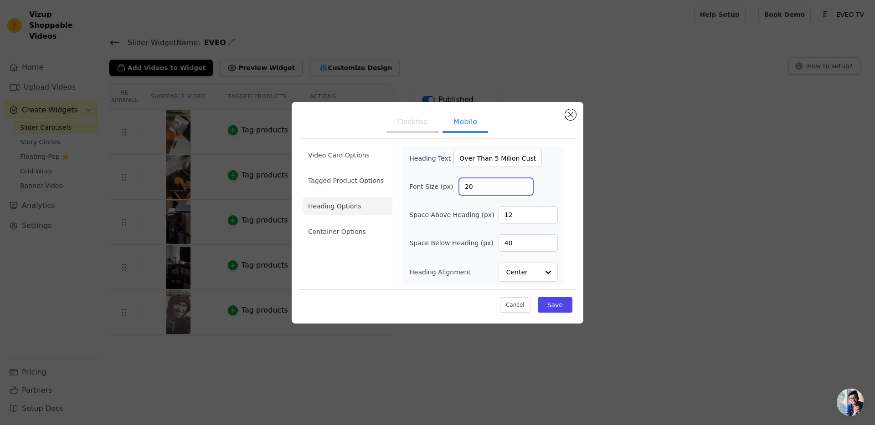
drag, startPoint x: 485, startPoint y: 187, endPoint x: 442, endPoint y: 180, distance: 43.4
click at [442, 181] on div "Font Size (px) 20" at bounding box center [483, 186] width 148 height 17
type input "40"
click at [565, 304] on button "Save" at bounding box center [554, 304] width 35 height 15
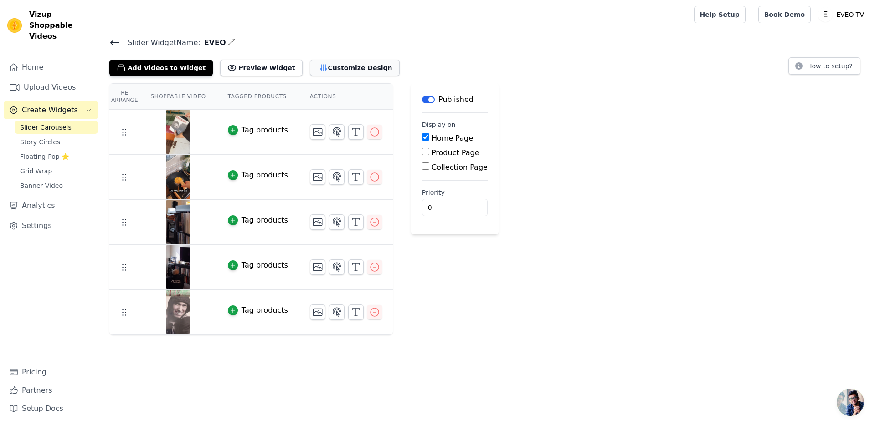
click at [352, 69] on button "Customize Design" at bounding box center [355, 68] width 90 height 16
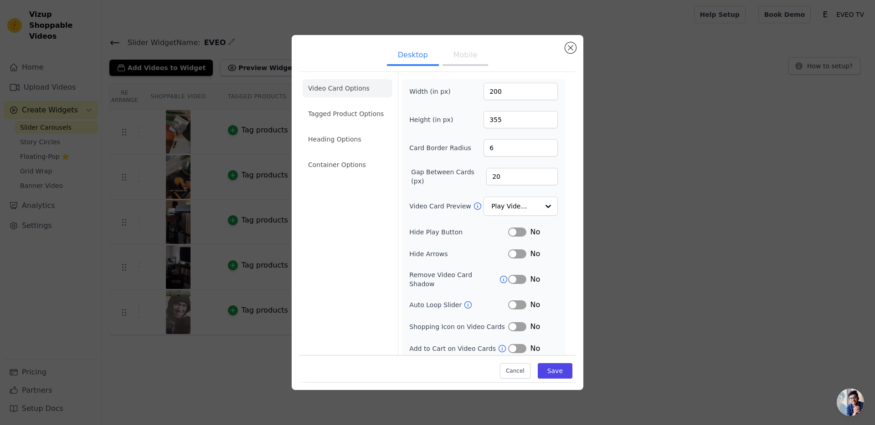
click at [465, 49] on button "Mobile" at bounding box center [465, 56] width 46 height 20
drag, startPoint x: 338, startPoint y: 136, endPoint x: 343, endPoint y: 133, distance: 6.1
click at [338, 136] on li "Heading Options" at bounding box center [347, 139] width 90 height 18
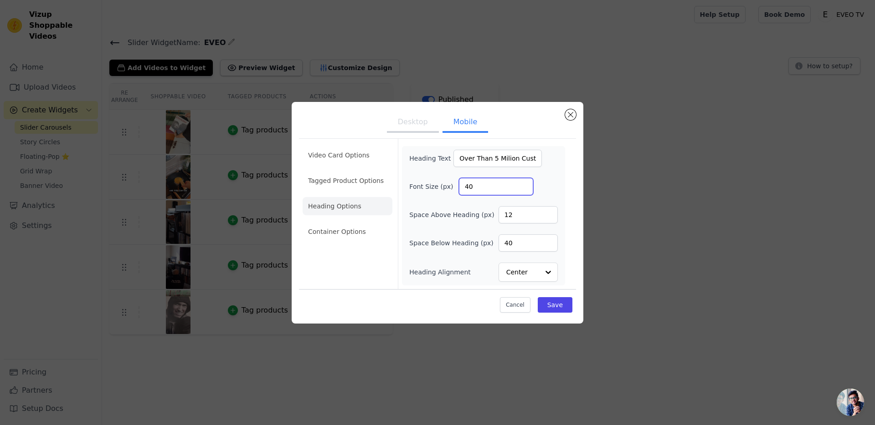
drag, startPoint x: 488, startPoint y: 189, endPoint x: 409, endPoint y: 185, distance: 79.3
click at [409, 185] on div "Font Size (px) 40" at bounding box center [483, 186] width 148 height 17
type input "35"
drag, startPoint x: 537, startPoint y: 301, endPoint x: 547, endPoint y: 303, distance: 10.6
click at [537, 301] on div "Cancel Save" at bounding box center [437, 302] width 277 height 27
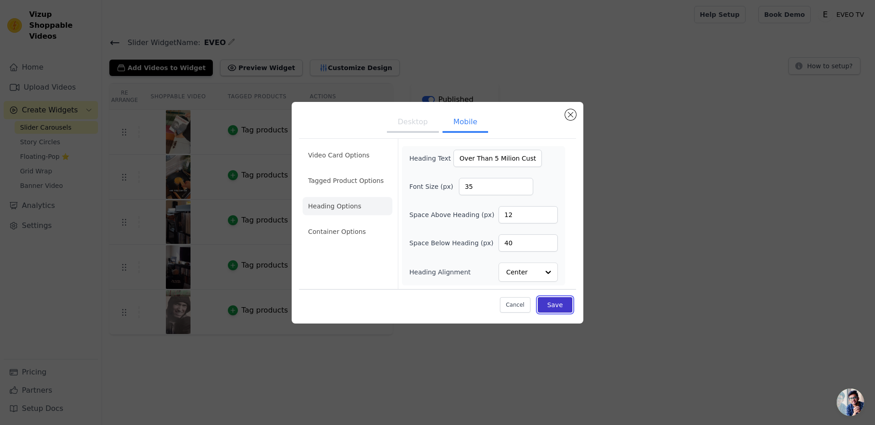
click at [547, 303] on button "Save" at bounding box center [554, 304] width 35 height 15
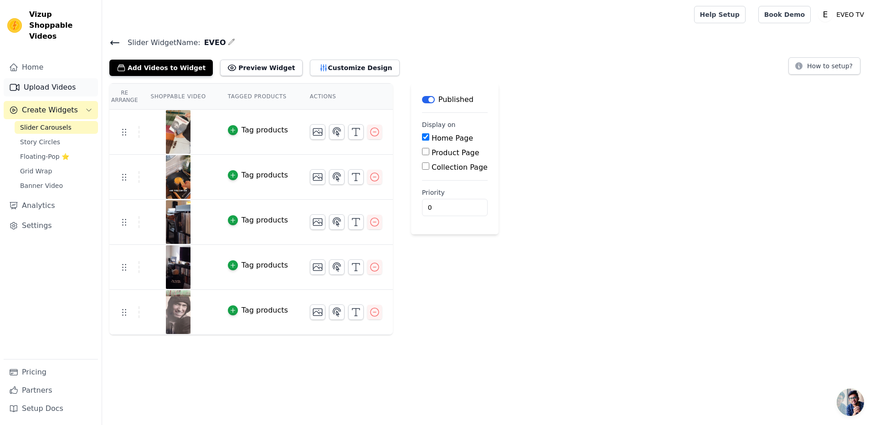
click at [47, 78] on link "Upload Videos" at bounding box center [51, 87] width 94 height 18
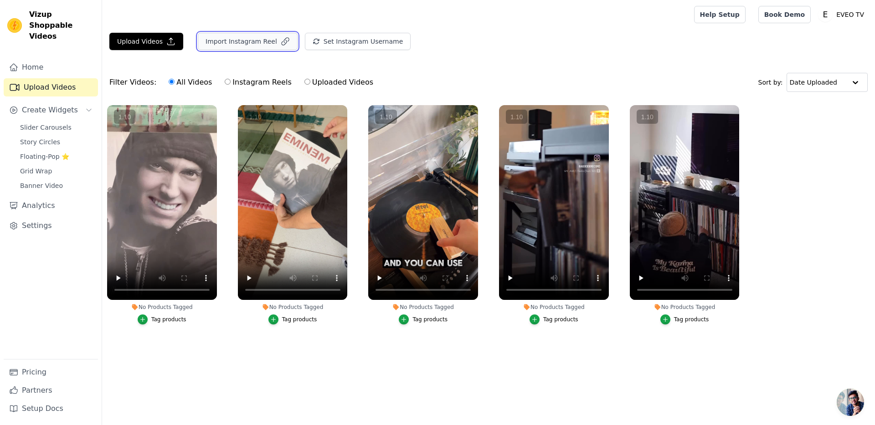
click at [243, 43] on button "Import Instagram Reel" at bounding box center [248, 41] width 100 height 17
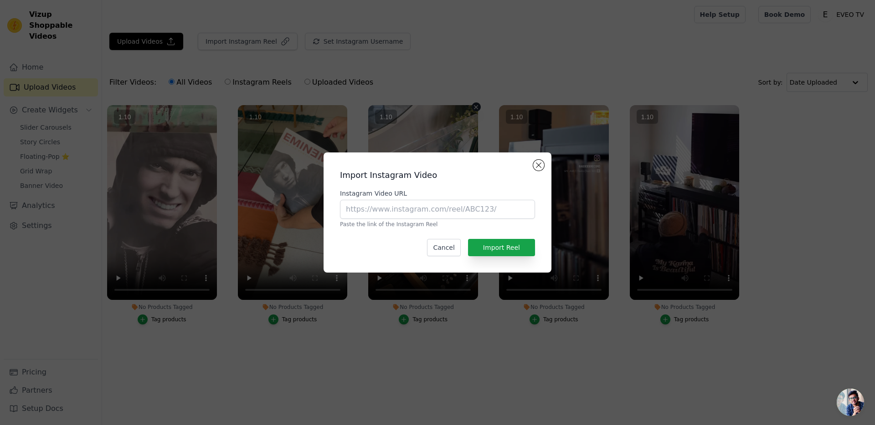
click at [395, 215] on vsc-controller at bounding box center [423, 202] width 110 height 195
click at [430, 215] on vsc-controller at bounding box center [423, 202] width 110 height 195
click at [428, 209] on vsc-controller at bounding box center [423, 202] width 110 height 195
click at [396, 210] on vsc-controller at bounding box center [423, 202] width 110 height 195
drag, startPoint x: 396, startPoint y: 198, endPoint x: 397, endPoint y: 208, distance: 9.7
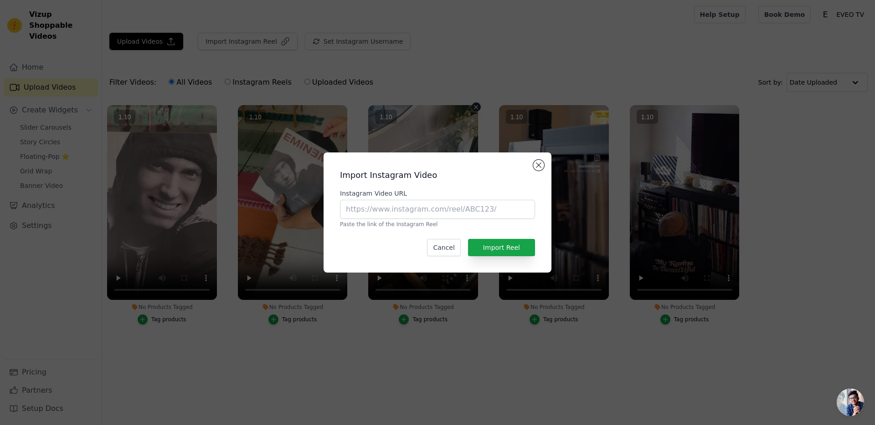
click at [396, 198] on vsc-controller at bounding box center [423, 202] width 110 height 195
click at [397, 209] on vsc-controller at bounding box center [423, 202] width 110 height 195
paste input "https://www.instagram.com/reel/DLXZe0zuOhA/?utm_source=ig_web_copy_link"
type input "https://www.instagram.com/reel/DLXZe0zuOhA/?utm_source=ig_web_copy_link"
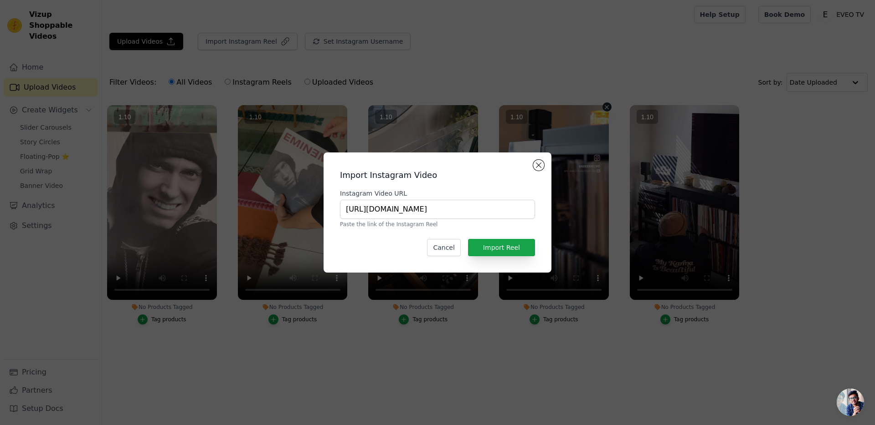
click at [507, 242] on vsc-controller at bounding box center [554, 202] width 110 height 195
click at [508, 246] on vsc-controller at bounding box center [554, 202] width 110 height 195
click at [507, 246] on vsc-controller at bounding box center [554, 202] width 110 height 195
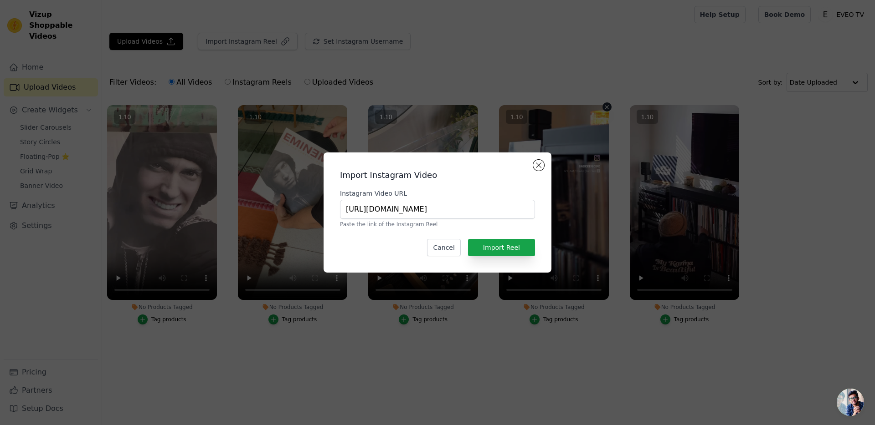
click at [503, 244] on vsc-controller at bounding box center [554, 202] width 110 height 195
click at [468, 239] on button "Import Reel" at bounding box center [501, 247] width 67 height 17
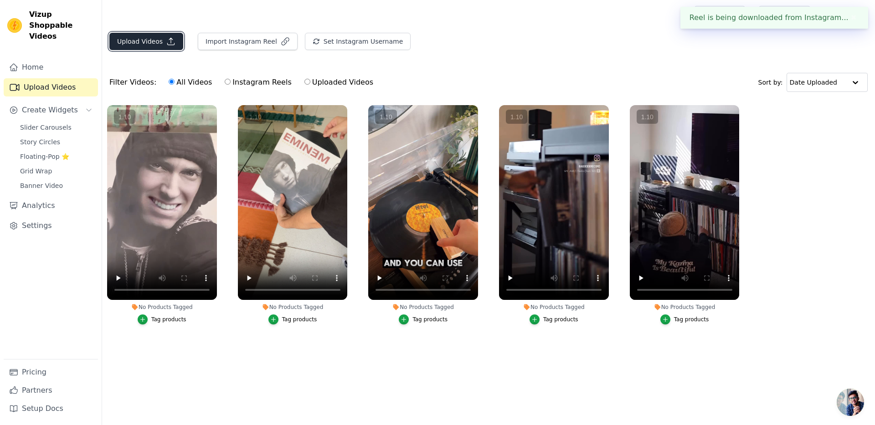
click at [130, 41] on button "Upload Videos" at bounding box center [146, 41] width 74 height 17
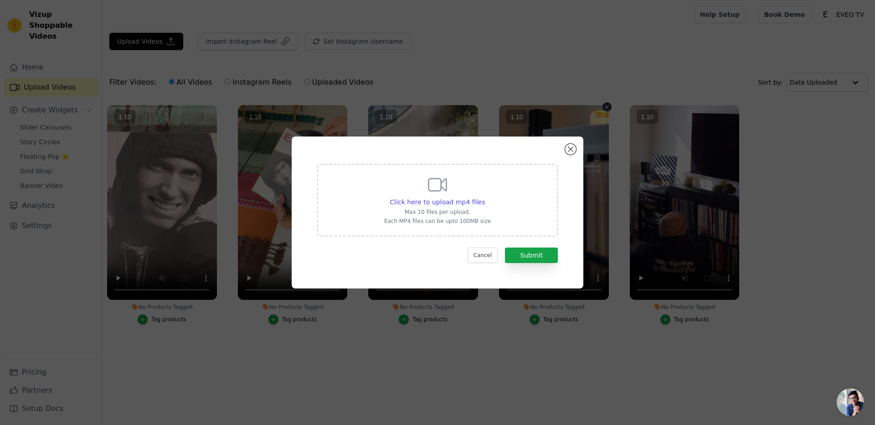
click at [569, 152] on vsc-controller at bounding box center [554, 202] width 110 height 195
click at [490, 253] on button "Cancel" at bounding box center [482, 255] width 31 height 15
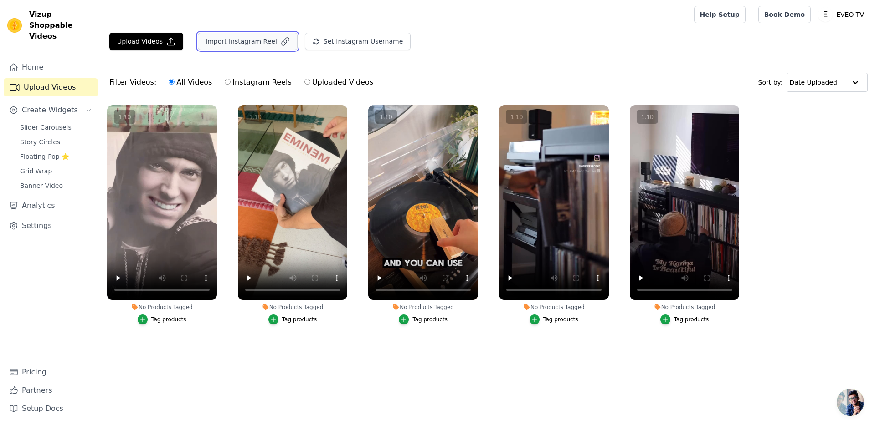
click at [245, 34] on button "Import Instagram Reel" at bounding box center [248, 41] width 100 height 17
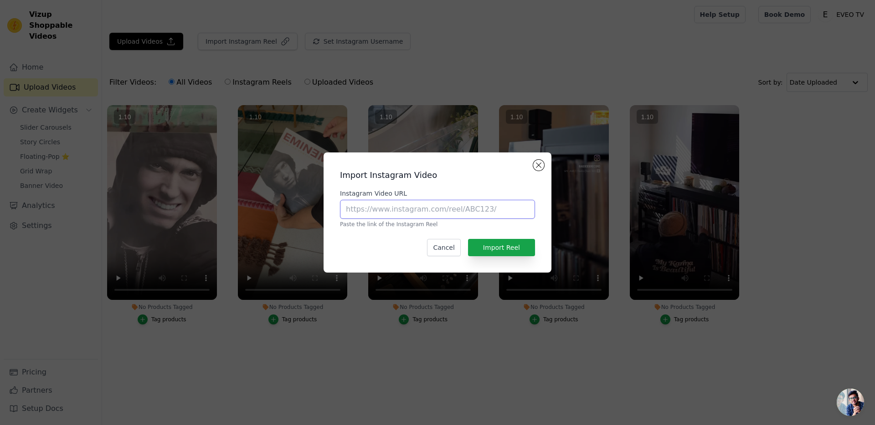
paste input "https://www.instagram.com/reel/DLu-bvaN7d_/?utm_source=ig_web_copy_link"
type input "https://www.instagram.com/reel/DLu-bvaN7d_/?utm_source=ig_web_copy_link"
click at [468, 239] on button "Import Reel" at bounding box center [501, 247] width 67 height 17
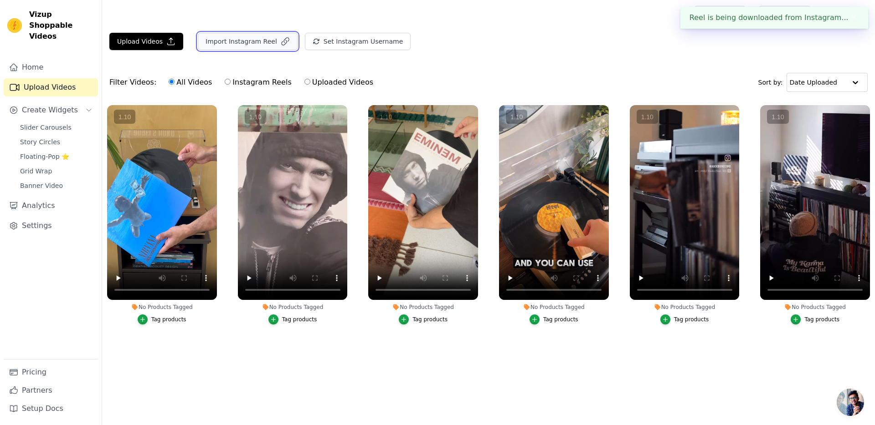
click at [256, 43] on button "Import Instagram Reel" at bounding box center [248, 41] width 100 height 17
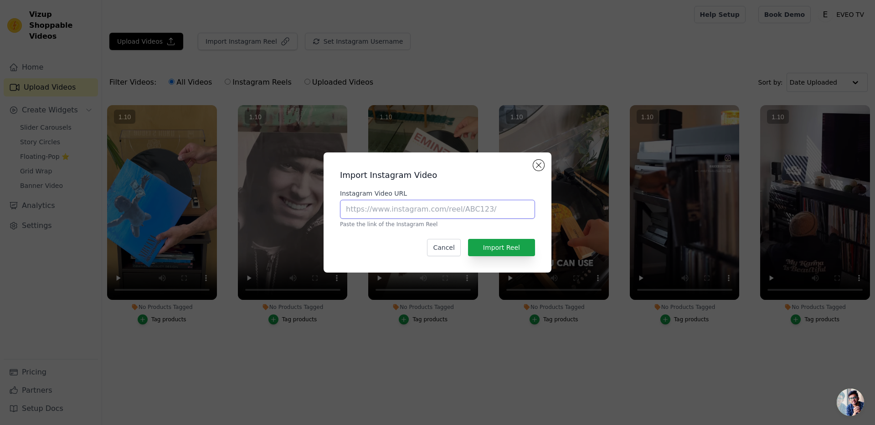
paste input "https://www.instagram.com/reel/DL-WEsYNdsz/?utm_source=ig_web_copy_link"
type input "https://www.instagram.com/reel/DL-WEsYNdsz/?utm_source=ig_web_copy_link"
click at [468, 239] on button "Import Reel" at bounding box center [501, 247] width 67 height 17
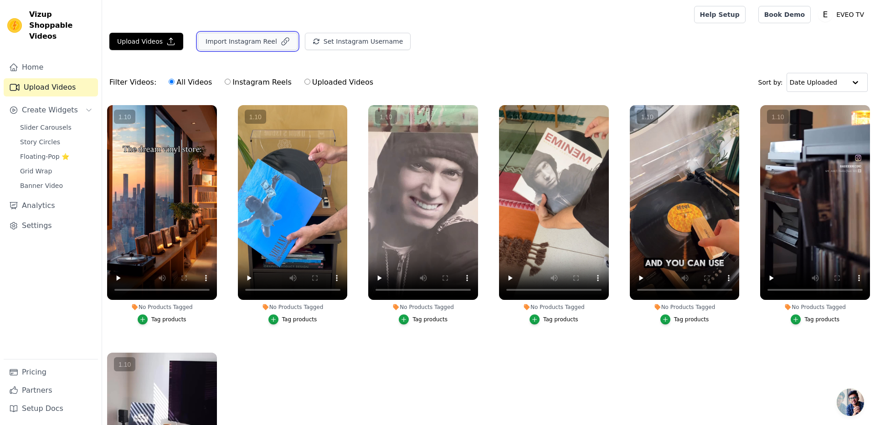
click at [249, 38] on button "Import Instagram Reel" at bounding box center [248, 41] width 100 height 17
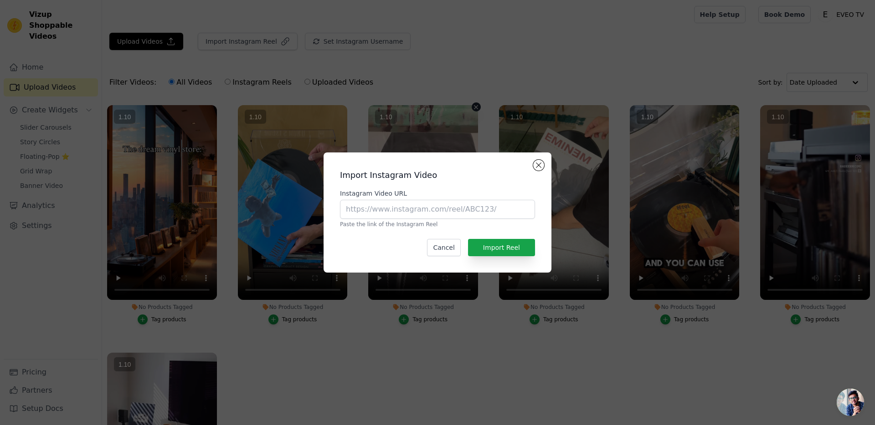
click at [404, 169] on vsc-controller at bounding box center [423, 202] width 110 height 195
paste input "https://www.instagram.com/reel/DMVOTg9Nose/?utm_source=ig_web_copy_link"
type input "https://www.instagram.com/reel/DMVOTg9Nose/?utm_source=ig_web_copy_link"
click at [468, 239] on button "Import Reel" at bounding box center [501, 247] width 67 height 17
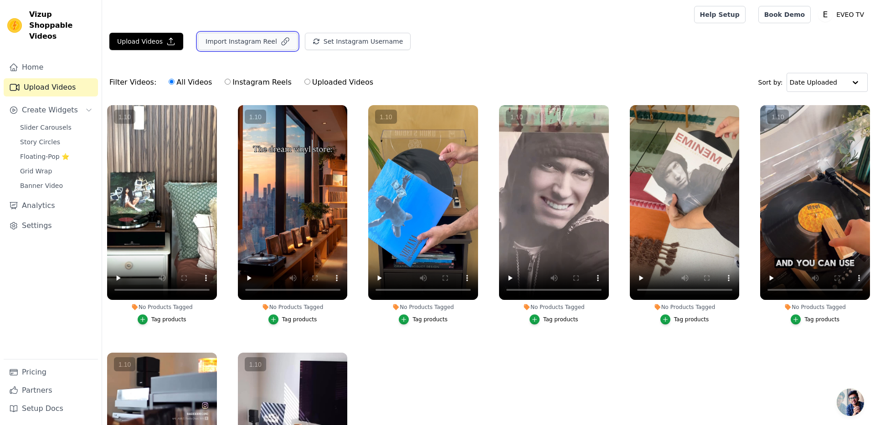
click at [258, 43] on button "Import Instagram Reel" at bounding box center [248, 41] width 100 height 17
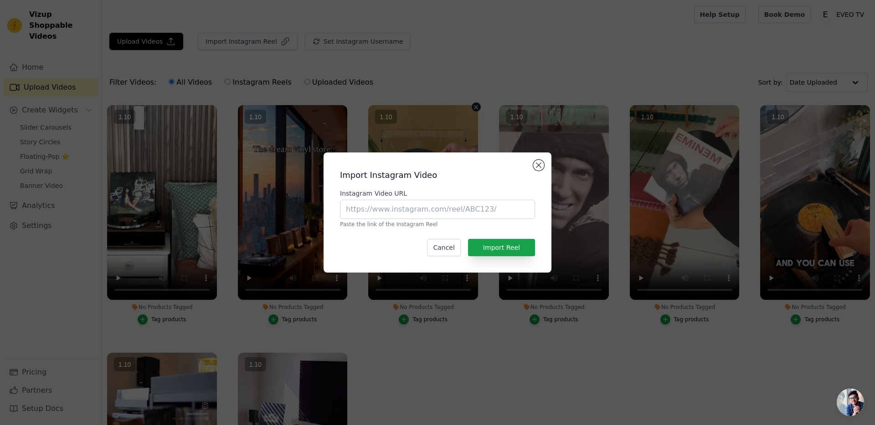
click at [394, 179] on vsc-controller at bounding box center [423, 202] width 110 height 195
paste input "https://www.instagram.com/reel/DMnRxcKtlN8/?utm_source=ig_web_copy_link"
type input "https://www.instagram.com/reel/DMnRxcKtlN8/?utm_source=ig_web_copy_link"
click at [468, 239] on button "Import Reel" at bounding box center [501, 247] width 67 height 17
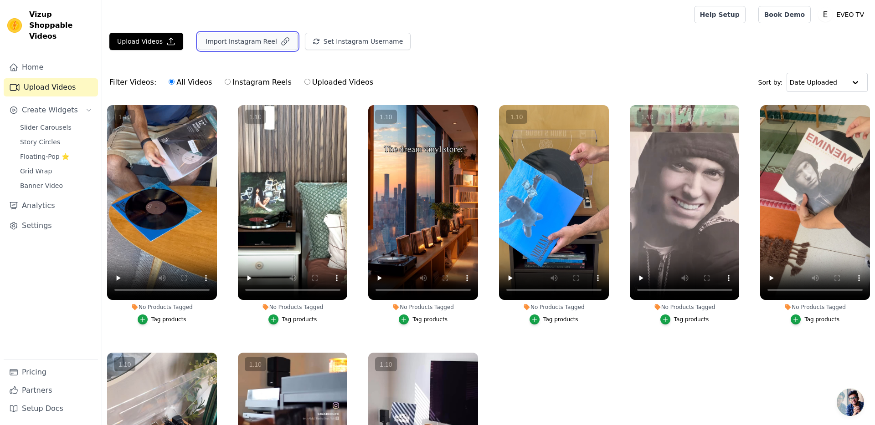
click at [234, 41] on button "Import Instagram Reel" at bounding box center [248, 41] width 100 height 17
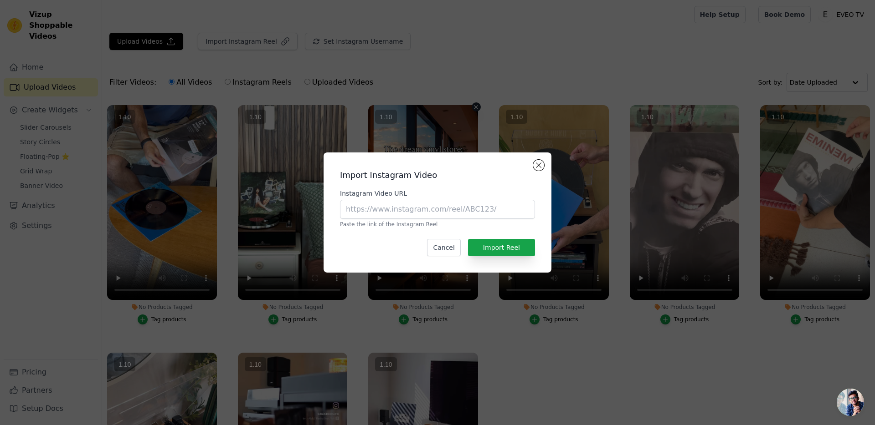
click at [440, 199] on vsc-controller at bounding box center [423, 202] width 110 height 195
click at [448, 209] on vsc-controller at bounding box center [423, 202] width 110 height 195
paste input "https://www.instagram.com/reel/DOX0UzFjTqh/?utm_source=ig_web_copy_link"
type input "https://www.instagram.com/reel/DOX0UzFjTqh/?utm_source=ig_web_copy_link"
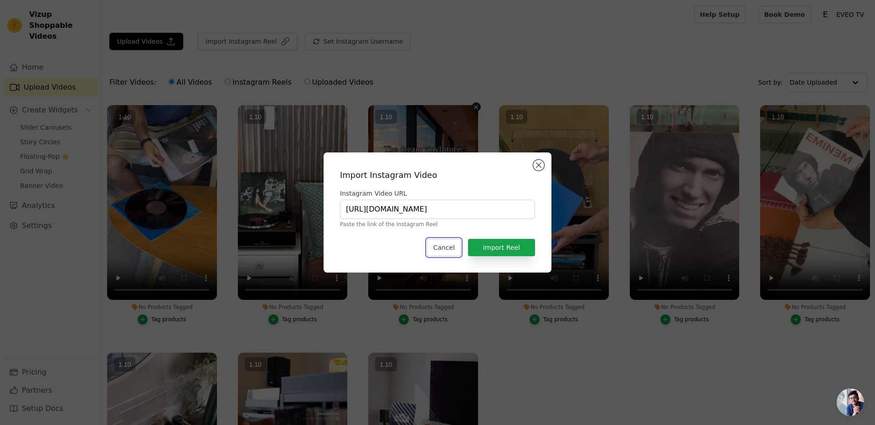
scroll to position [0, 0]
click at [468, 239] on button "Import Reel" at bounding box center [501, 247] width 67 height 17
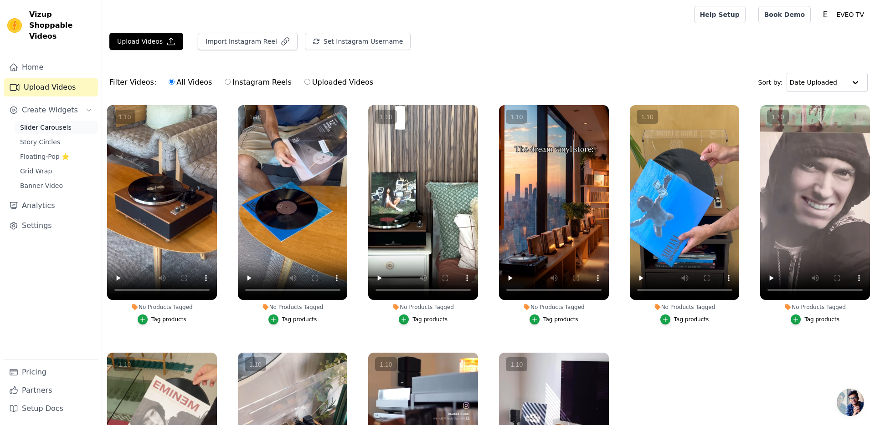
click at [56, 123] on span "Slider Carousels" at bounding box center [45, 127] width 51 height 9
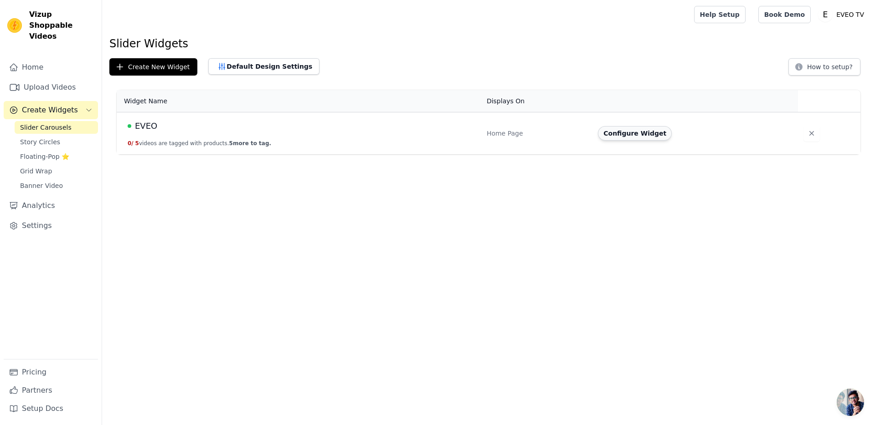
click at [635, 133] on button "Configure Widget" at bounding box center [635, 133] width 74 height 15
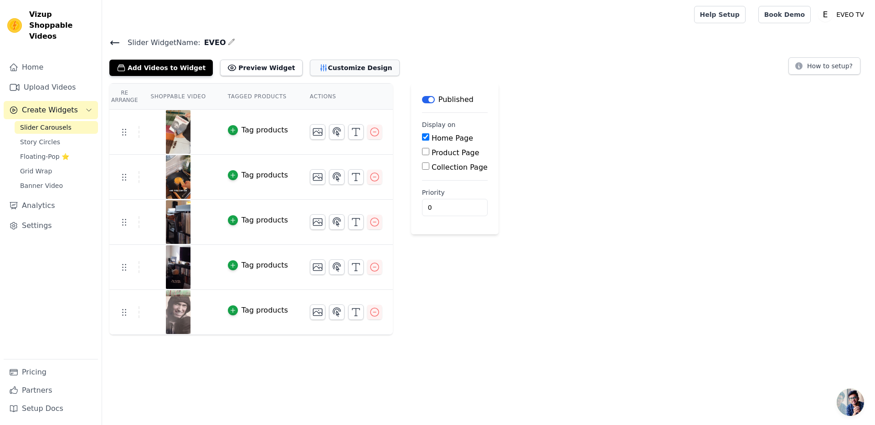
click at [356, 65] on button "Customize Design" at bounding box center [355, 68] width 90 height 16
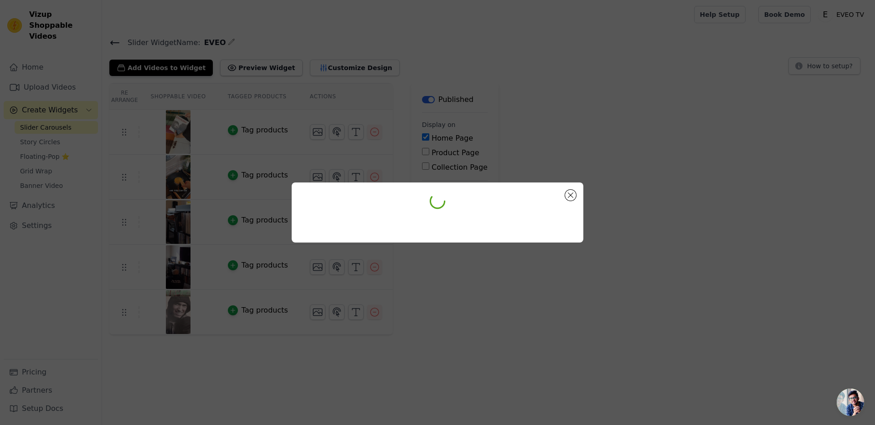
click at [669, 134] on div at bounding box center [437, 212] width 875 height 425
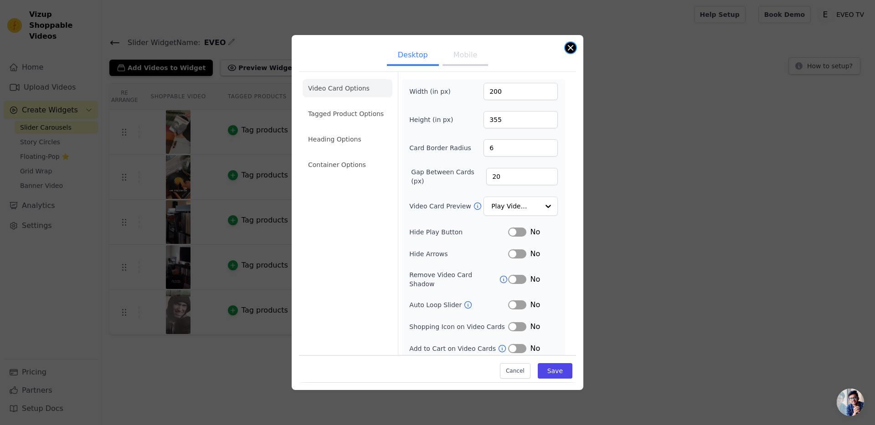
click at [574, 50] on button "Close modal" at bounding box center [570, 47] width 11 height 11
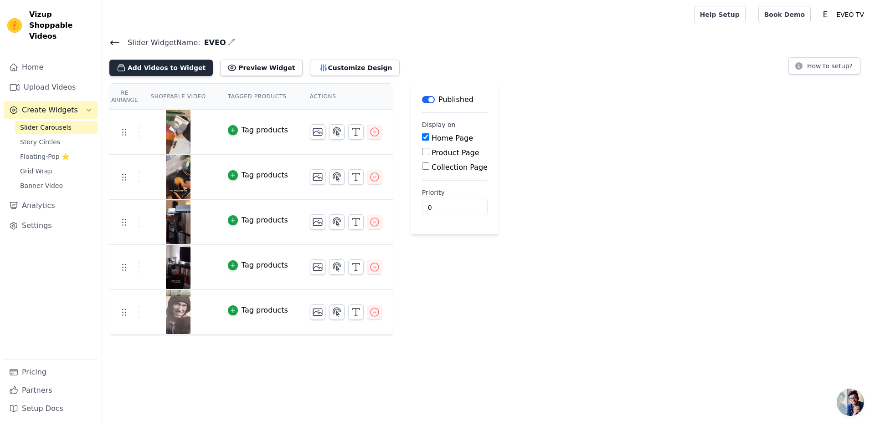
click at [178, 72] on button "Add Videos to Widget" at bounding box center [160, 68] width 103 height 16
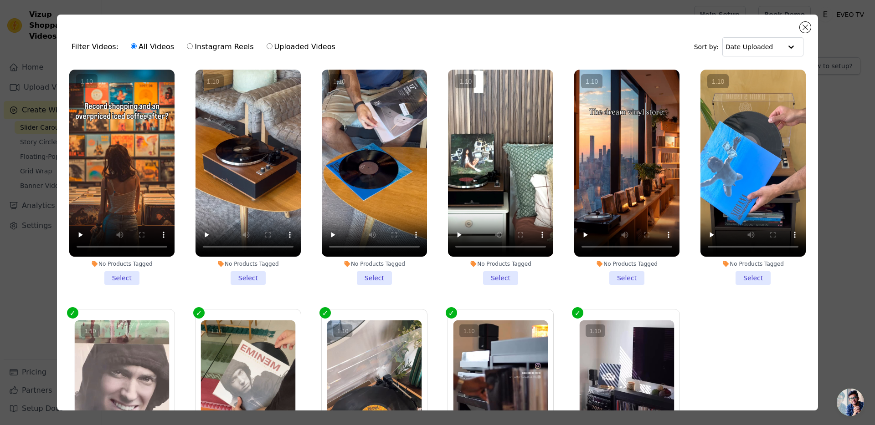
click at [131, 274] on li "No Products Tagged Select" at bounding box center [121, 177] width 105 height 215
click at [0, 0] on input "No Products Tagged Select" at bounding box center [0, 0] width 0 height 0
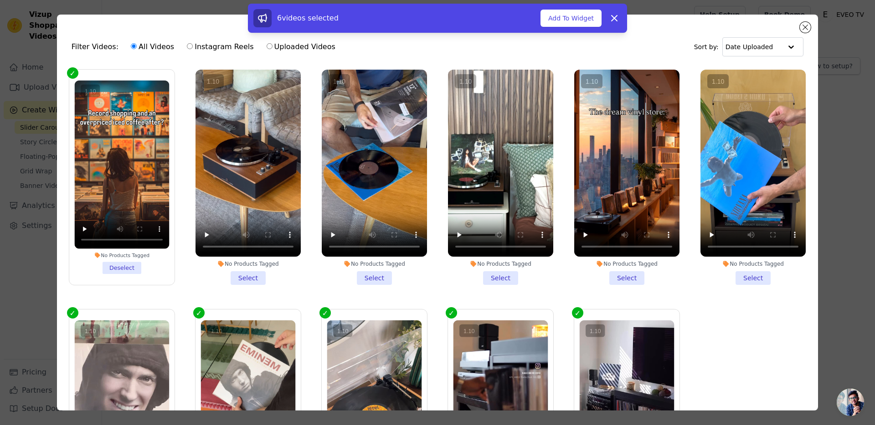
click at [245, 270] on li "No Products Tagged Select" at bounding box center [247, 177] width 105 height 215
click at [0, 0] on input "No Products Tagged Select" at bounding box center [0, 0] width 0 height 0
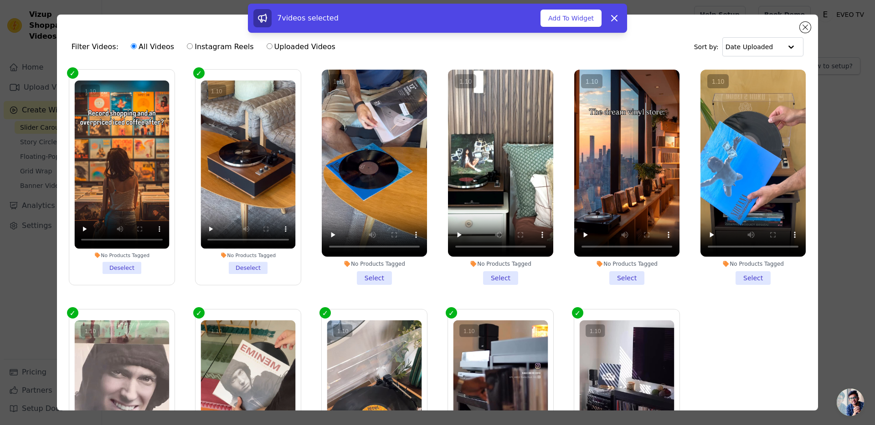
click at [375, 276] on li "No Products Tagged Select" at bounding box center [374, 177] width 105 height 215
click at [0, 0] on input "No Products Tagged Select" at bounding box center [0, 0] width 0 height 0
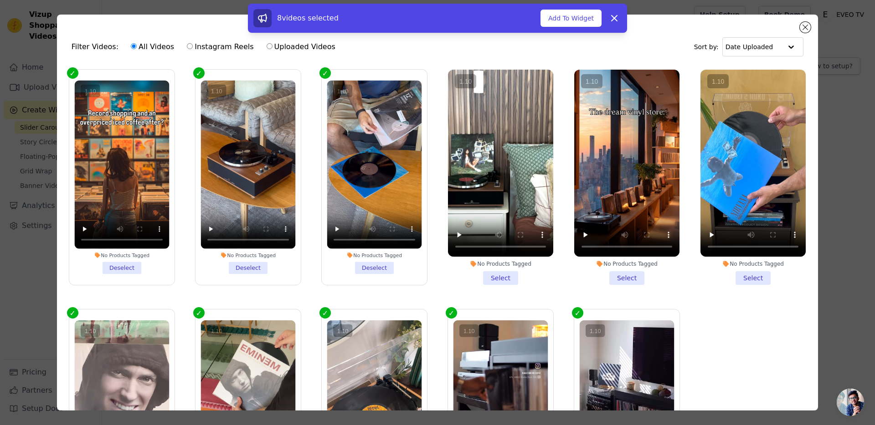
click at [495, 276] on li "No Products Tagged Select" at bounding box center [500, 177] width 105 height 215
click at [0, 0] on input "No Products Tagged Select" at bounding box center [0, 0] width 0 height 0
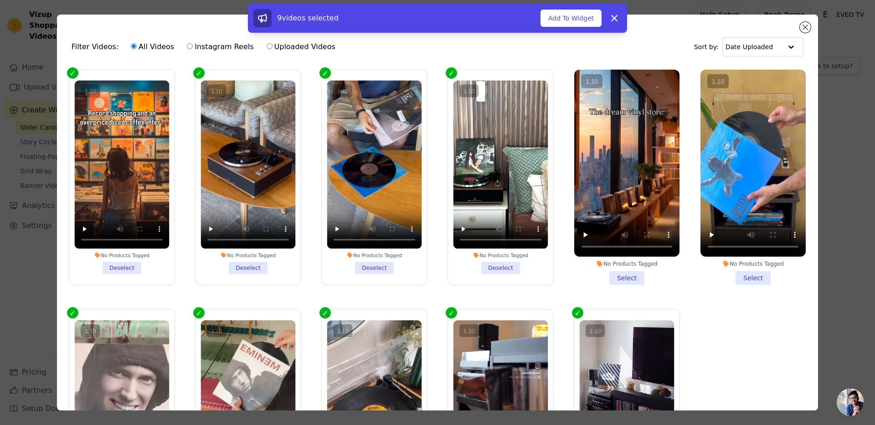
click at [608, 275] on li "No Products Tagged Select" at bounding box center [626, 177] width 105 height 215
click at [0, 0] on input "No Products Tagged Select" at bounding box center [0, 0] width 0 height 0
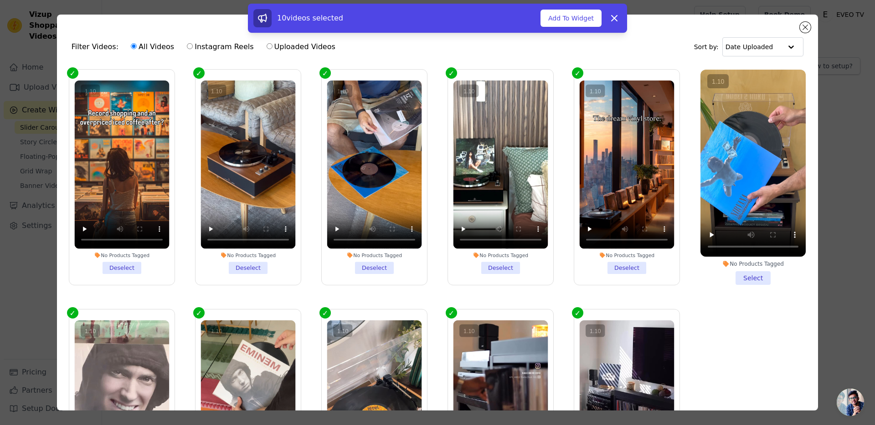
click at [722, 273] on li "No Products Tagged Select" at bounding box center [752, 177] width 105 height 215
click at [0, 0] on input "No Products Tagged Select" at bounding box center [0, 0] width 0 height 0
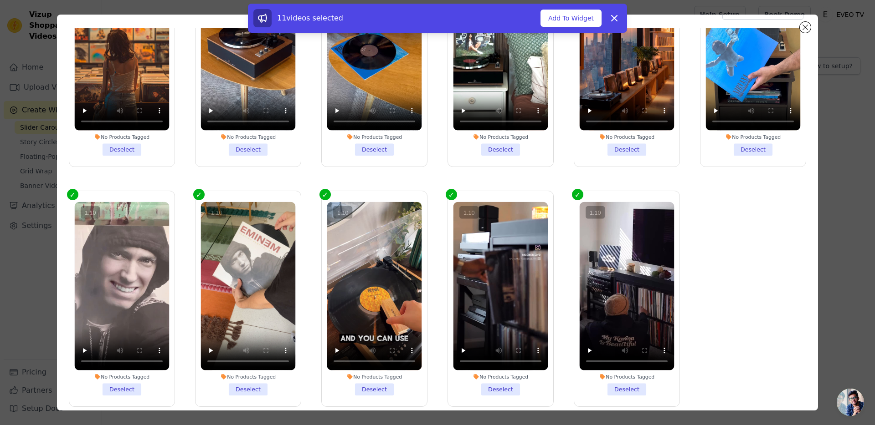
scroll to position [79, 0]
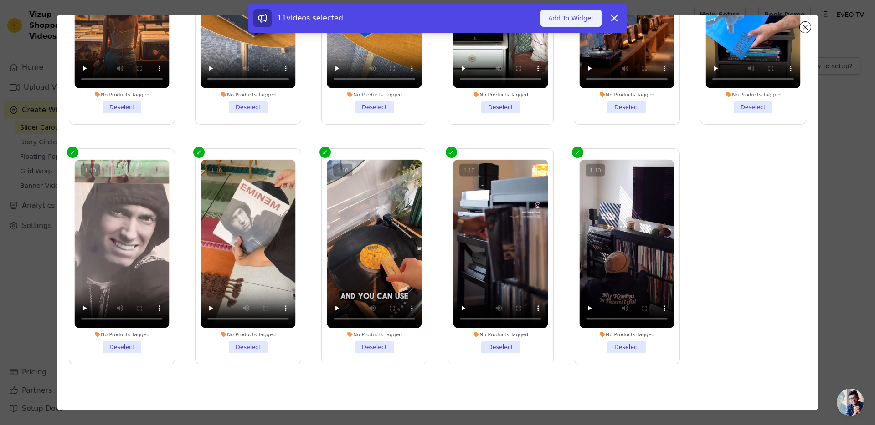
click at [586, 22] on button "Add To Widget" at bounding box center [570, 18] width 61 height 17
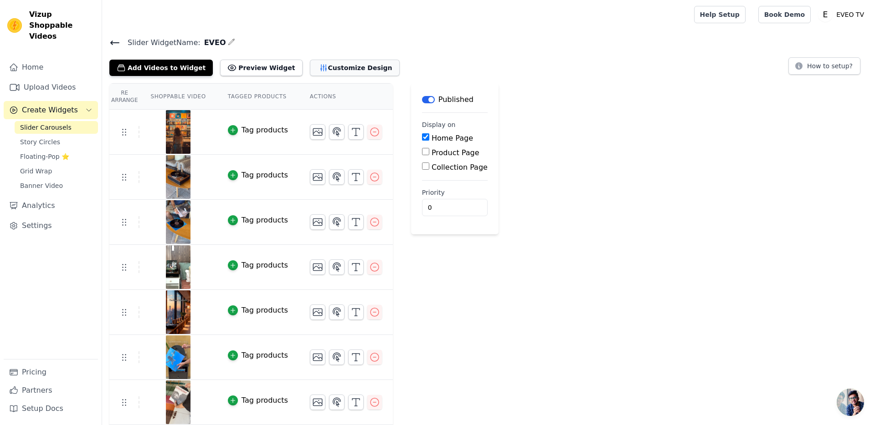
click at [330, 66] on button "Customize Design" at bounding box center [355, 68] width 90 height 16
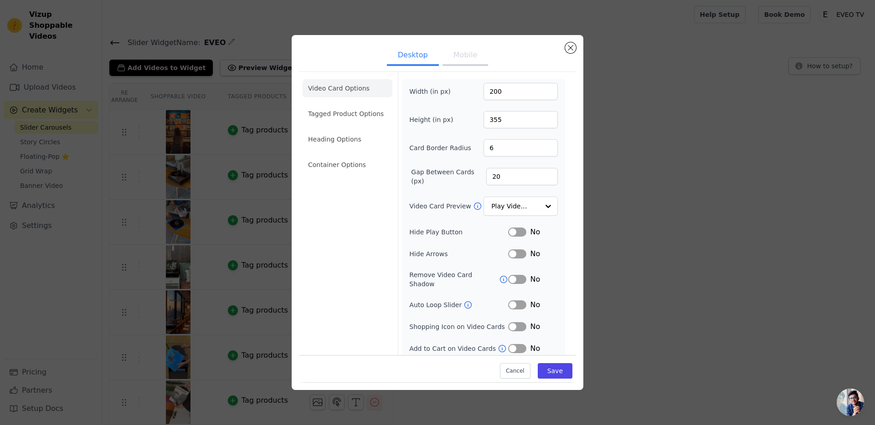
click at [457, 55] on button "Mobile" at bounding box center [465, 56] width 46 height 20
drag, startPoint x: 505, startPoint y: 121, endPoint x: 450, endPoint y: 56, distance: 84.0
click at [458, 122] on div "Height (in px) 500" at bounding box center [483, 119] width 148 height 17
click at [401, 55] on button "Desktop" at bounding box center [413, 56] width 52 height 20
drag, startPoint x: 519, startPoint y: 121, endPoint x: 424, endPoint y: 116, distance: 95.3
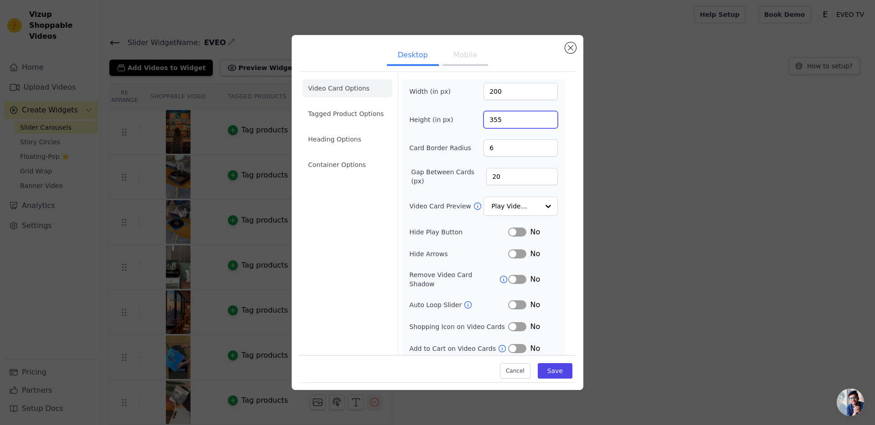
click at [425, 116] on div "Height (in px) 355" at bounding box center [483, 119] width 148 height 17
type input "500"
click at [458, 55] on button "Mobile" at bounding box center [465, 56] width 46 height 20
drag, startPoint x: 508, startPoint y: 116, endPoint x: 459, endPoint y: 119, distance: 49.7
click at [459, 119] on div "Height (in px) 500" at bounding box center [483, 119] width 148 height 17
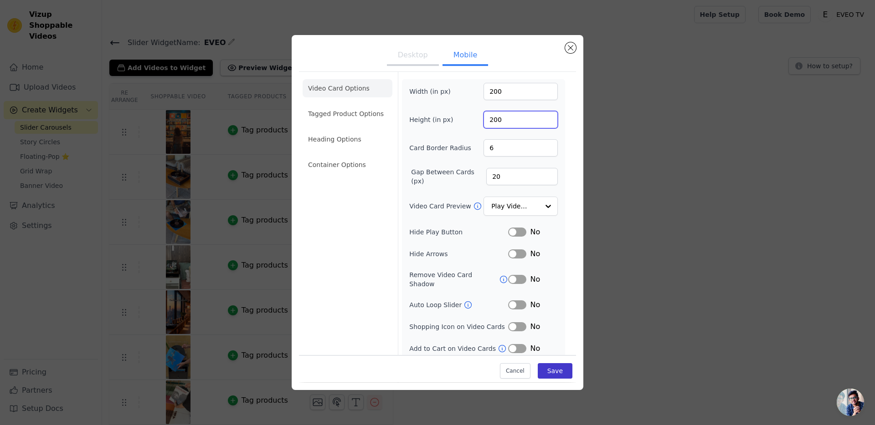
type input "200"
click at [546, 374] on button "Save" at bounding box center [554, 371] width 35 height 15
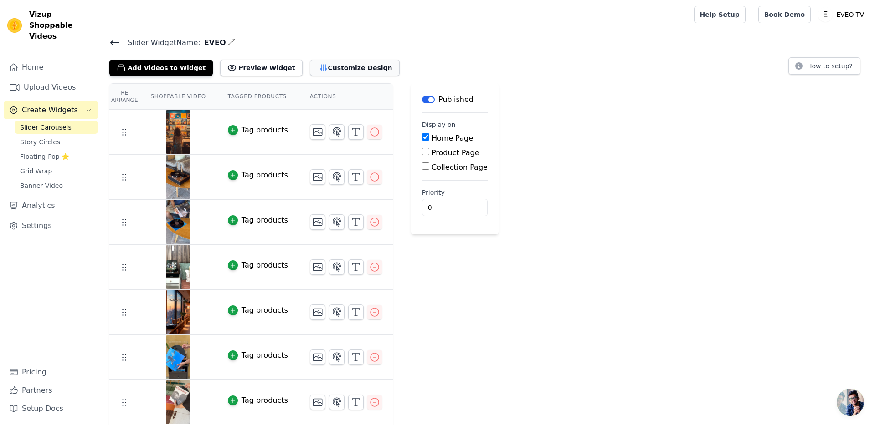
click at [322, 70] on button "Customize Design" at bounding box center [355, 68] width 90 height 16
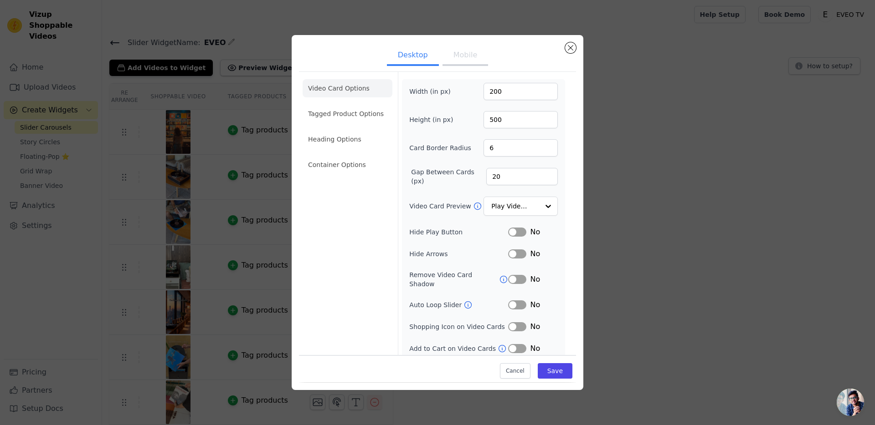
click at [470, 59] on button "Mobile" at bounding box center [465, 56] width 46 height 20
drag, startPoint x: 505, startPoint y: 95, endPoint x: 453, endPoint y: 84, distance: 53.4
click at [453, 84] on div "Width (in px) 200" at bounding box center [483, 91] width 148 height 17
type input "100"
click at [497, 66] on ul "Desktop Mobile" at bounding box center [437, 55] width 277 height 27
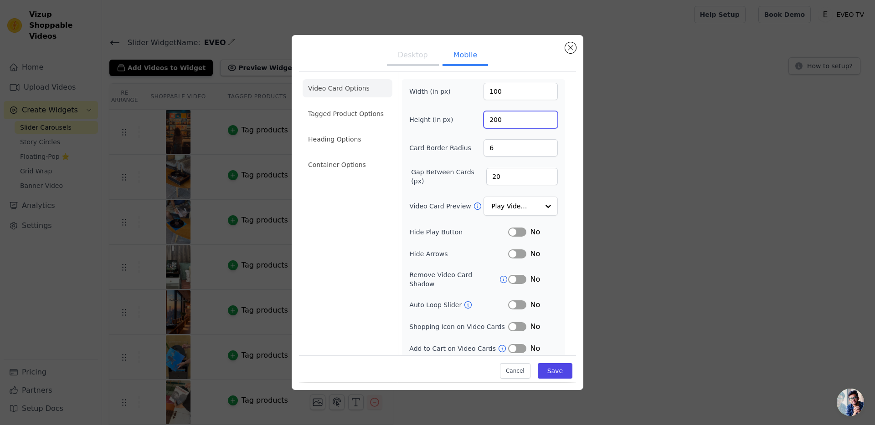
drag, startPoint x: 512, startPoint y: 116, endPoint x: 473, endPoint y: 120, distance: 38.9
click at [473, 120] on div "Height (in px) 200" at bounding box center [483, 119] width 148 height 17
click at [547, 368] on button "Save" at bounding box center [554, 371] width 35 height 15
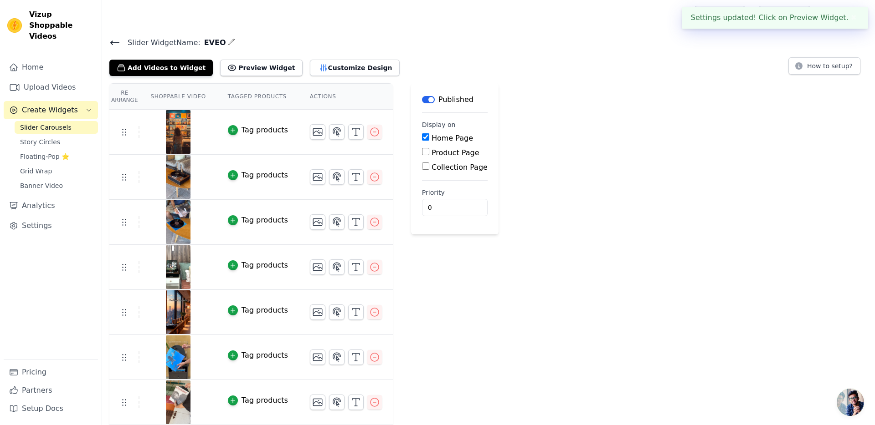
click at [762, 12] on div "Settings updated! Click on Preview Widget. ✖" at bounding box center [774, 18] width 186 height 22
drag, startPoint x: 763, startPoint y: 15, endPoint x: 435, endPoint y: 51, distance: 330.8
click at [763, 15] on div "Settings updated! Click on Preview Widget. ✖" at bounding box center [774, 18] width 186 height 22
click at [251, 70] on button "Preview Widget" at bounding box center [261, 68] width 82 height 16
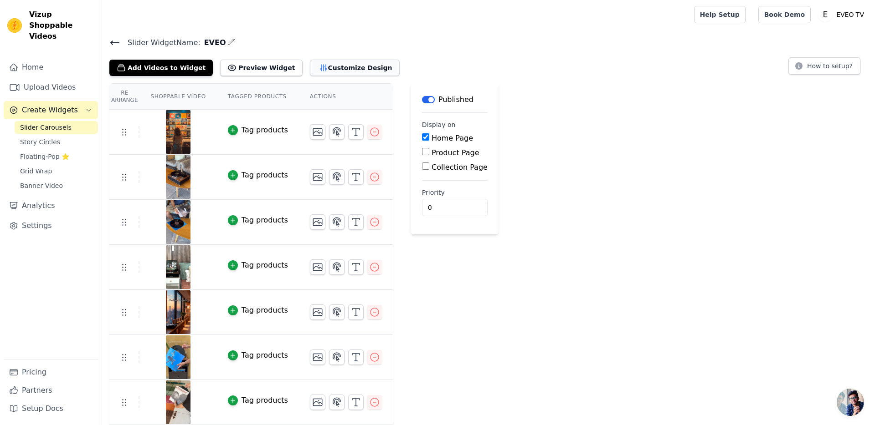
click at [358, 70] on button "Customize Design" at bounding box center [355, 68] width 90 height 16
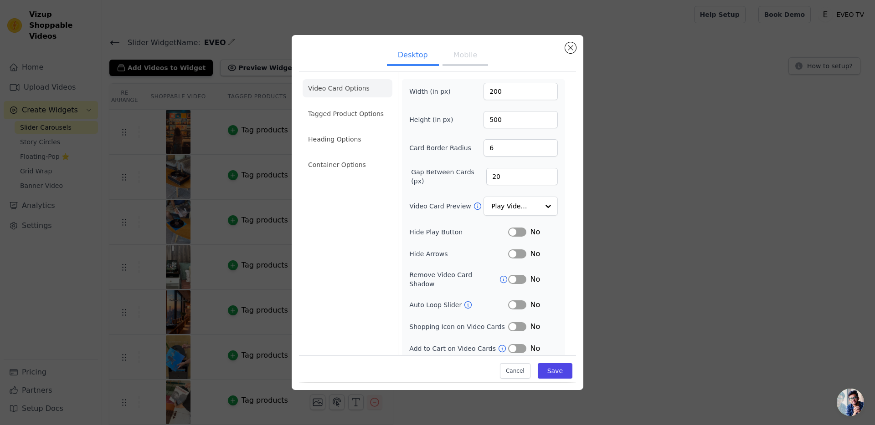
click at [476, 54] on button "Mobile" at bounding box center [465, 56] width 46 height 20
click at [331, 149] on ul "Video Card Options Tagged Product Options Heading Options Container Options" at bounding box center [347, 127] width 90 height 102
click at [333, 143] on li "Heading Options" at bounding box center [347, 139] width 90 height 18
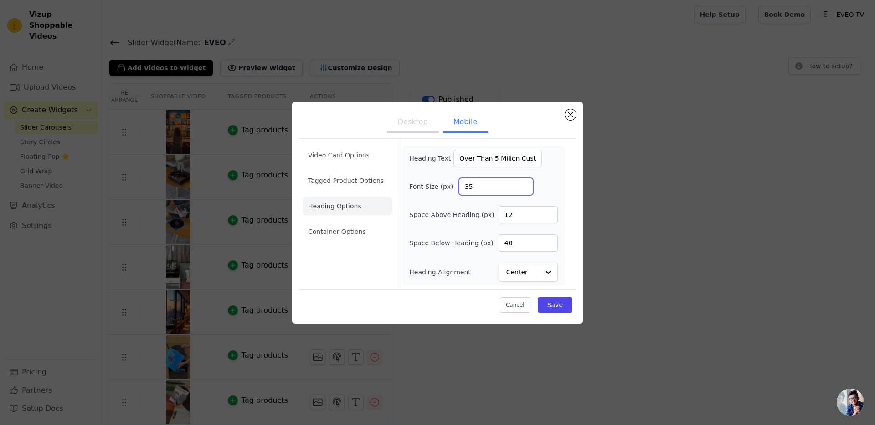
drag, startPoint x: 485, startPoint y: 189, endPoint x: 447, endPoint y: 191, distance: 37.4
click at [447, 191] on div "Font Size (px) 35" at bounding box center [483, 186] width 148 height 17
type input "5"
click at [570, 175] on div "Video Card Options Tagged Product Options Heading Options Container Options Hea…" at bounding box center [437, 213] width 277 height 151
click at [558, 303] on button "Save" at bounding box center [554, 304] width 35 height 15
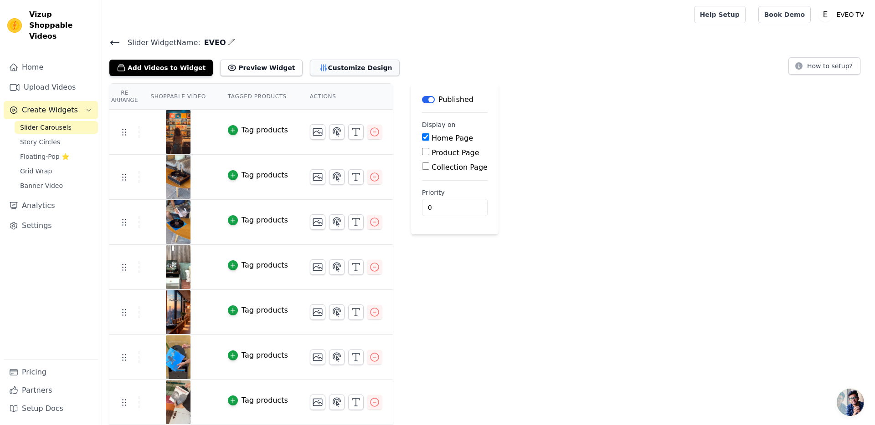
click at [339, 74] on button "Customize Design" at bounding box center [355, 68] width 90 height 16
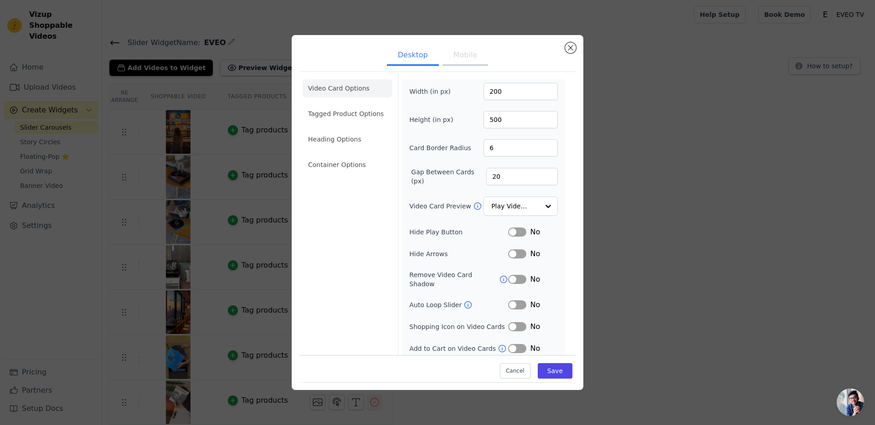
click at [467, 58] on button "Mobile" at bounding box center [465, 56] width 46 height 20
click at [351, 149] on ul "Video Card Options Tagged Product Options Heading Options Container Options" at bounding box center [347, 127] width 90 height 102
click at [353, 141] on li "Heading Options" at bounding box center [347, 139] width 90 height 18
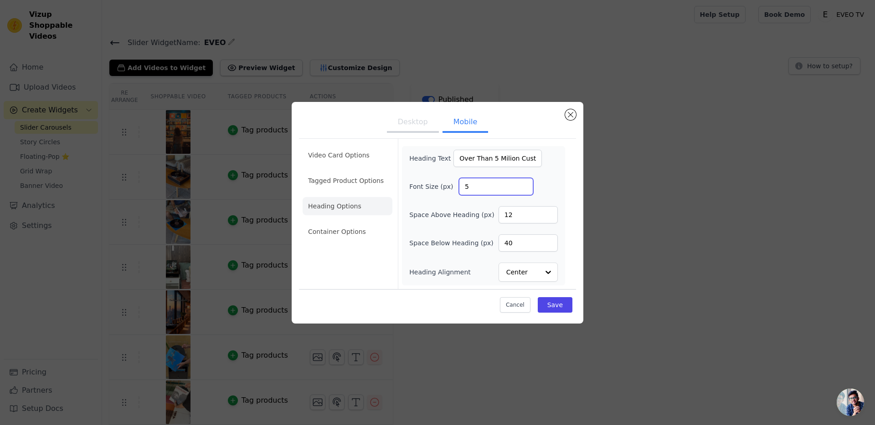
drag, startPoint x: 483, startPoint y: 188, endPoint x: 436, endPoint y: 188, distance: 46.9
click at [436, 188] on div "Font Size (px) 5" at bounding box center [483, 186] width 148 height 17
type input "30"
click at [569, 308] on button "Save" at bounding box center [554, 304] width 35 height 15
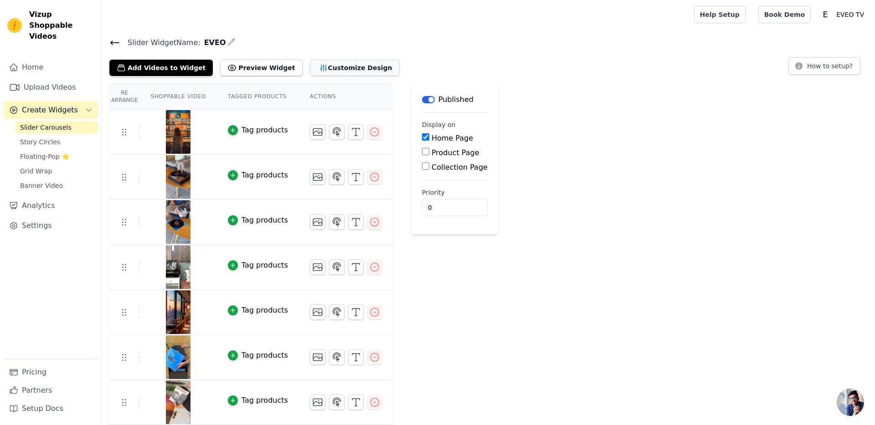
click at [348, 66] on button "Customize Design" at bounding box center [355, 68] width 90 height 16
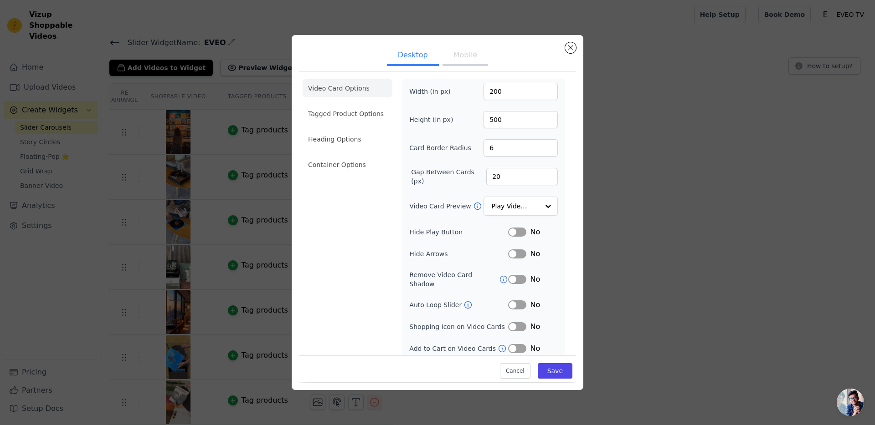
click at [473, 56] on button "Mobile" at bounding box center [465, 56] width 46 height 20
click at [349, 146] on li "Heading Options" at bounding box center [347, 139] width 90 height 18
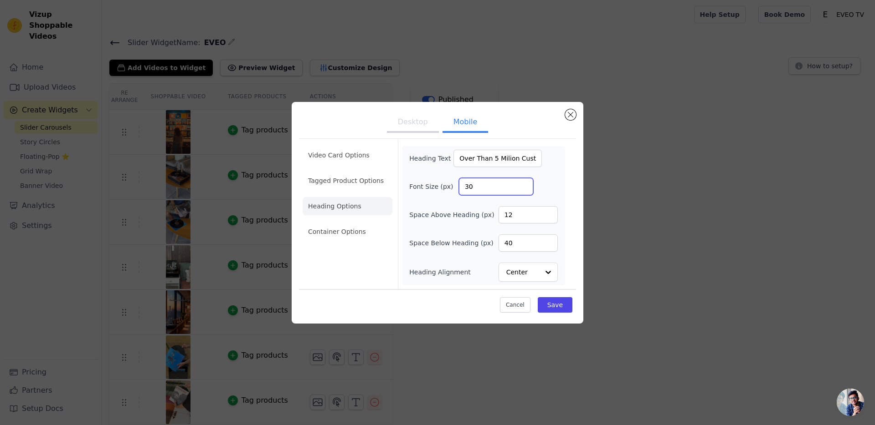
drag, startPoint x: 487, startPoint y: 192, endPoint x: 433, endPoint y: 188, distance: 53.9
click at [435, 189] on div "Font Size (px) 30" at bounding box center [483, 186] width 148 height 17
type input "35"
click at [363, 148] on li "Video Card Options" at bounding box center [347, 155] width 90 height 18
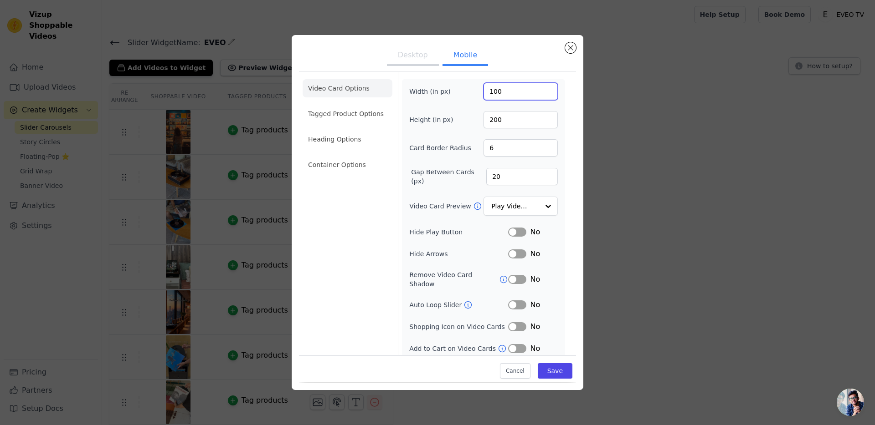
drag, startPoint x: 509, startPoint y: 92, endPoint x: 478, endPoint y: 94, distance: 31.1
click at [483, 94] on input "100" at bounding box center [520, 91] width 74 height 17
type input "200"
click at [553, 370] on button "Save" at bounding box center [554, 371] width 35 height 15
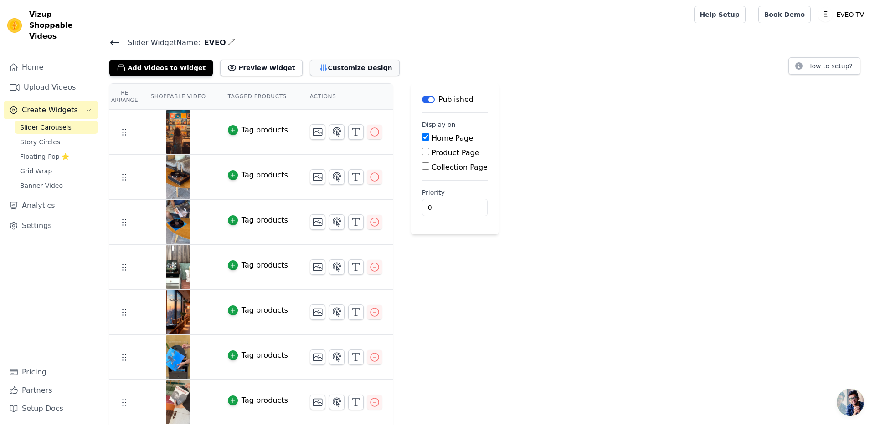
click at [340, 66] on button "Customize Design" at bounding box center [355, 68] width 90 height 16
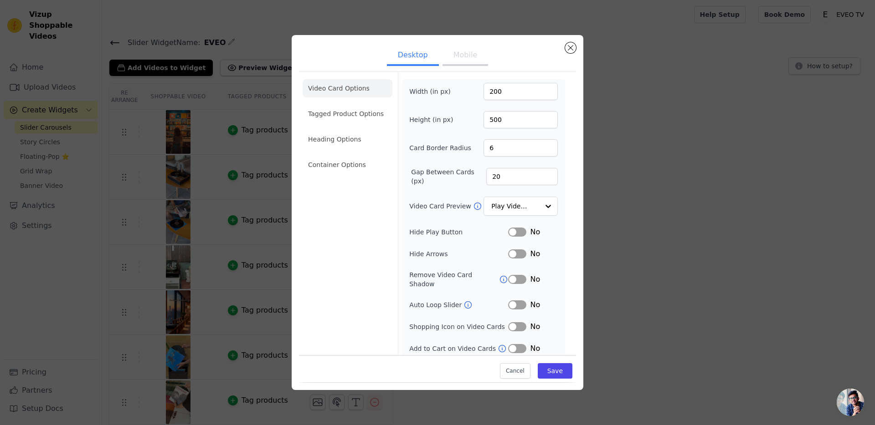
click at [468, 61] on button "Mobile" at bounding box center [465, 56] width 46 height 20
drag, startPoint x: 511, startPoint y: 94, endPoint x: 457, endPoint y: 90, distance: 53.9
click at [457, 90] on div "Width (in px) 200" at bounding box center [483, 91] width 148 height 17
type input "300"
click at [547, 364] on button "Save" at bounding box center [554, 371] width 35 height 15
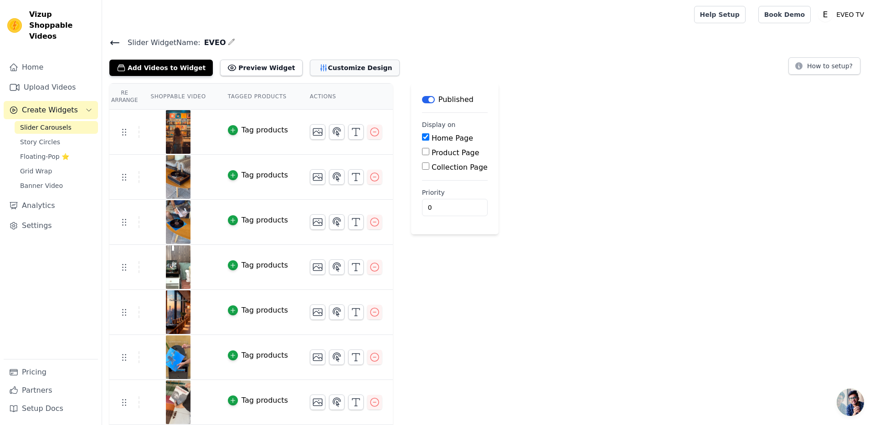
click at [329, 69] on button "Customize Design" at bounding box center [355, 68] width 90 height 16
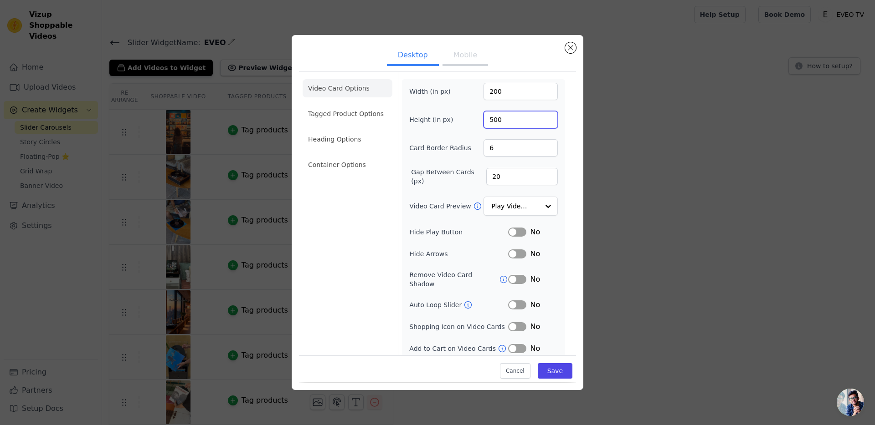
drag, startPoint x: 514, startPoint y: 119, endPoint x: 469, endPoint y: 122, distance: 45.6
click at [469, 122] on div "Height (in px) 500" at bounding box center [483, 119] width 148 height 17
click at [460, 61] on button "Mobile" at bounding box center [465, 56] width 46 height 20
click at [471, 118] on div "Height (in px) 200" at bounding box center [483, 119] width 148 height 17
type input "300"
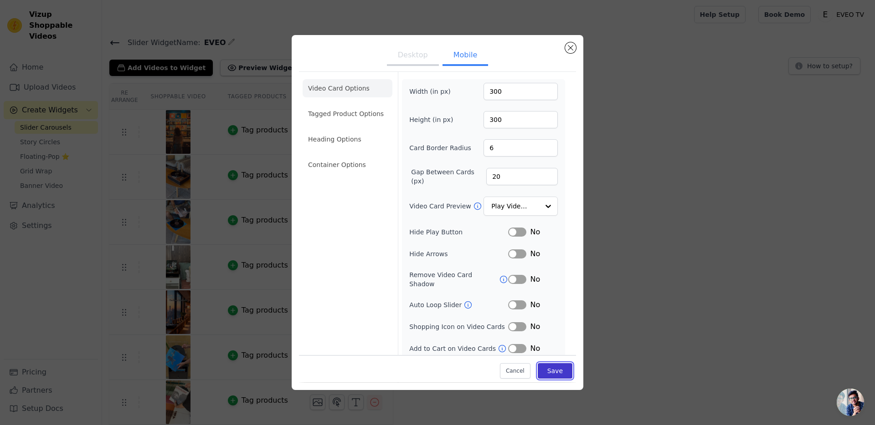
click at [560, 365] on button "Save" at bounding box center [554, 371] width 35 height 15
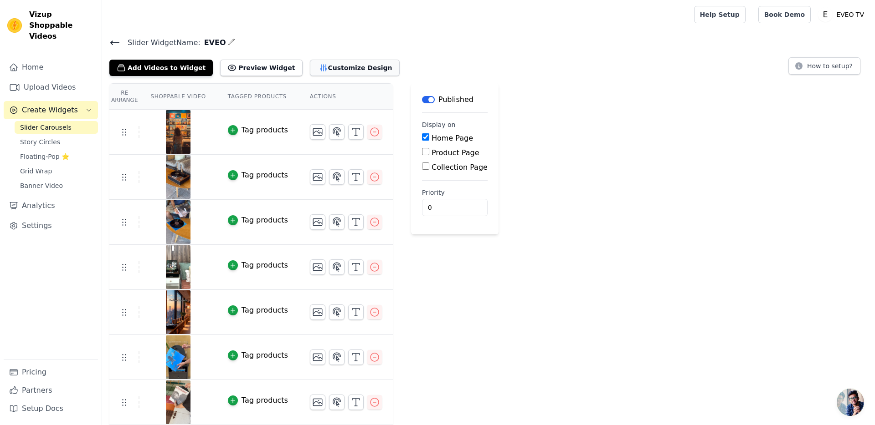
click at [340, 67] on button "Customize Design" at bounding box center [355, 68] width 90 height 16
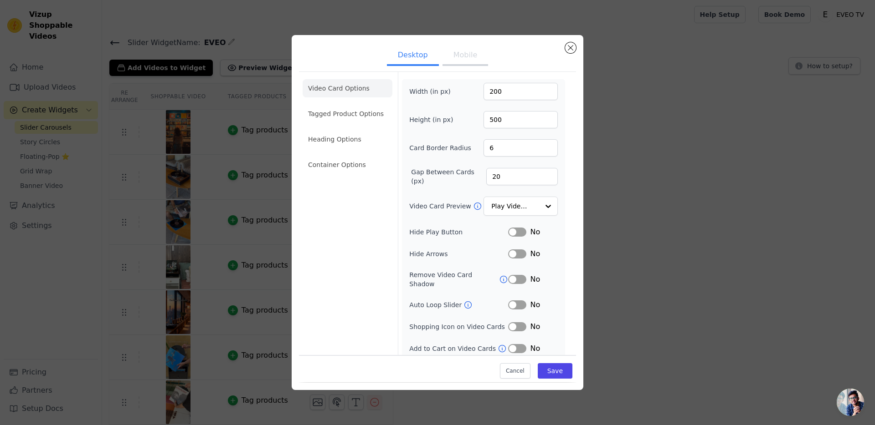
click at [466, 64] on button "Mobile" at bounding box center [465, 56] width 46 height 20
drag, startPoint x: 499, startPoint y: 114, endPoint x: 445, endPoint y: 116, distance: 54.2
click at [445, 116] on div "Height (in px) 300" at bounding box center [483, 119] width 148 height 17
type input "400"
click at [553, 374] on button "Save" at bounding box center [554, 371] width 35 height 15
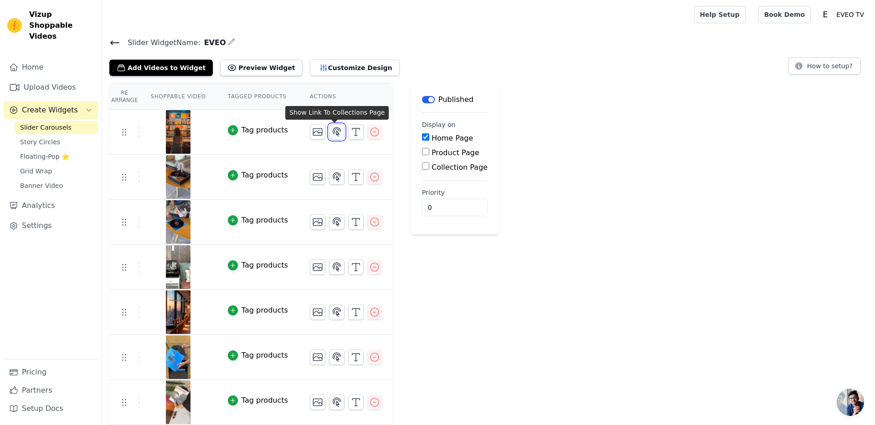
click at [335, 130] on icon "button" at bounding box center [336, 132] width 11 height 11
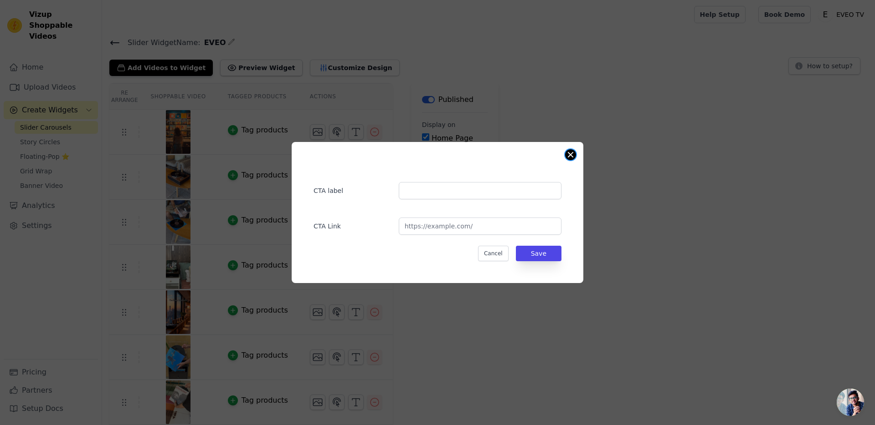
click at [570, 158] on button "Close modal" at bounding box center [570, 154] width 11 height 11
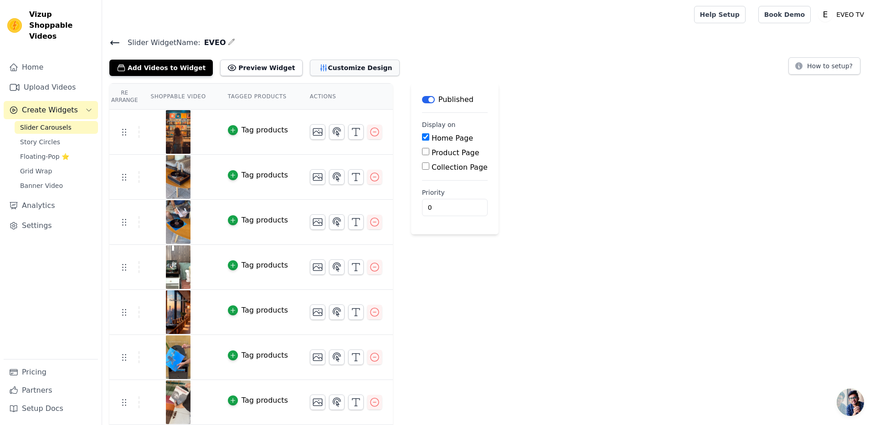
click at [345, 68] on button "Customize Design" at bounding box center [355, 68] width 90 height 16
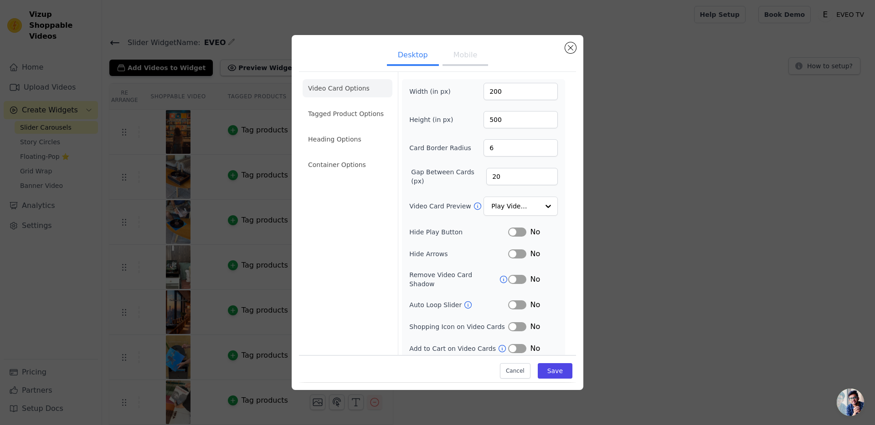
click at [471, 54] on button "Mobile" at bounding box center [465, 56] width 46 height 20
click at [358, 168] on li "Container Options" at bounding box center [347, 165] width 90 height 18
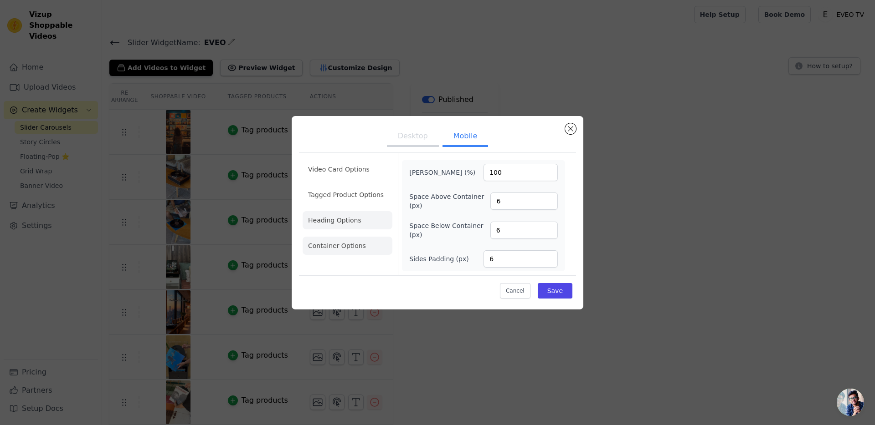
click at [333, 222] on li "Heading Options" at bounding box center [347, 220] width 90 height 18
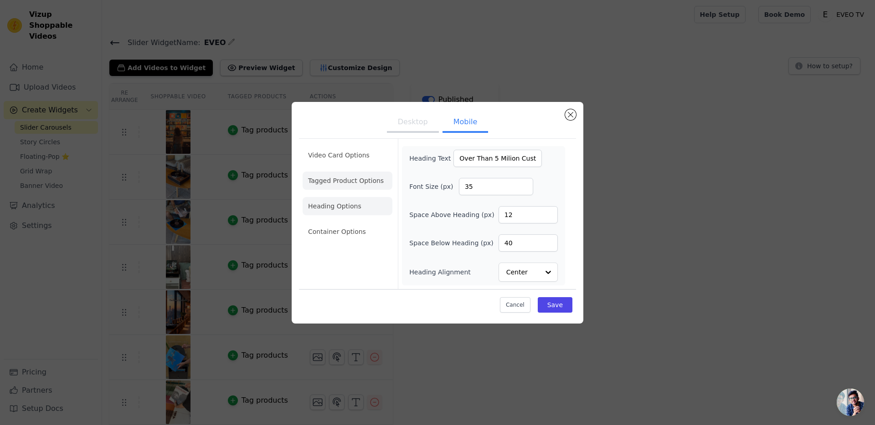
click at [346, 182] on li "Tagged Product Options" at bounding box center [347, 181] width 90 height 18
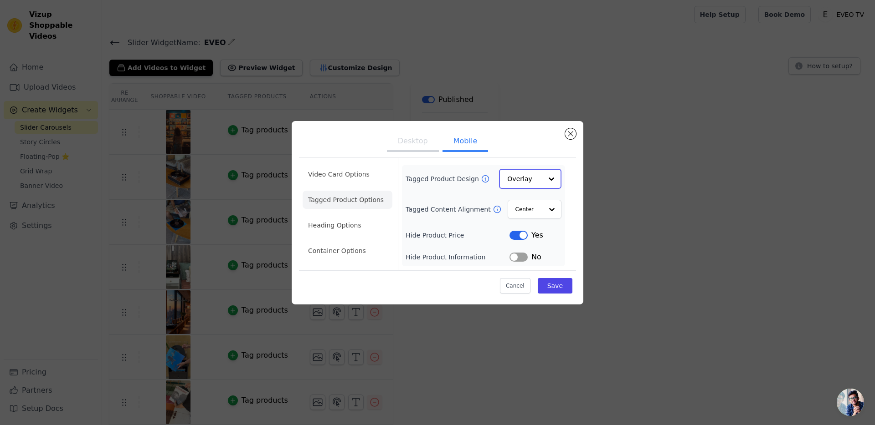
click at [535, 181] on input "Tagged Product Design" at bounding box center [524, 179] width 35 height 18
click at [534, 181] on input "Tagged Product Design" at bounding box center [524, 179] width 35 height 18
drag, startPoint x: 573, startPoint y: 150, endPoint x: 466, endPoint y: 191, distance: 113.8
click at [573, 150] on ul "Desktop Mobile" at bounding box center [437, 142] width 277 height 27
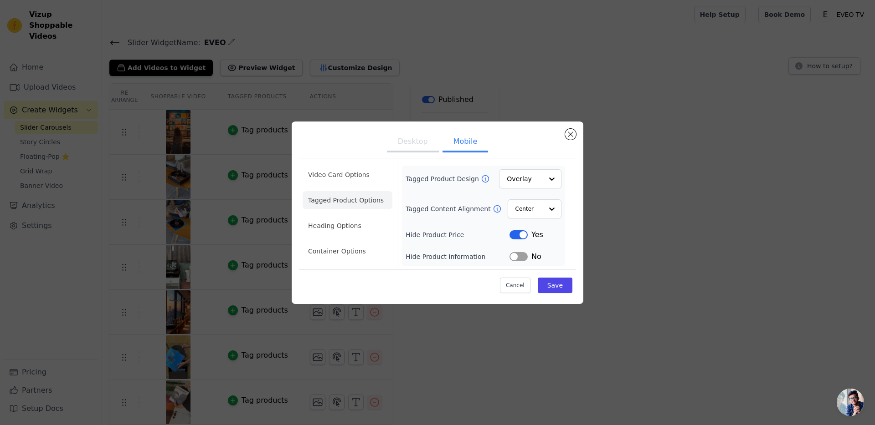
click at [486, 180] on icon at bounding box center [485, 178] width 9 height 9
click at [575, 193] on div "Video Card Options Tagged Product Options Heading Options Container Options Tag…" at bounding box center [437, 214] width 277 height 112
click at [357, 175] on li "Video Card Options" at bounding box center [347, 175] width 90 height 18
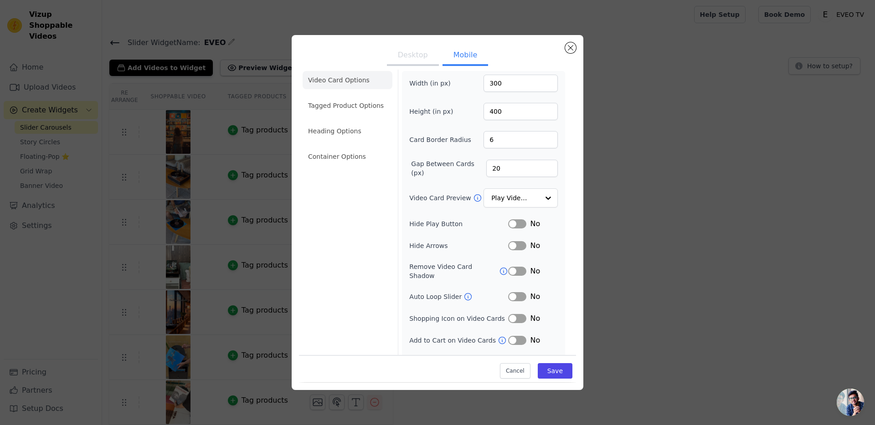
scroll to position [20, 0]
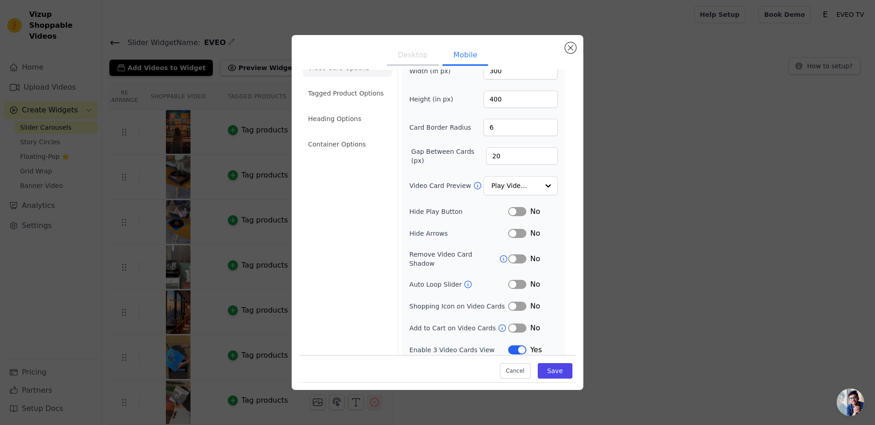
click at [517, 334] on div "Width (in px) 300 Height (in px) 400 Card Border Radius 6 Gap Between Cards (px…" at bounding box center [483, 208] width 148 height 293
click at [515, 346] on button "Label" at bounding box center [517, 350] width 18 height 9
click at [550, 374] on button "Save" at bounding box center [554, 371] width 35 height 15
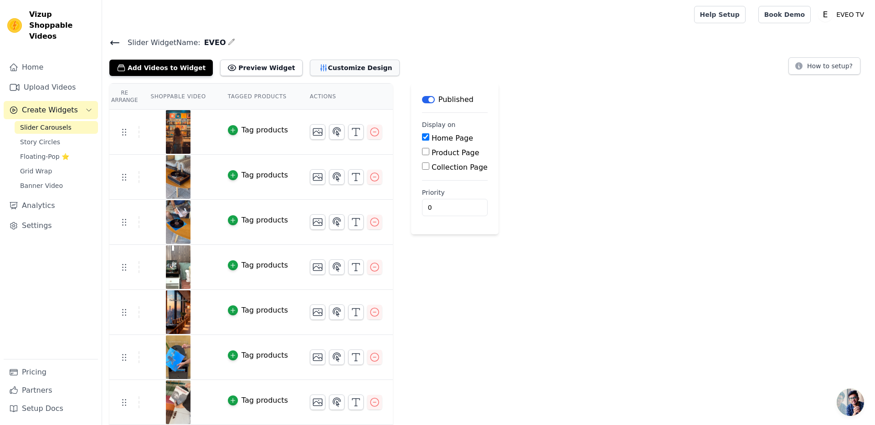
click at [341, 67] on button "Customize Design" at bounding box center [355, 68] width 90 height 16
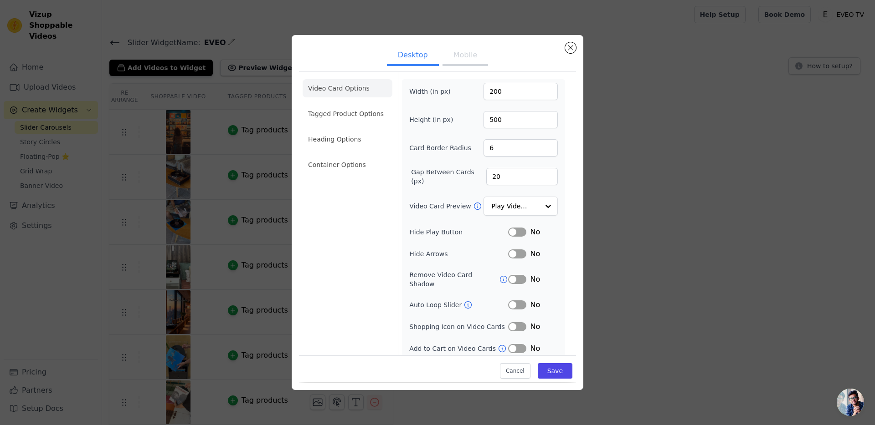
click at [464, 58] on button "Mobile" at bounding box center [465, 56] width 46 height 20
drag, startPoint x: 516, startPoint y: 92, endPoint x: 451, endPoint y: 91, distance: 64.7
click at [453, 92] on div "Width (in px) 300" at bounding box center [483, 91] width 148 height 17
type input "100"
click at [562, 366] on button "Save" at bounding box center [554, 371] width 35 height 15
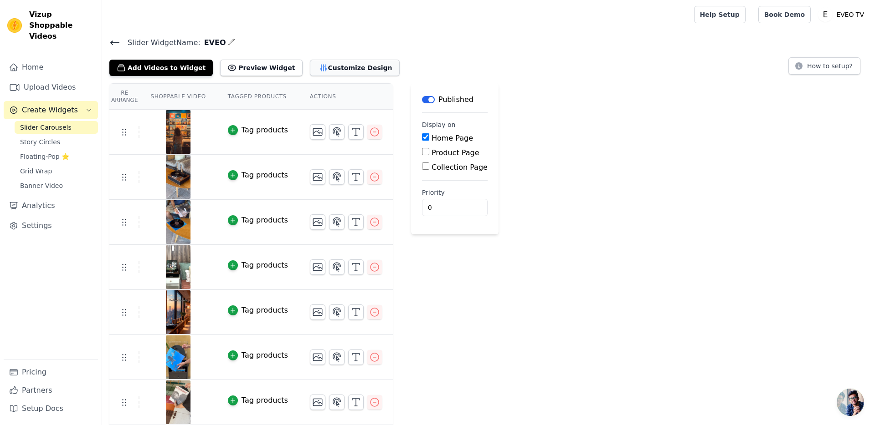
click at [330, 66] on button "Customize Design" at bounding box center [355, 68] width 90 height 16
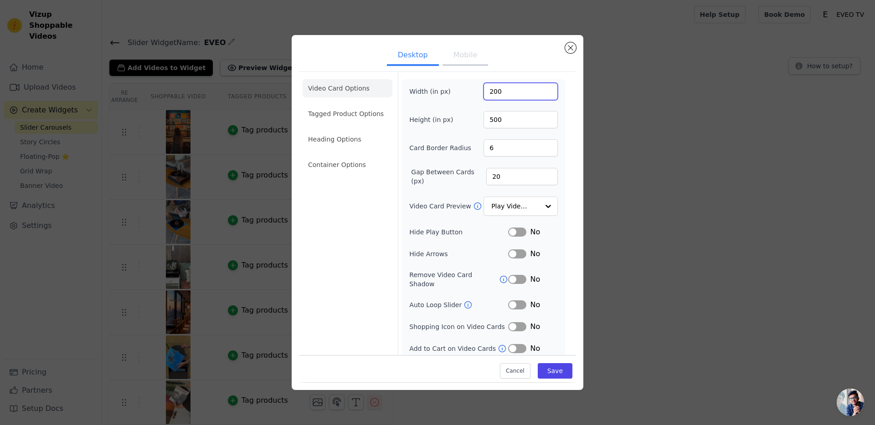
drag, startPoint x: 515, startPoint y: 93, endPoint x: 473, endPoint y: 74, distance: 46.1
click at [497, 93] on input "200" at bounding box center [520, 91] width 74 height 17
click at [458, 60] on button "Mobile" at bounding box center [465, 56] width 46 height 20
click at [462, 95] on div "Width (in px) 100" at bounding box center [483, 91] width 148 height 17
type input "200"
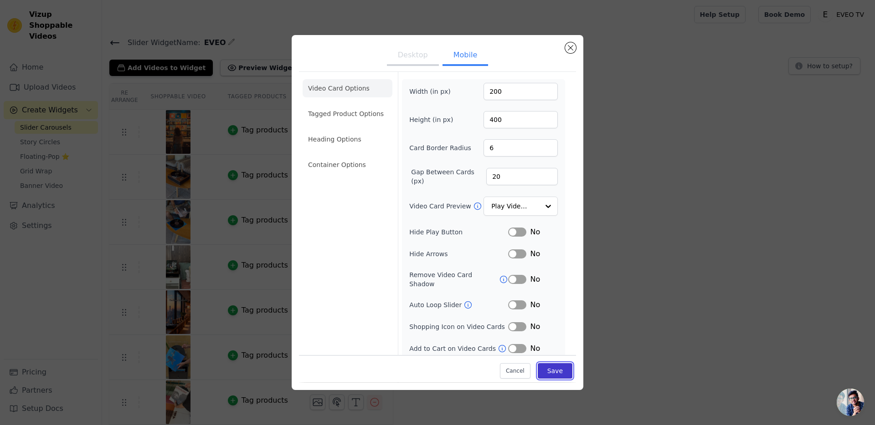
click at [551, 374] on button "Save" at bounding box center [554, 371] width 35 height 15
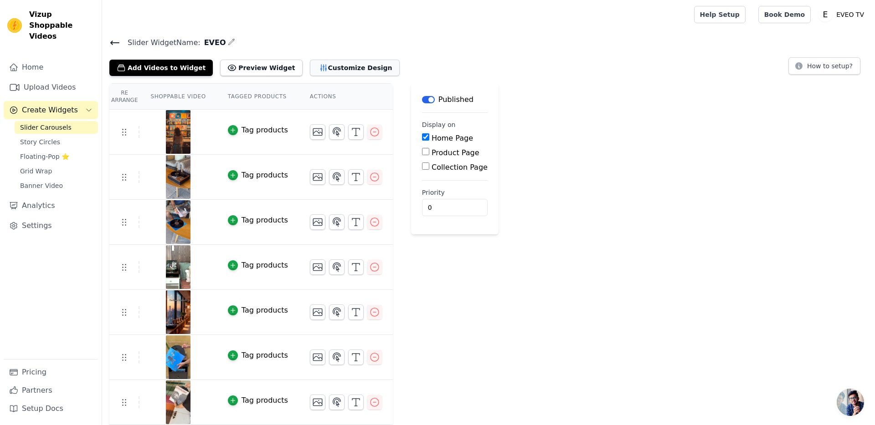
click at [339, 66] on button "Customize Design" at bounding box center [355, 68] width 90 height 16
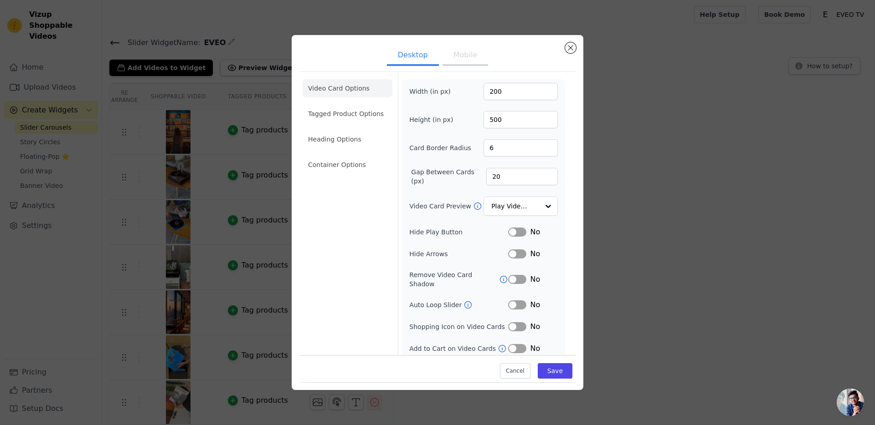
click at [352, 78] on ul "Video Card Options Tagged Product Options Heading Options Container Options" at bounding box center [347, 127] width 90 height 102
click at [356, 86] on li "Video Card Options" at bounding box center [347, 88] width 90 height 18
click at [592, 185] on div "Desktop Mobile Video Card Options Tagged Product Options Heading Options Contai…" at bounding box center [437, 212] width 845 height 384
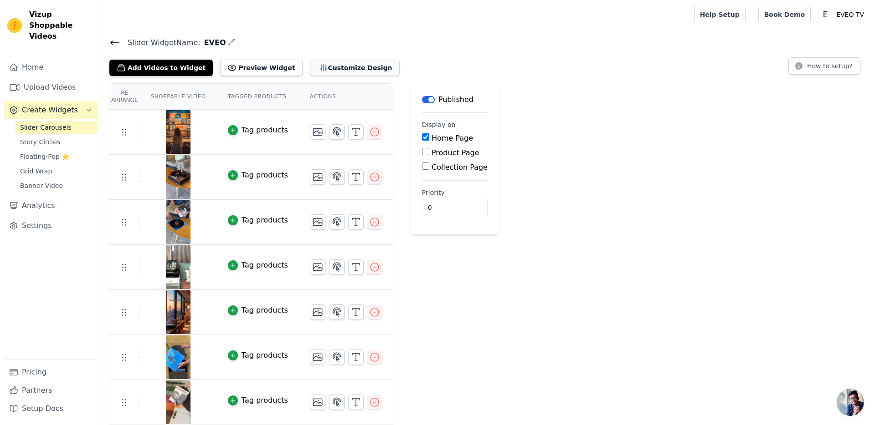
click at [315, 66] on button "Customize Design" at bounding box center [355, 68] width 90 height 16
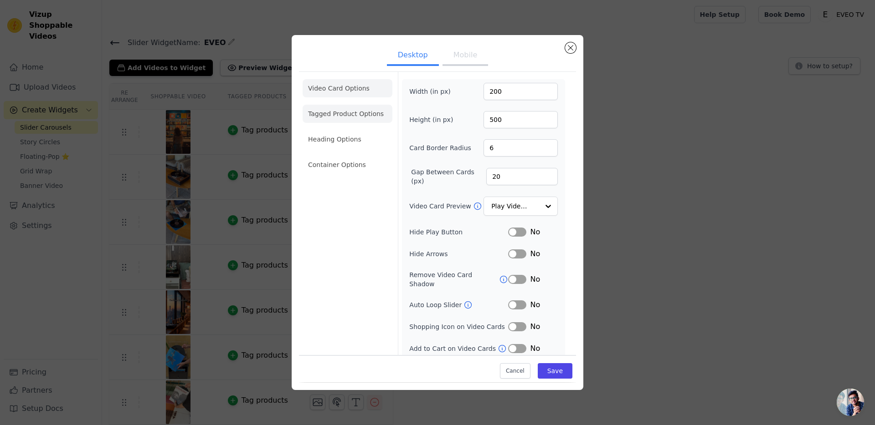
click at [340, 111] on li "Tagged Product Options" at bounding box center [347, 114] width 90 height 18
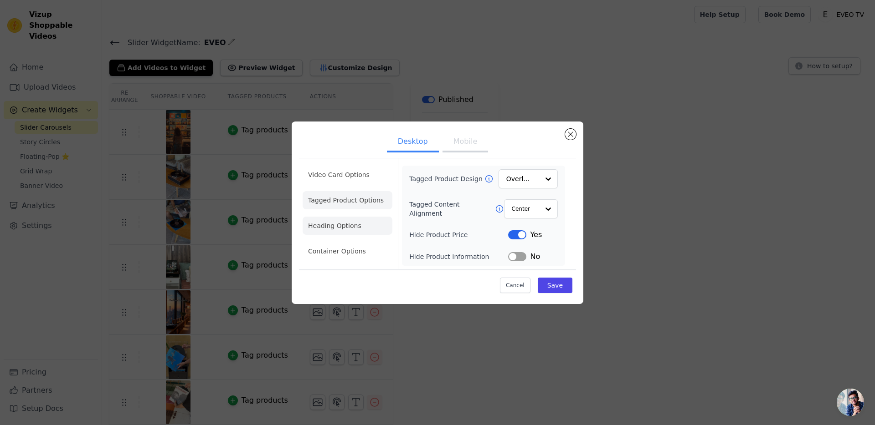
click at [364, 220] on li "Heading Options" at bounding box center [347, 226] width 90 height 18
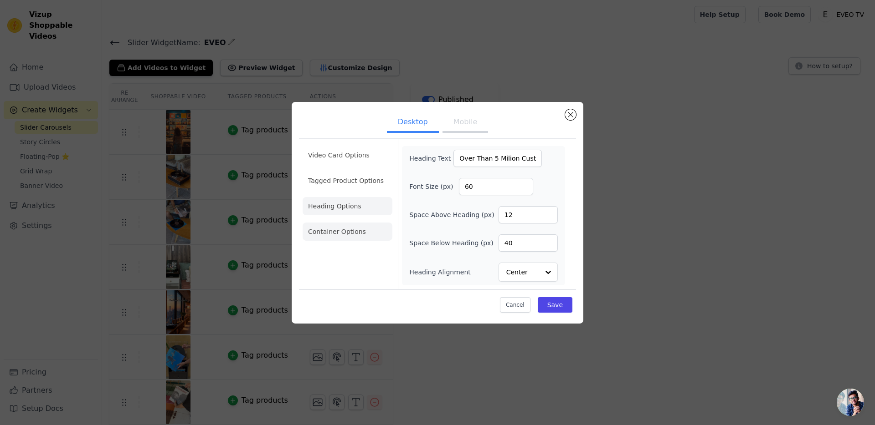
click at [354, 238] on li "Container Options" at bounding box center [347, 232] width 90 height 18
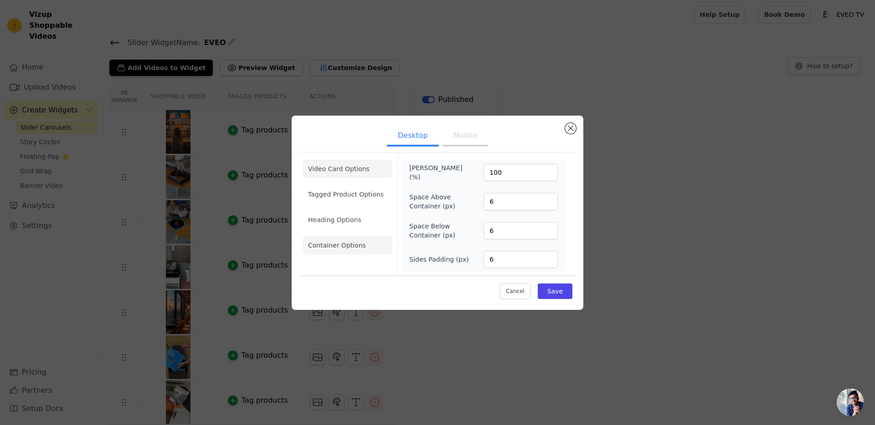
click at [345, 171] on li "Video Card Options" at bounding box center [347, 169] width 90 height 18
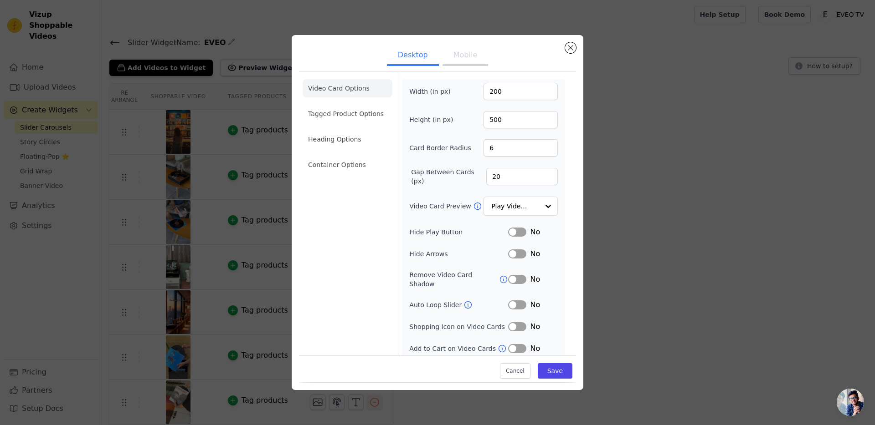
click at [467, 53] on button "Mobile" at bounding box center [465, 56] width 46 height 20
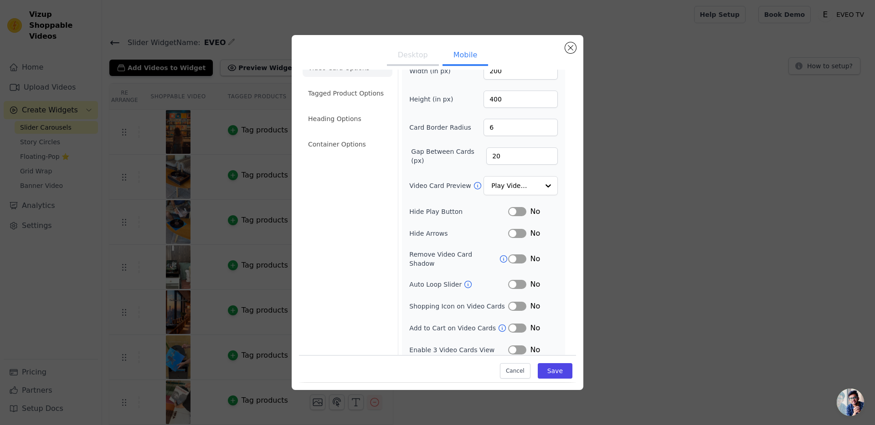
click at [512, 346] on button "Label" at bounding box center [517, 350] width 18 height 9
click at [546, 370] on button "Save" at bounding box center [554, 371] width 35 height 15
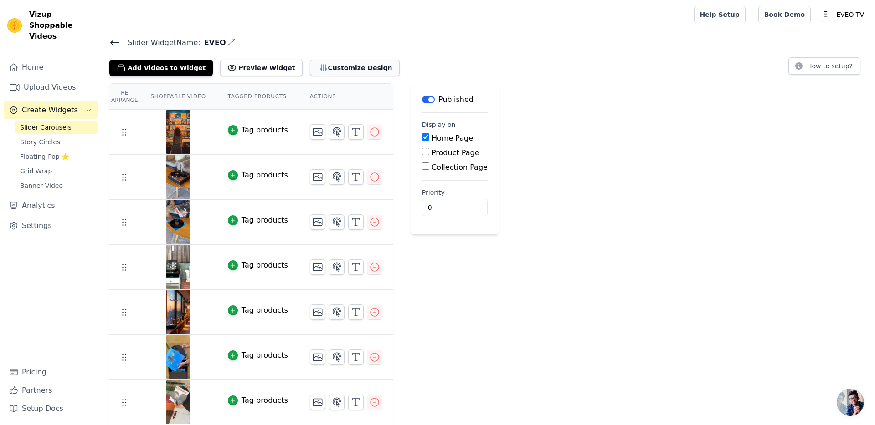
click at [325, 63] on button "Customize Design" at bounding box center [355, 68] width 90 height 16
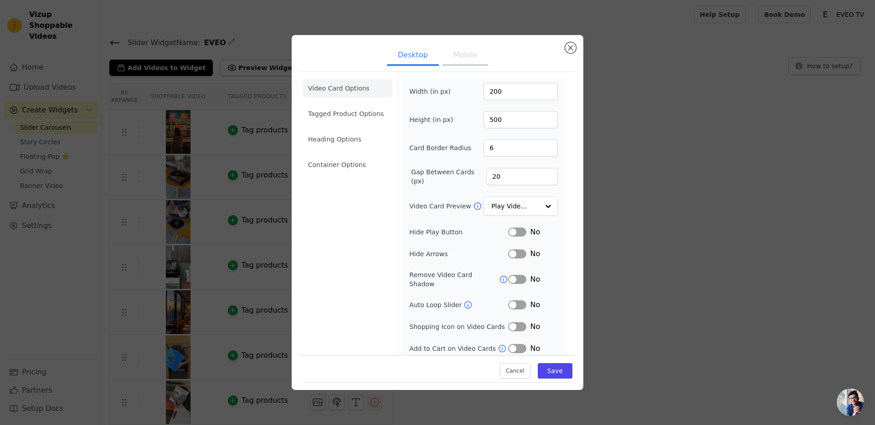
click at [463, 56] on button "Mobile" at bounding box center [465, 56] width 46 height 20
drag, startPoint x: 504, startPoint y: 119, endPoint x: 454, endPoint y: 113, distance: 50.4
click at [457, 116] on div "Height (in px) 400" at bounding box center [483, 119] width 148 height 17
type input "300"
click at [553, 374] on button "Save" at bounding box center [554, 371] width 35 height 15
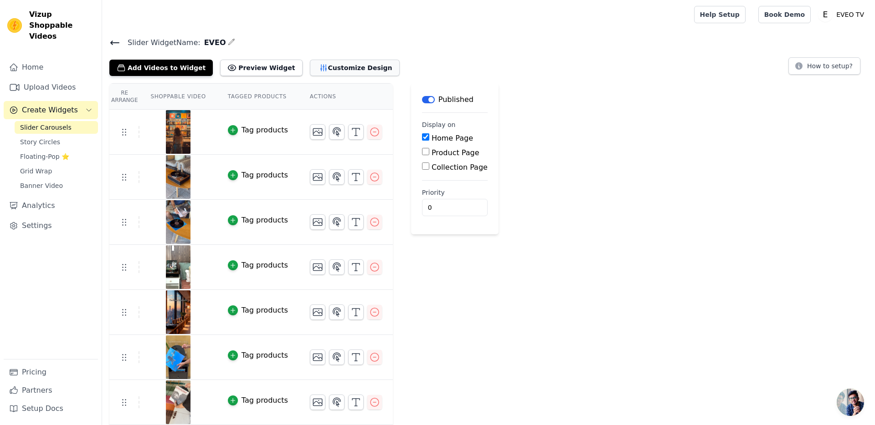
click at [327, 61] on button "Customize Design" at bounding box center [355, 68] width 90 height 16
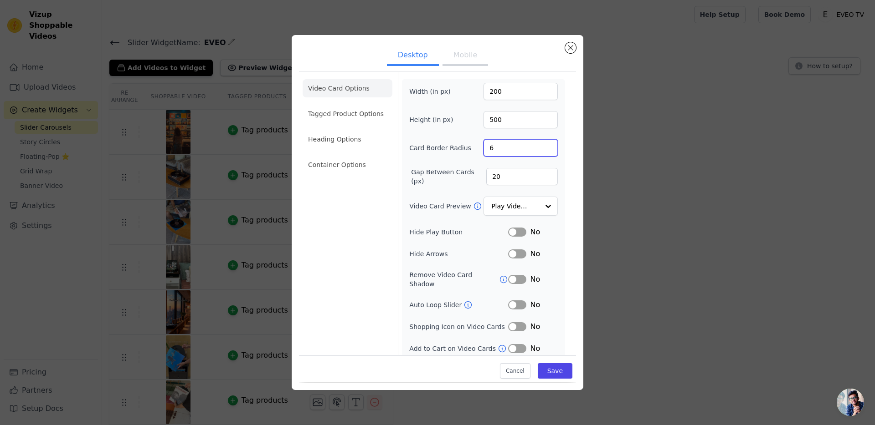
drag, startPoint x: 505, startPoint y: 142, endPoint x: 458, endPoint y: 144, distance: 47.4
click at [458, 144] on div "Card Border Radius 6" at bounding box center [483, 147] width 148 height 17
drag, startPoint x: 527, startPoint y: 179, endPoint x: 473, endPoint y: 180, distance: 54.2
click at [473, 180] on div "Gap Between Cards (px) 20" at bounding box center [483, 177] width 148 height 18
type input "20"
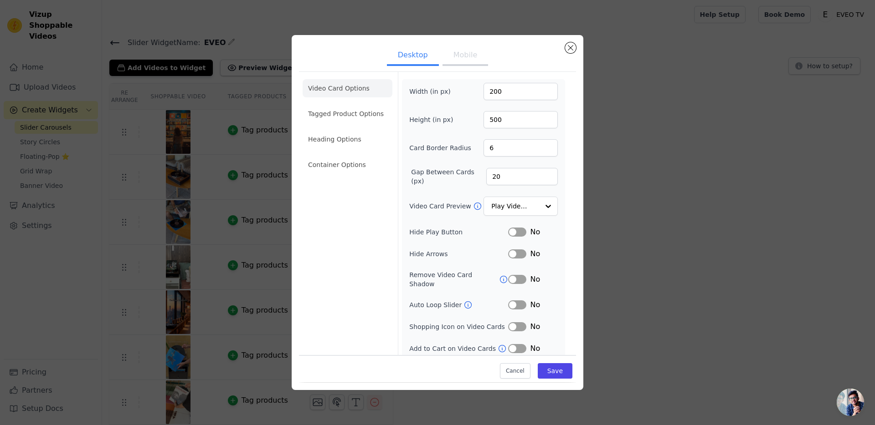
click at [461, 43] on ul "Desktop Mobile" at bounding box center [437, 55] width 277 height 27
click at [462, 55] on button "Mobile" at bounding box center [465, 56] width 46 height 20
drag, startPoint x: 502, startPoint y: 184, endPoint x: 483, endPoint y: 223, distance: 42.8
click at [439, 170] on div "Gap Between Cards (px) 20" at bounding box center [483, 177] width 148 height 18
click at [550, 370] on button "Save" at bounding box center [554, 371] width 35 height 15
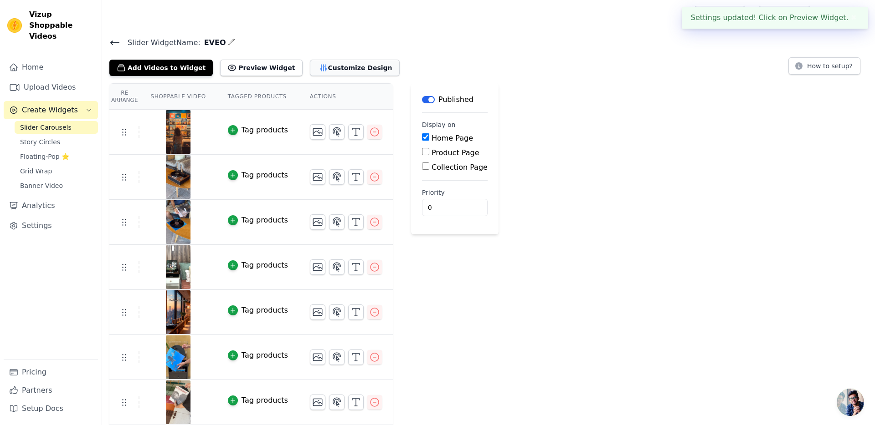
click at [345, 60] on button "Customize Design" at bounding box center [355, 68] width 90 height 16
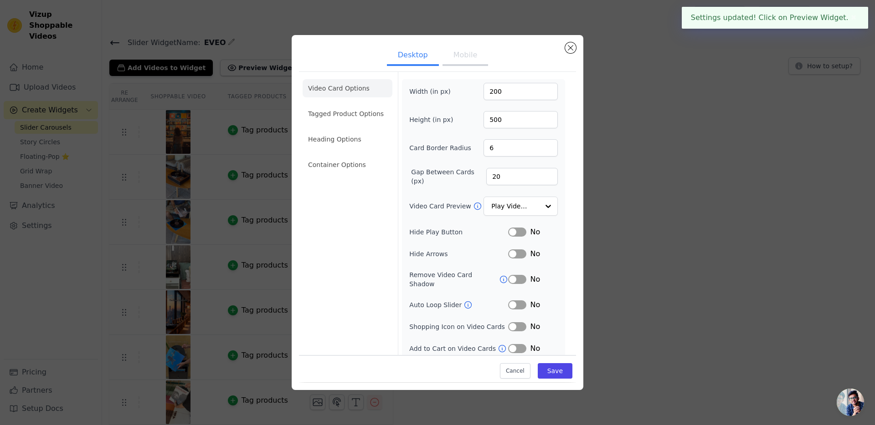
click at [470, 62] on button "Mobile" at bounding box center [465, 56] width 46 height 20
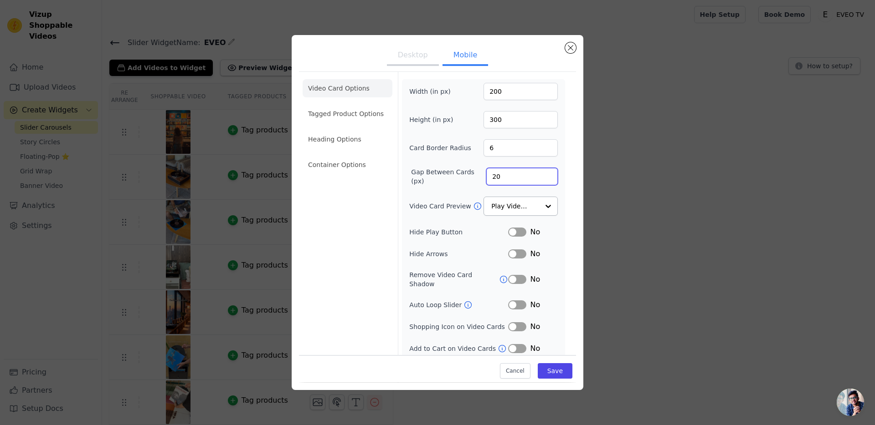
drag, startPoint x: 501, startPoint y: 175, endPoint x: 482, endPoint y: 204, distance: 34.4
click at [460, 173] on div "Gap Between Cards (px) 20" at bounding box center [483, 177] width 148 height 18
type input "10"
click at [541, 371] on button "Save" at bounding box center [554, 371] width 35 height 15
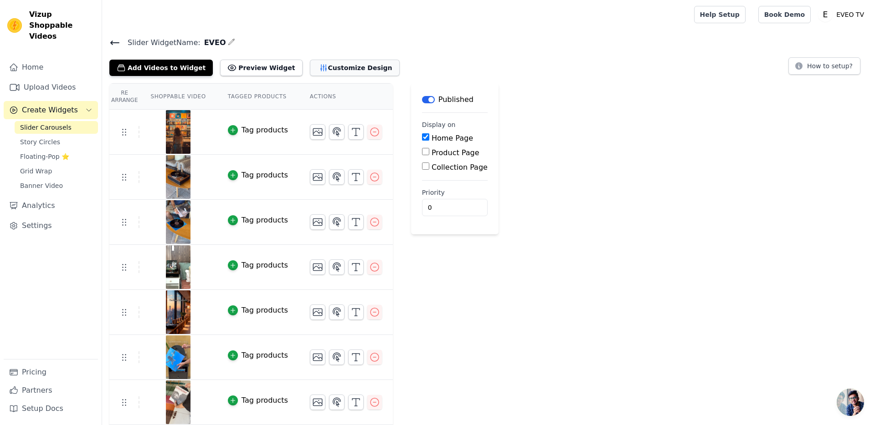
click at [337, 67] on button "Customize Design" at bounding box center [355, 68] width 90 height 16
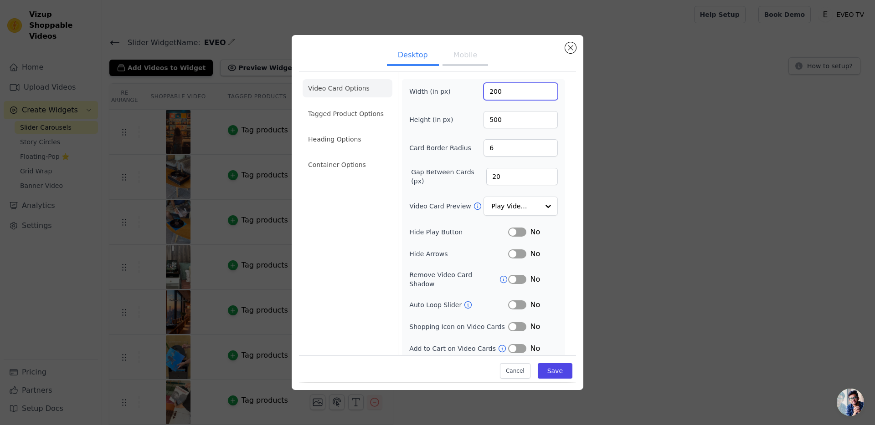
drag, startPoint x: 512, startPoint y: 89, endPoint x: 465, endPoint y: 90, distance: 46.9
click at [468, 92] on div "Width (in px) 200" at bounding box center [483, 91] width 148 height 17
type input "300"
click at [552, 374] on button "Save" at bounding box center [554, 371] width 35 height 15
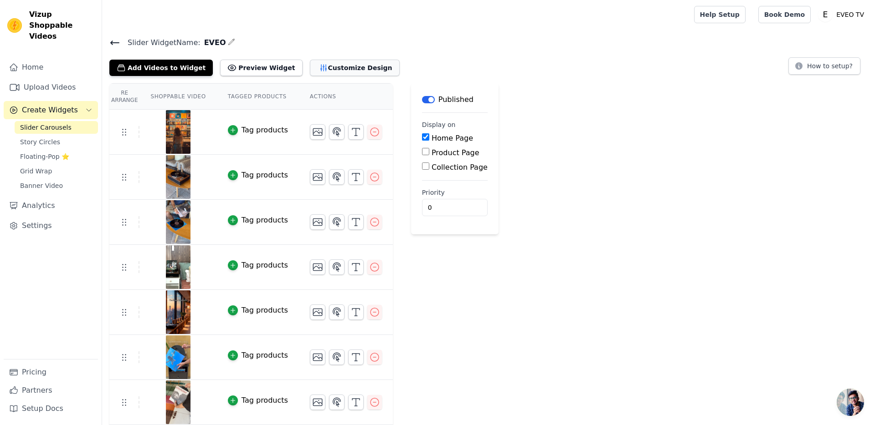
click at [341, 69] on button "Customize Design" at bounding box center [355, 68] width 90 height 16
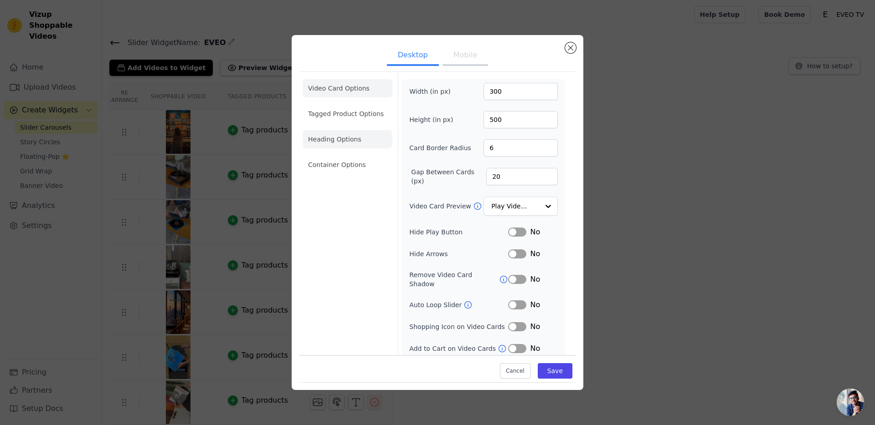
click at [362, 142] on li "Heading Options" at bounding box center [347, 139] width 90 height 18
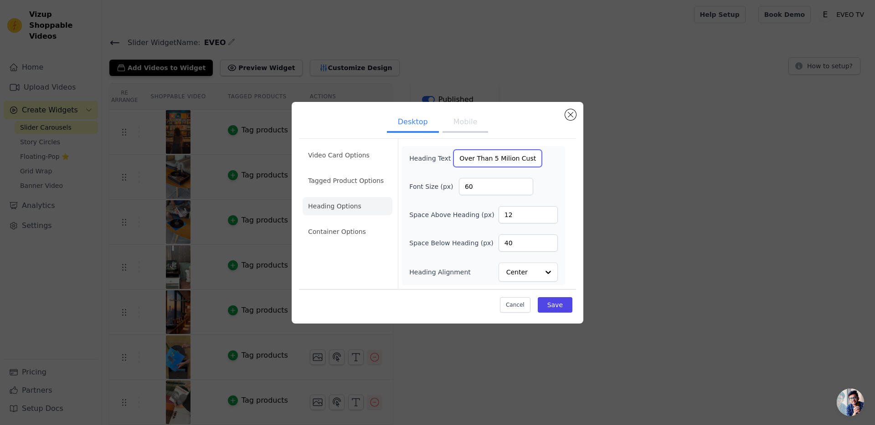
click at [492, 156] on input "Over Than 5 Milion Customers" at bounding box center [497, 158] width 88 height 17
paste input "5 Mil"
type input "Over 5 Million Customers"
click at [473, 123] on button "Mobile" at bounding box center [465, 123] width 46 height 20
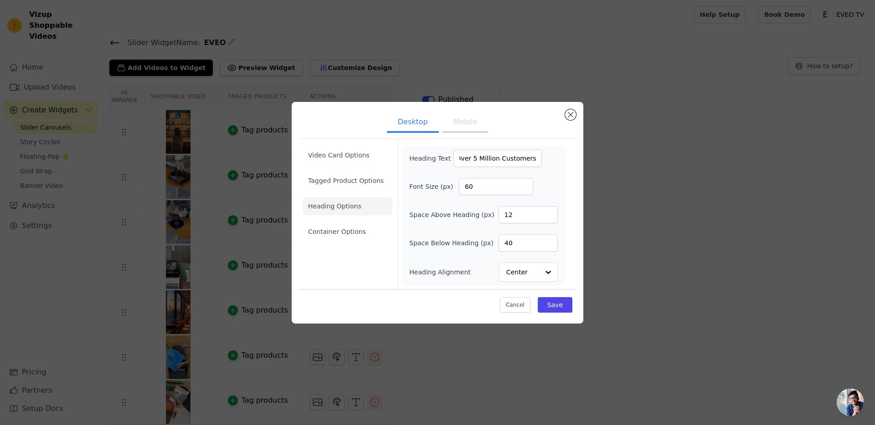
scroll to position [0, 0]
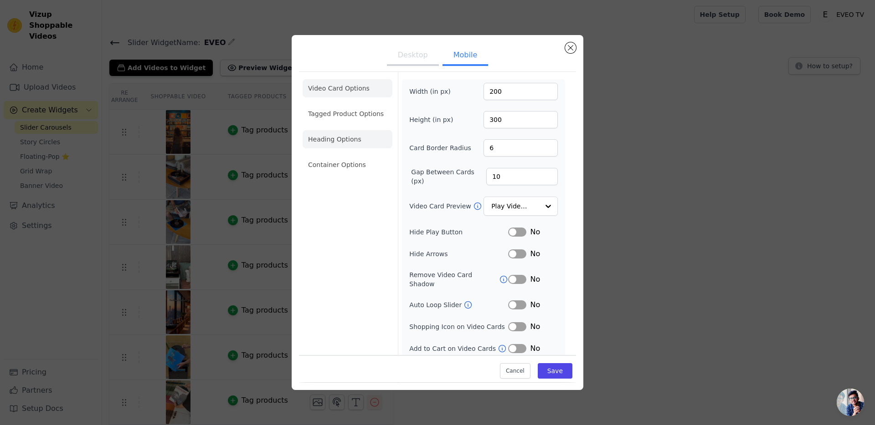
click at [346, 143] on li "Heading Options" at bounding box center [347, 139] width 90 height 18
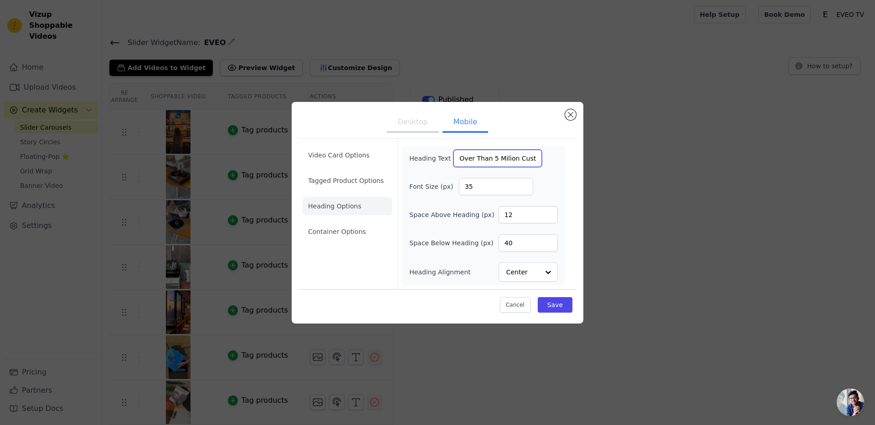
click at [494, 157] on input "Over Than 5 Milion Customers" at bounding box center [497, 158] width 88 height 17
paste input "5 Mil"
type input "Over 5 Million Customers"
click at [550, 306] on button "Save" at bounding box center [554, 304] width 35 height 15
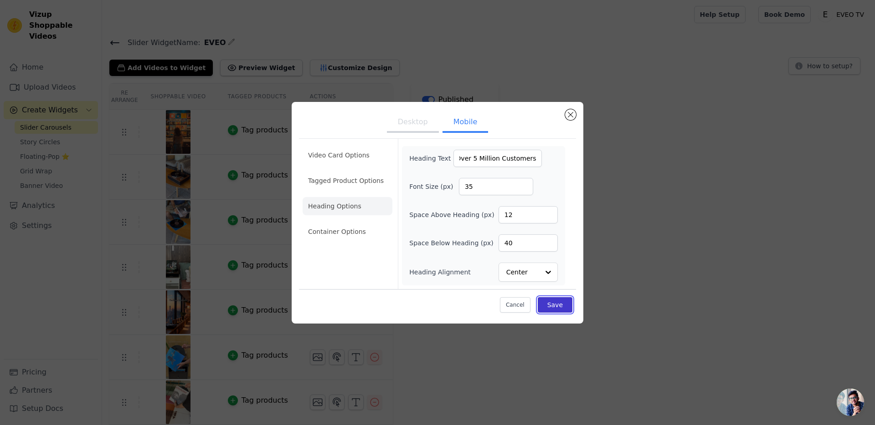
scroll to position [0, 0]
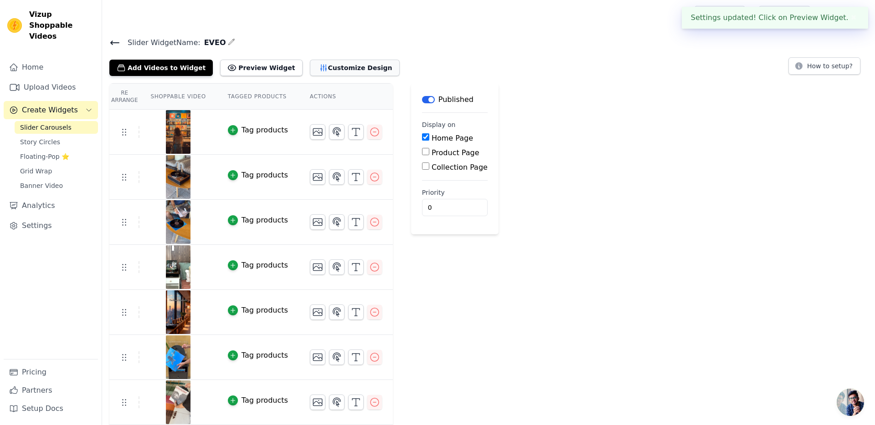
click at [346, 65] on button "Customize Design" at bounding box center [355, 68] width 90 height 16
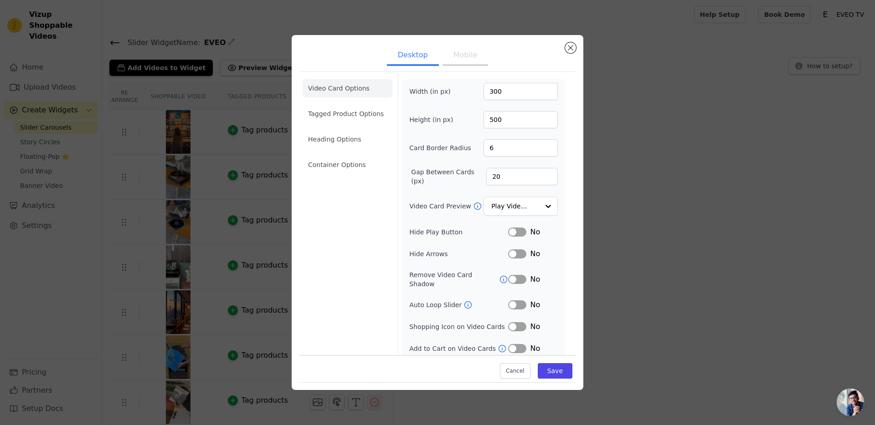
click at [470, 62] on button "Mobile" at bounding box center [465, 56] width 46 height 20
drag, startPoint x: 512, startPoint y: 175, endPoint x: 464, endPoint y: 174, distance: 47.8
click at [470, 177] on div "Gap Between Cards (px) 10" at bounding box center [483, 177] width 148 height 18
type input "5"
click at [544, 370] on button "Save" at bounding box center [554, 371] width 35 height 15
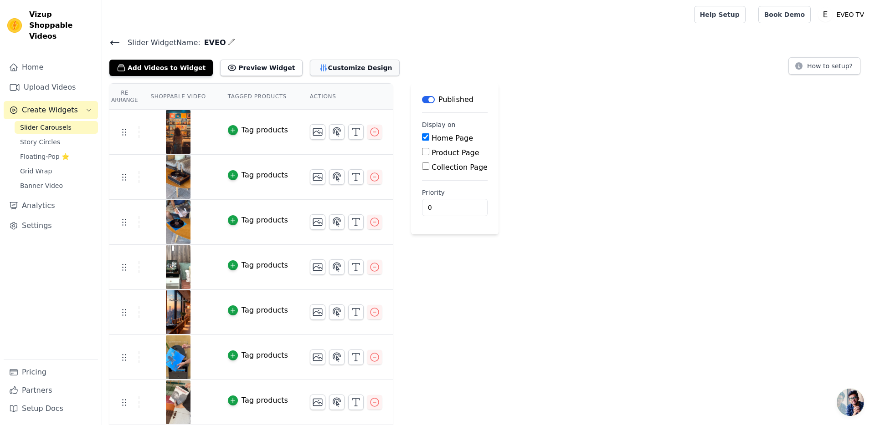
click at [347, 65] on button "Customize Design" at bounding box center [355, 68] width 90 height 16
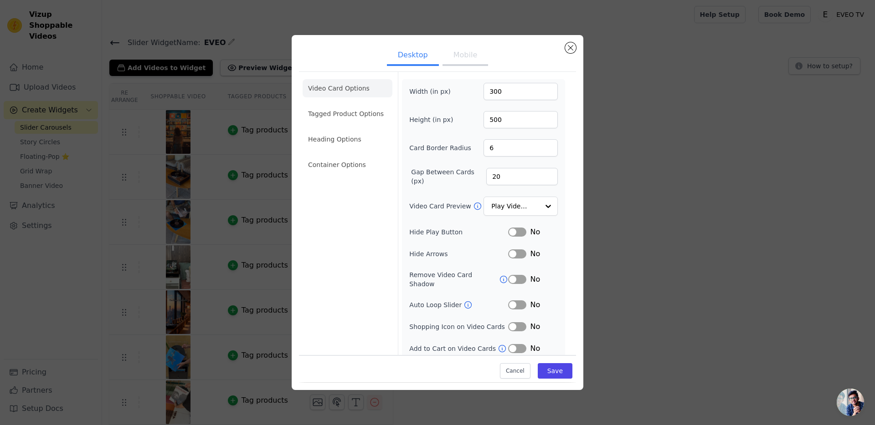
click at [465, 62] on button "Mobile" at bounding box center [465, 56] width 46 height 20
drag, startPoint x: 521, startPoint y: 179, endPoint x: 449, endPoint y: 180, distance: 71.5
click at [449, 180] on div "Gap Between Cards (px) 5" at bounding box center [483, 177] width 148 height 18
type input "20"
click at [517, 54] on ul "Desktop Mobile" at bounding box center [437, 55] width 277 height 27
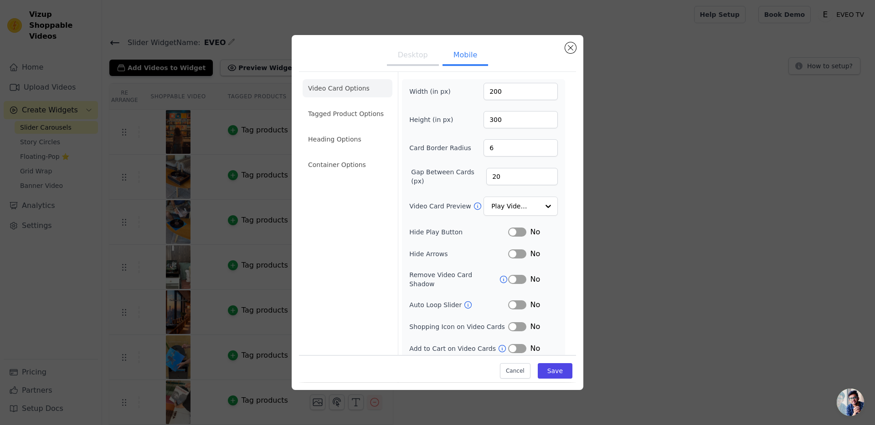
click at [357, 91] on li "Video Card Options" at bounding box center [347, 88] width 90 height 18
click at [354, 161] on li "Container Options" at bounding box center [347, 165] width 90 height 18
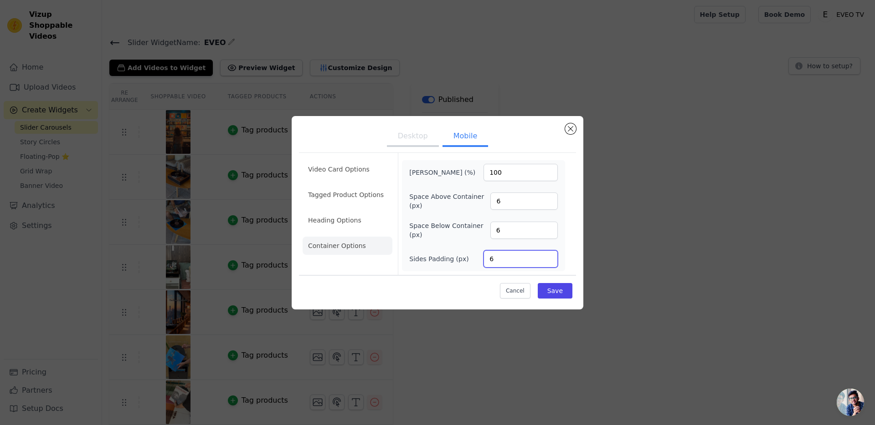
drag, startPoint x: 512, startPoint y: 257, endPoint x: 462, endPoint y: 256, distance: 49.7
click at [463, 256] on div "Sides Padding (px) 6" at bounding box center [483, 259] width 148 height 17
type input "1"
click at [554, 294] on button "Save" at bounding box center [554, 290] width 35 height 15
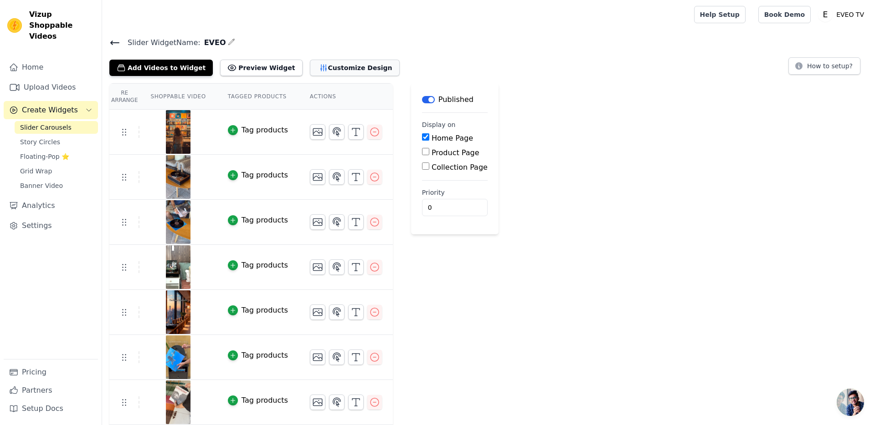
click at [327, 66] on button "Customize Design" at bounding box center [355, 68] width 90 height 16
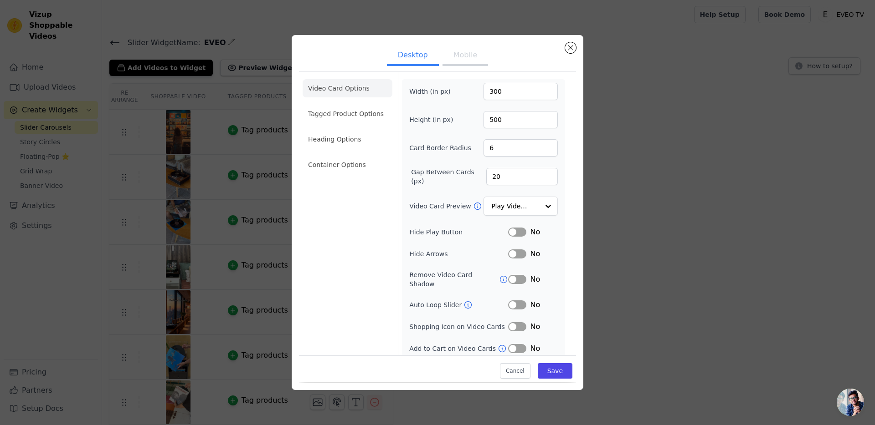
click at [455, 58] on button "Mobile" at bounding box center [465, 56] width 46 height 20
drag, startPoint x: 498, startPoint y: 116, endPoint x: 460, endPoint y: 117, distance: 37.8
click at [460, 117] on div "Height (in px) 300" at bounding box center [483, 119] width 148 height 17
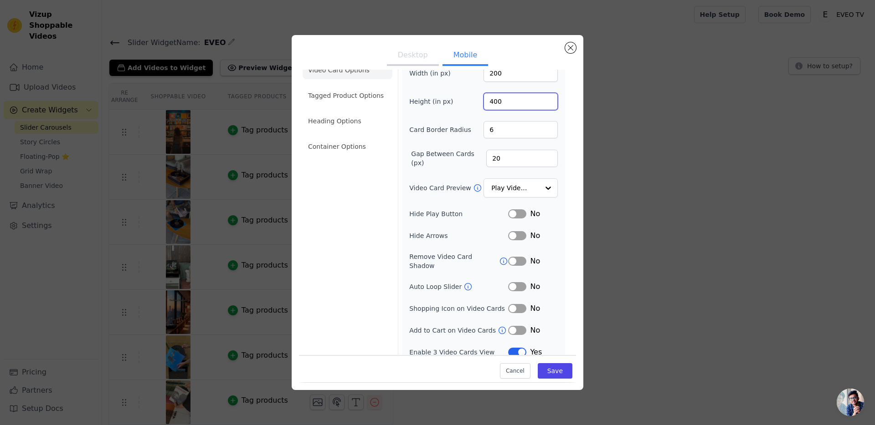
scroll to position [20, 0]
click at [517, 346] on button "Label" at bounding box center [517, 350] width 18 height 9
click at [499, 101] on input "400" at bounding box center [520, 99] width 74 height 17
type input "300"
click at [545, 381] on div "Cancel Save" at bounding box center [437, 369] width 277 height 27
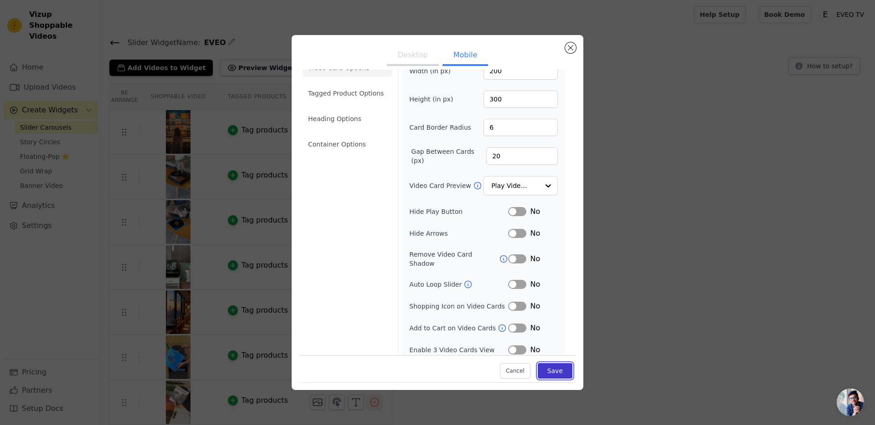
click at [546, 373] on button "Save" at bounding box center [554, 371] width 35 height 15
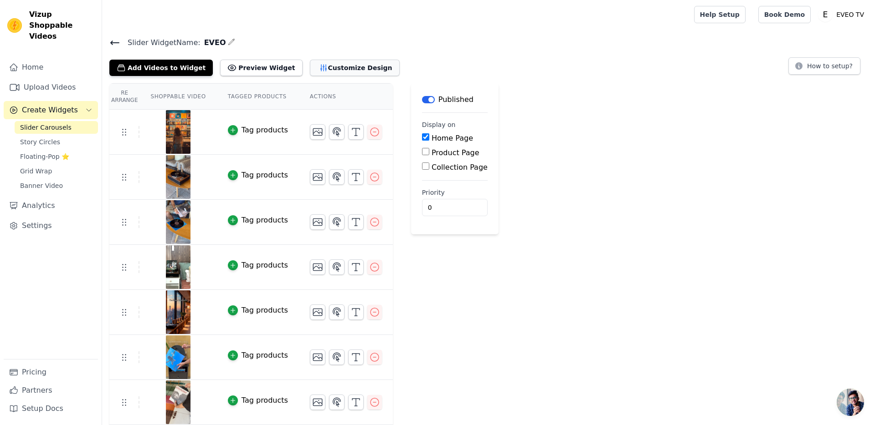
click at [337, 66] on button "Customize Design" at bounding box center [355, 68] width 90 height 16
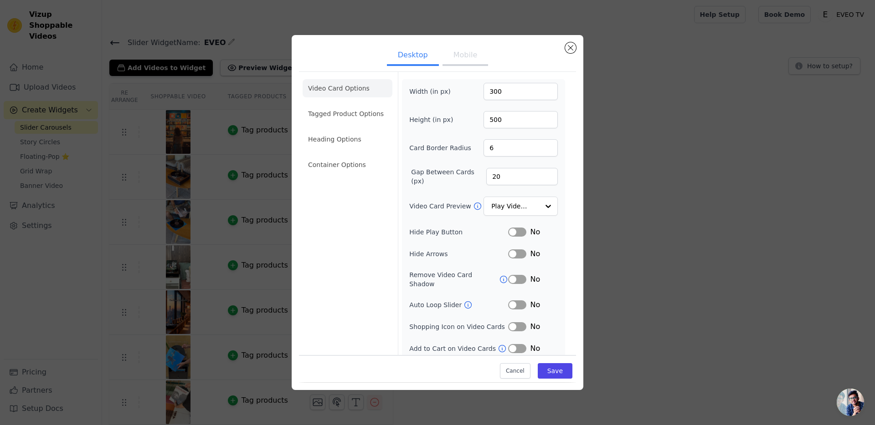
click at [467, 54] on button "Mobile" at bounding box center [465, 56] width 46 height 20
drag, startPoint x: 512, startPoint y: 119, endPoint x: 450, endPoint y: 118, distance: 62.9
click at [450, 118] on div "Height (in px) 300" at bounding box center [483, 119] width 148 height 17
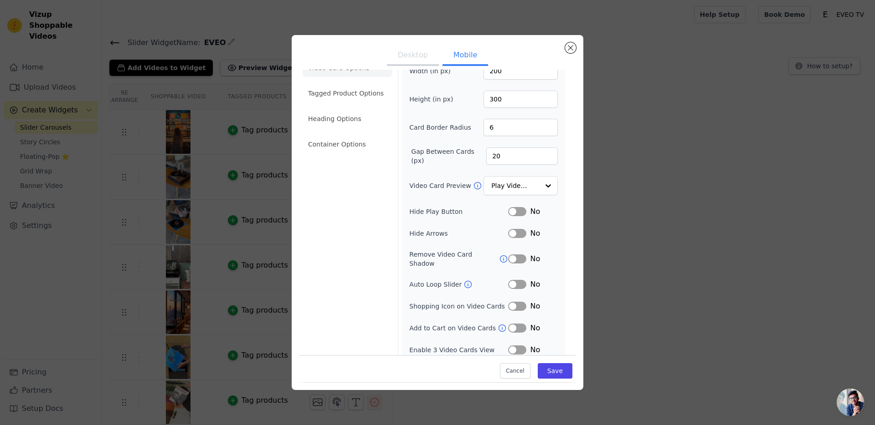
drag, startPoint x: 508, startPoint y: 340, endPoint x: 512, endPoint y: 344, distance: 5.8
click at [508, 346] on button "Label" at bounding box center [517, 350] width 18 height 9
click at [546, 378] on button "Save" at bounding box center [554, 371] width 35 height 15
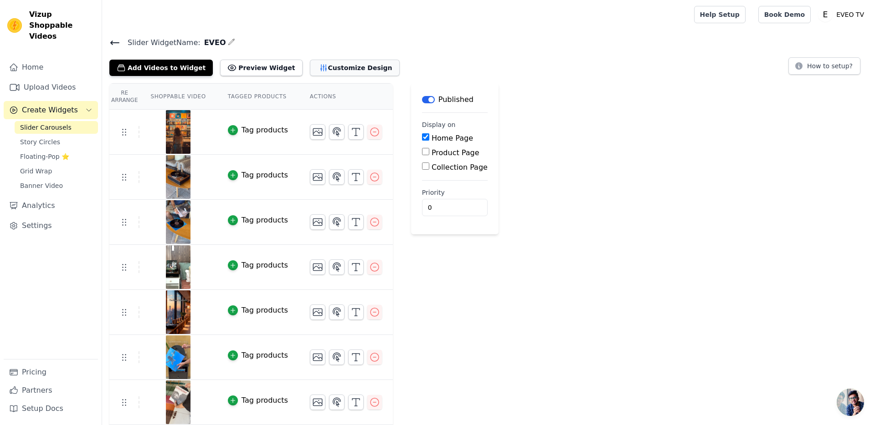
click at [336, 60] on button "Customize Design" at bounding box center [355, 68] width 90 height 16
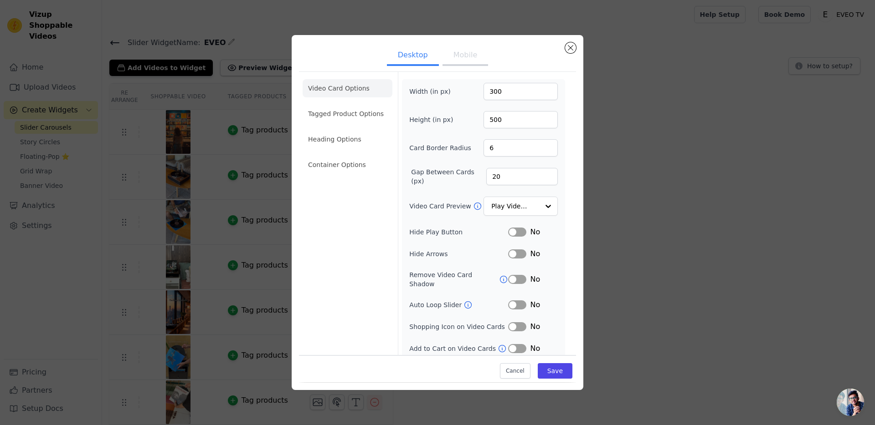
click at [456, 55] on button "Mobile" at bounding box center [465, 56] width 46 height 20
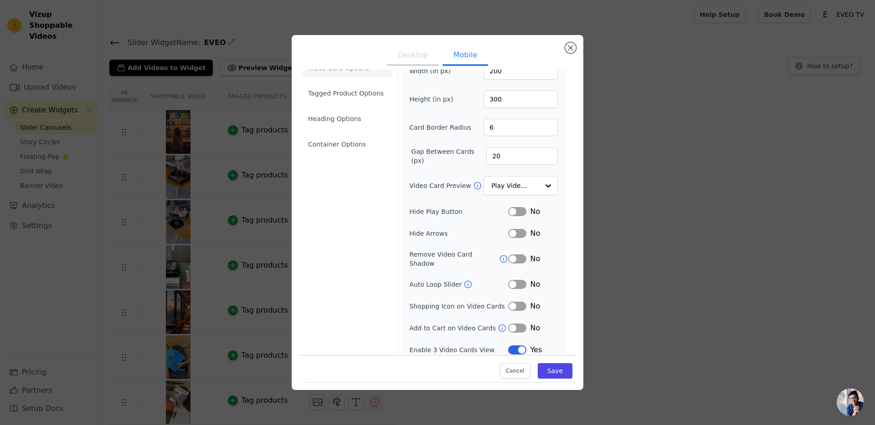
click at [514, 346] on button "Label" at bounding box center [517, 350] width 18 height 9
click at [550, 368] on button "Save" at bounding box center [554, 371] width 35 height 15
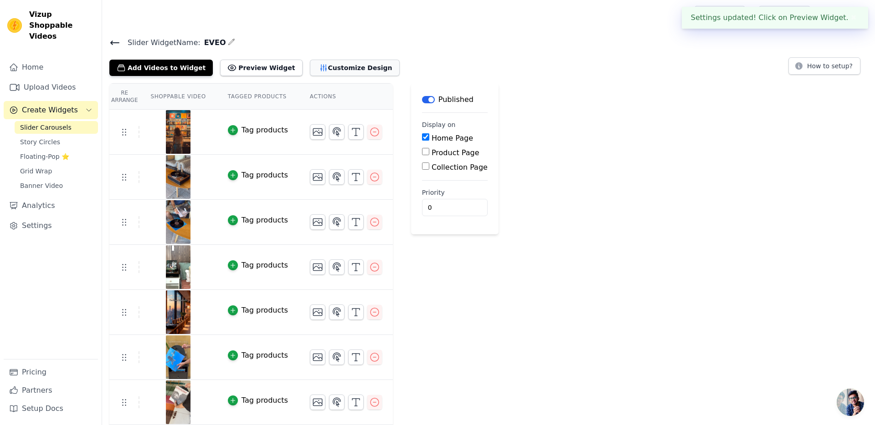
click at [347, 70] on button "Customize Design" at bounding box center [355, 68] width 90 height 16
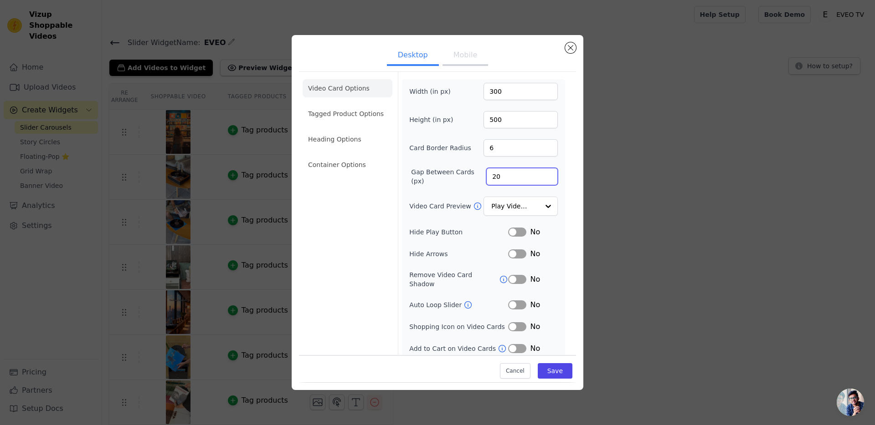
drag, startPoint x: 509, startPoint y: 179, endPoint x: 457, endPoint y: 177, distance: 52.4
click at [457, 177] on div "Gap Between Cards (px) 20" at bounding box center [483, 177] width 148 height 18
click at [471, 61] on button "Mobile" at bounding box center [465, 56] width 46 height 20
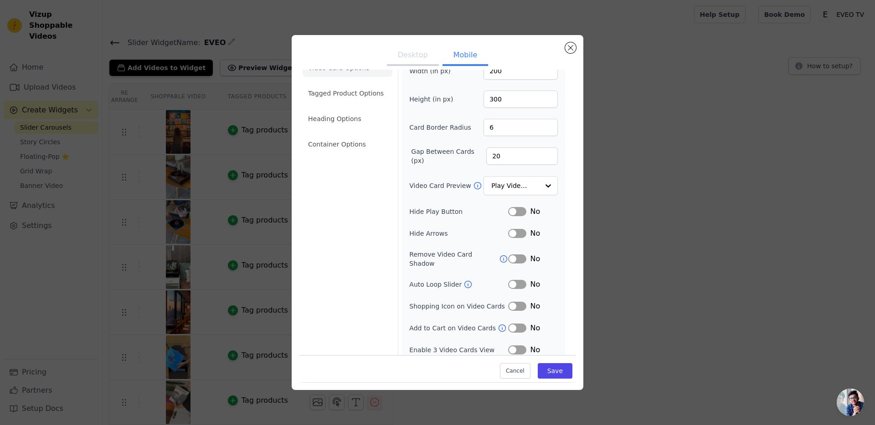
click at [406, 51] on button "Desktop" at bounding box center [413, 56] width 52 height 20
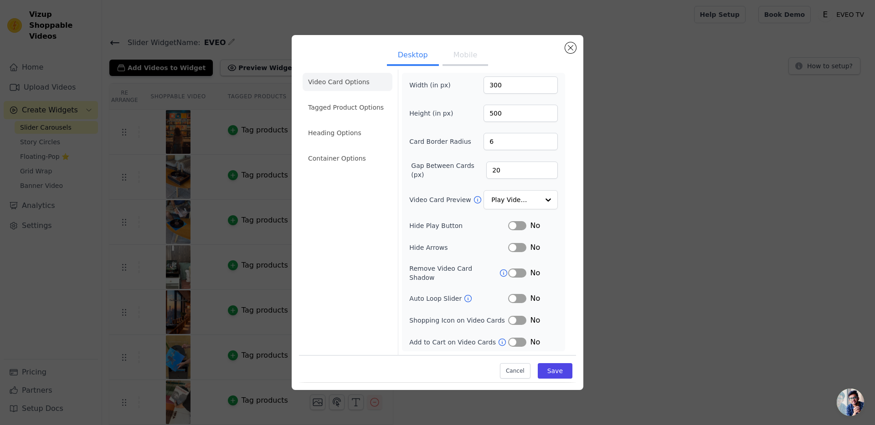
scroll to position [0, 0]
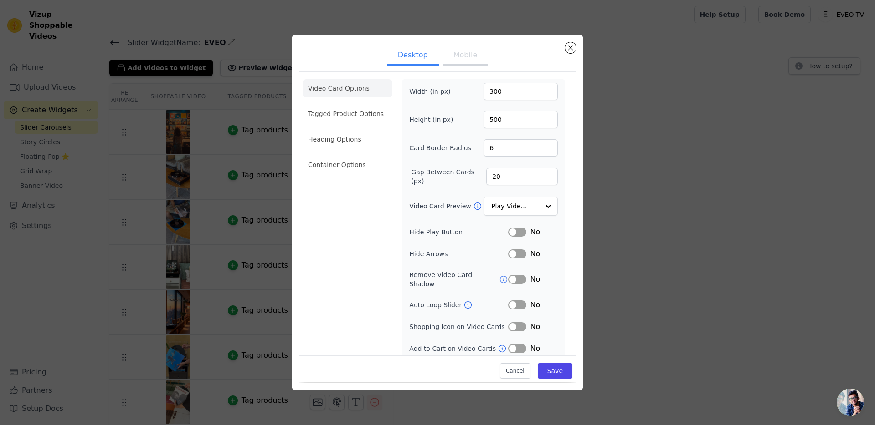
click at [462, 60] on button "Mobile" at bounding box center [465, 56] width 46 height 20
click at [513, 345] on button "Label" at bounding box center [517, 348] width 18 height 9
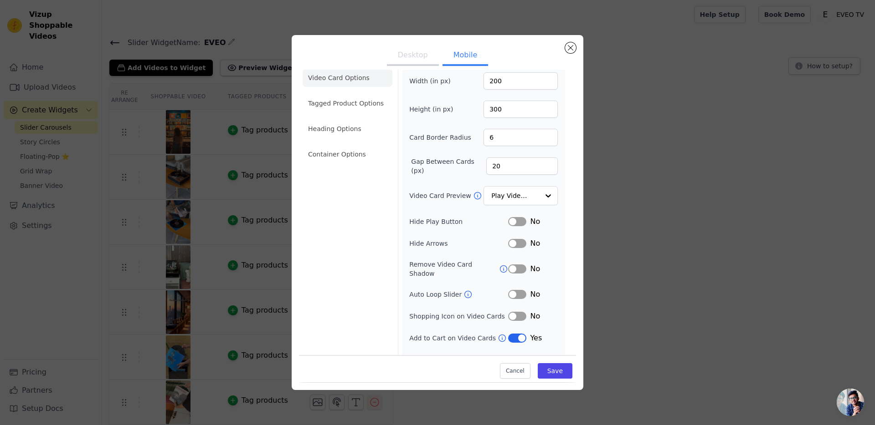
scroll to position [20, 0]
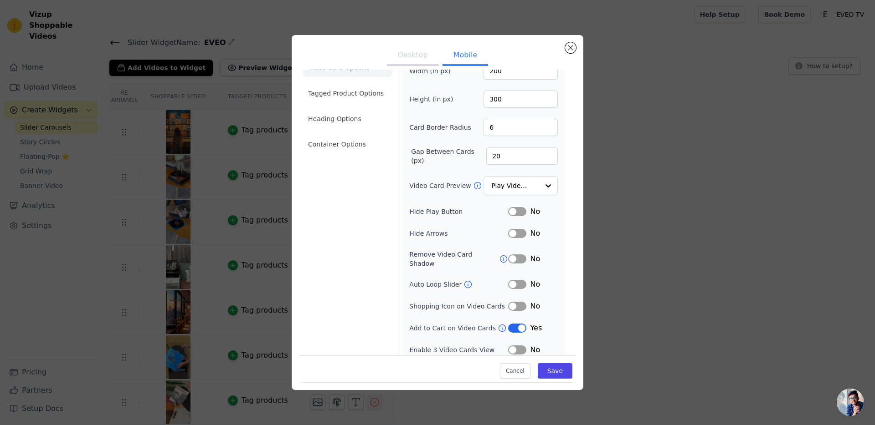
click at [518, 327] on div "Width (in px) 200 Height (in px) 300 Card Border Radius 6 Gap Between Cards (px…" at bounding box center [483, 208] width 148 height 293
click at [517, 324] on button "Label" at bounding box center [517, 328] width 18 height 9
click at [512, 346] on button "Label" at bounding box center [517, 350] width 18 height 9
click at [545, 367] on button "Save" at bounding box center [554, 371] width 35 height 15
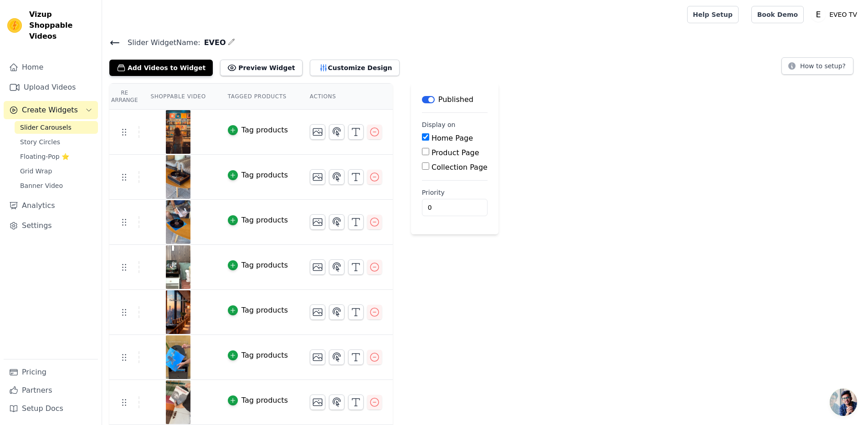
click at [430, 101] on button "Label" at bounding box center [428, 99] width 13 height 7
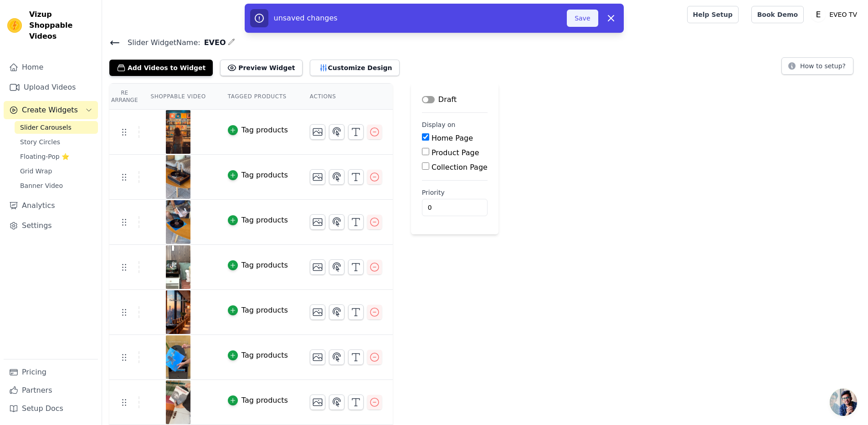
click at [586, 18] on button "Save" at bounding box center [582, 18] width 31 height 17
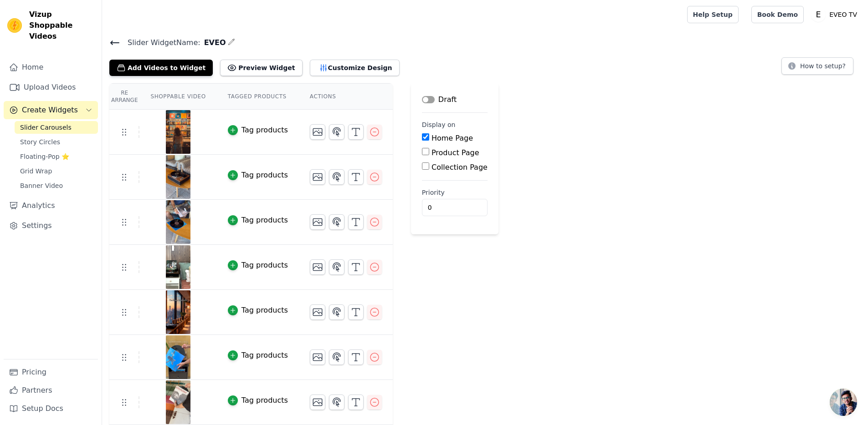
click at [427, 101] on button "Label" at bounding box center [428, 99] width 13 height 7
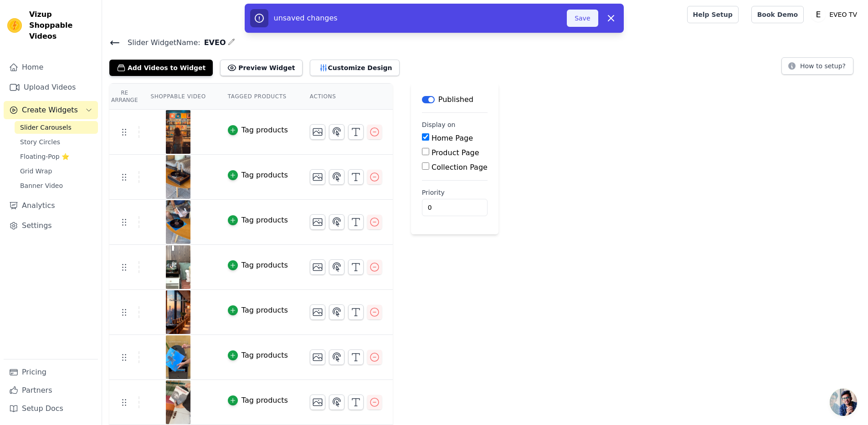
click at [581, 19] on button "Save" at bounding box center [582, 18] width 31 height 17
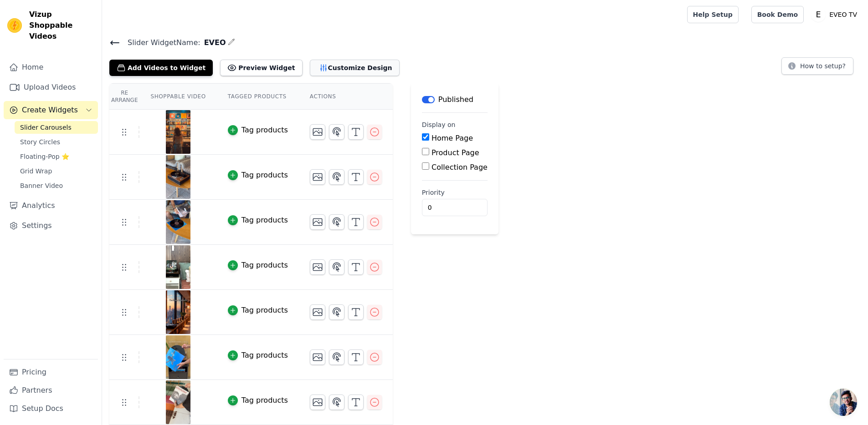
click at [328, 61] on button "Customize Design" at bounding box center [355, 68] width 90 height 16
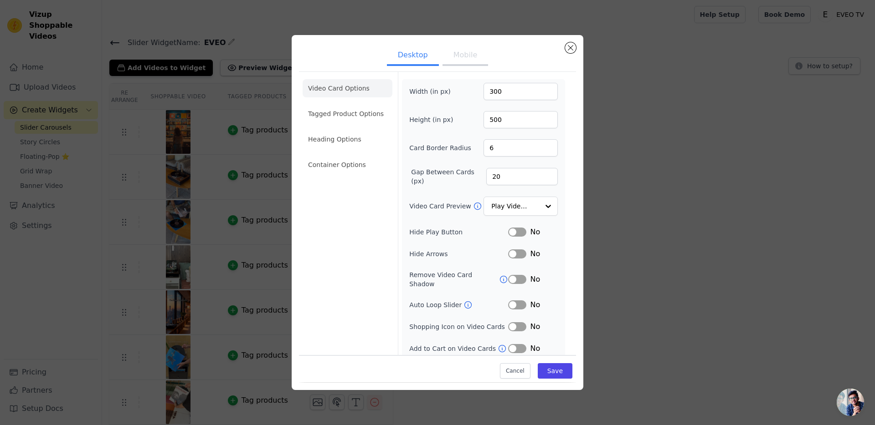
click at [462, 58] on button "Mobile" at bounding box center [465, 56] width 46 height 20
drag, startPoint x: 504, startPoint y: 87, endPoint x: 461, endPoint y: 88, distance: 43.3
click at [461, 88] on div "Width (in px) 200" at bounding box center [483, 91] width 148 height 17
type input "300"
click at [562, 366] on button "Save" at bounding box center [554, 371] width 35 height 15
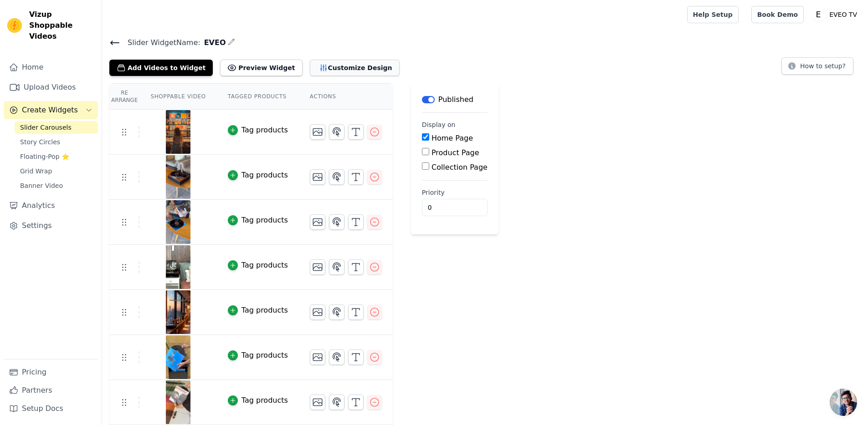
click at [343, 71] on button "Customize Design" at bounding box center [355, 68] width 90 height 16
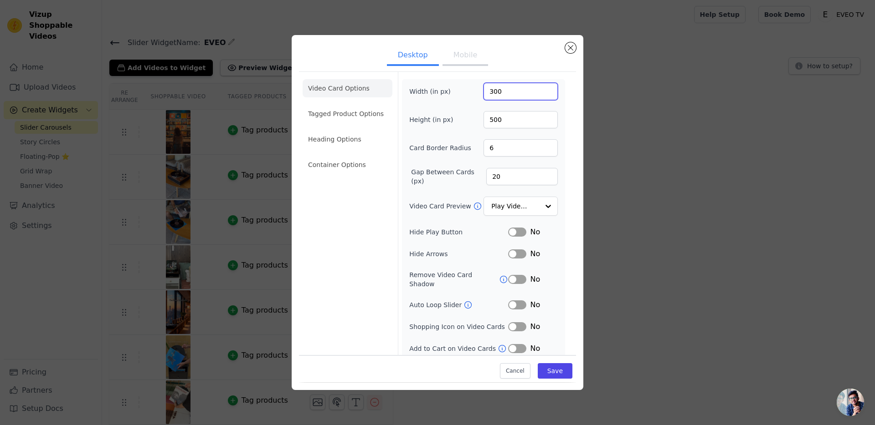
drag, startPoint x: 492, startPoint y: 96, endPoint x: 445, endPoint y: 80, distance: 49.5
click at [451, 98] on div "Width (in px) 300" at bounding box center [483, 91] width 148 height 17
drag, startPoint x: 542, startPoint y: 127, endPoint x: 527, endPoint y: 123, distance: 14.9
click at [540, 127] on input "500" at bounding box center [520, 119] width 74 height 17
type input "300"
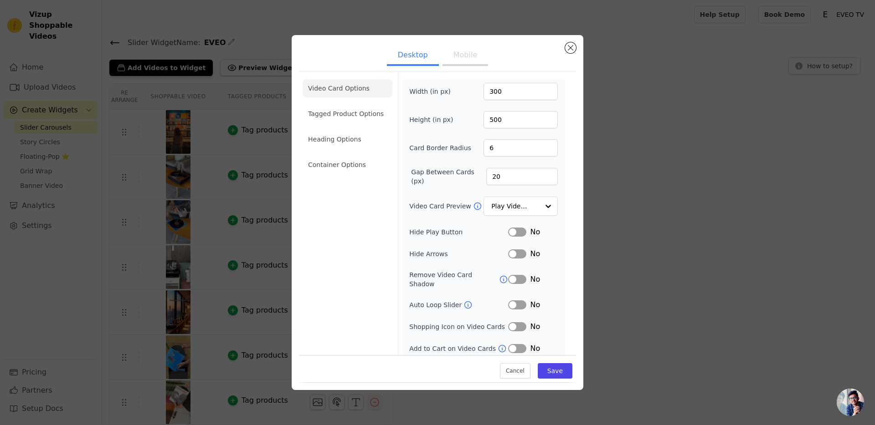
click at [462, 53] on button "Mobile" at bounding box center [465, 56] width 46 height 20
click at [510, 117] on input "300" at bounding box center [520, 119] width 74 height 17
drag, startPoint x: 509, startPoint y: 94, endPoint x: 424, endPoint y: 75, distance: 87.4
click at [453, 91] on div "Width (in px) 300" at bounding box center [483, 91] width 148 height 17
type input "200"
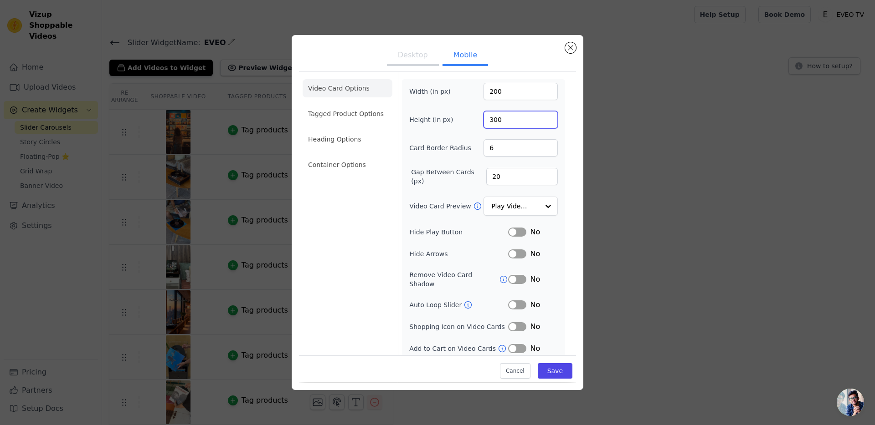
click at [505, 111] on input "300" at bounding box center [520, 119] width 74 height 17
type input "400"
click at [549, 380] on div "Cancel Save" at bounding box center [437, 369] width 277 height 27
click at [546, 375] on button "Save" at bounding box center [554, 371] width 35 height 15
